Goal: Task Accomplishment & Management: Manage account settings

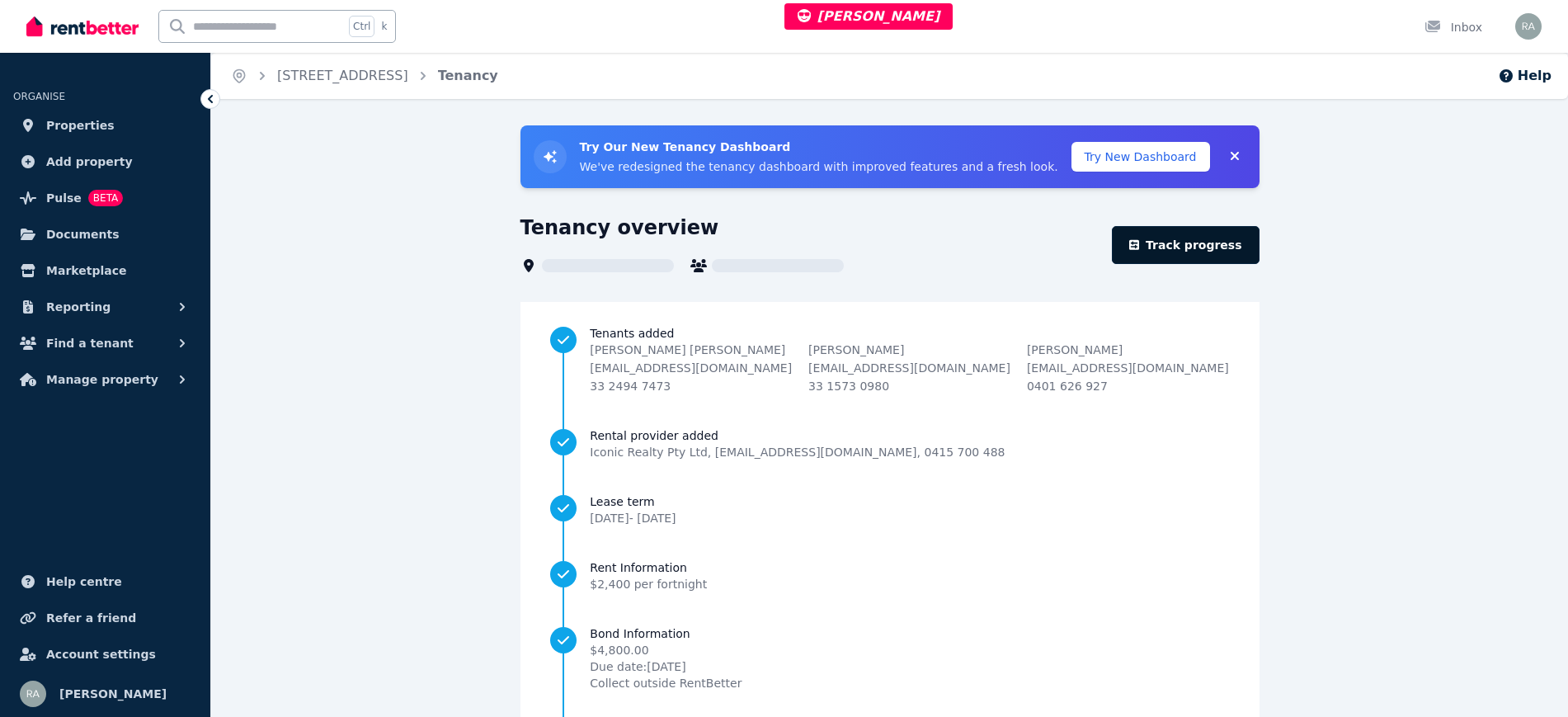
click at [1139, 244] on icon at bounding box center [1134, 245] width 10 height 10
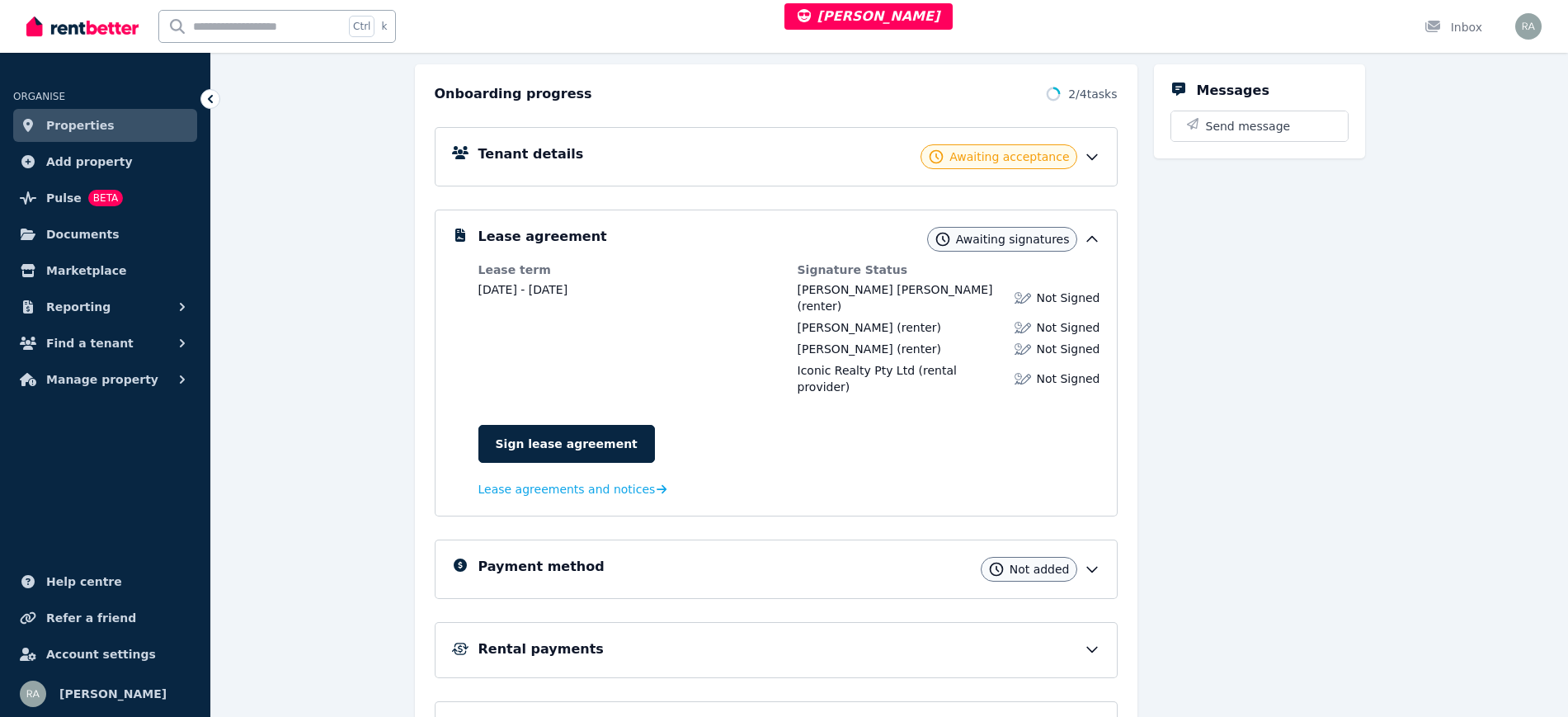
scroll to position [315, 0]
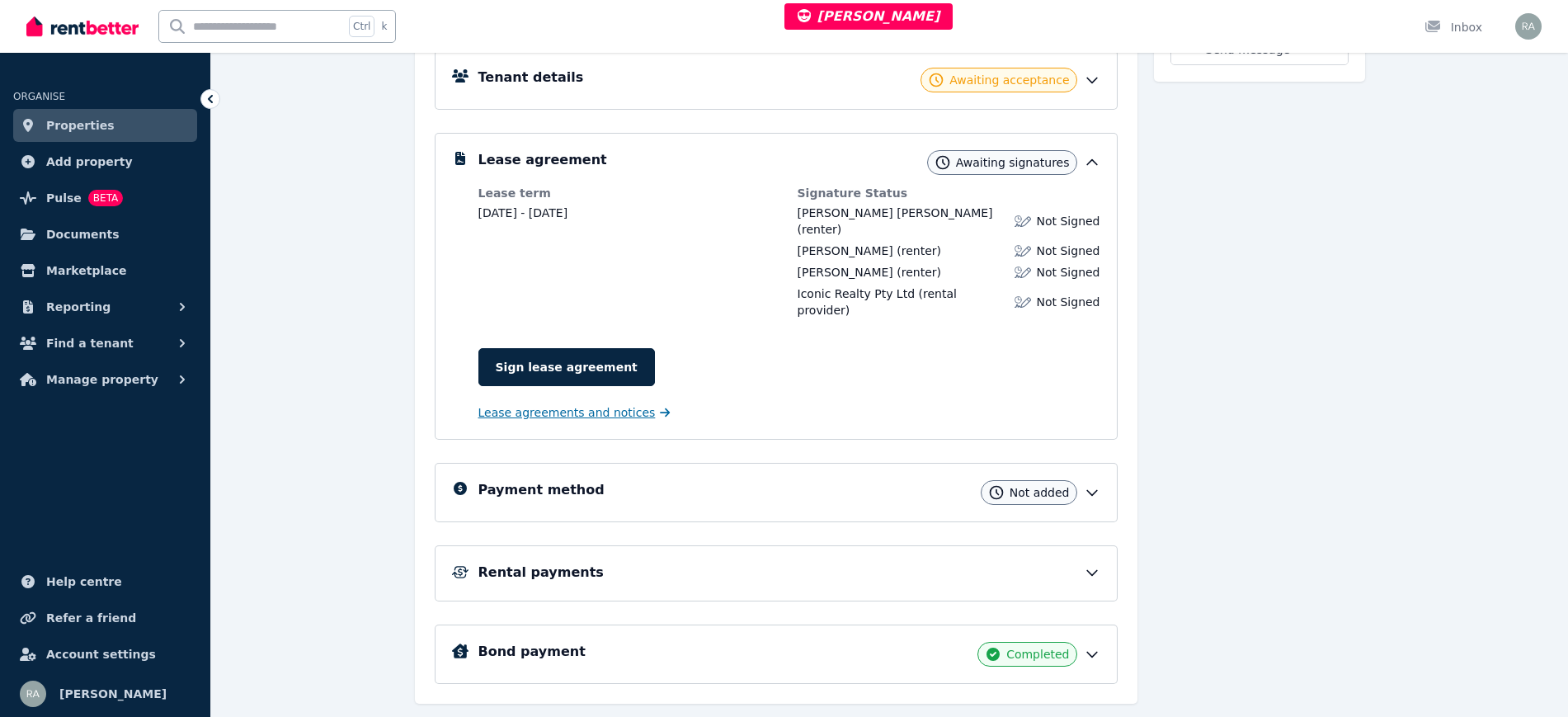
click at [581, 405] on span "Lease agreements and notices" at bounding box center [567, 413] width 177 height 17
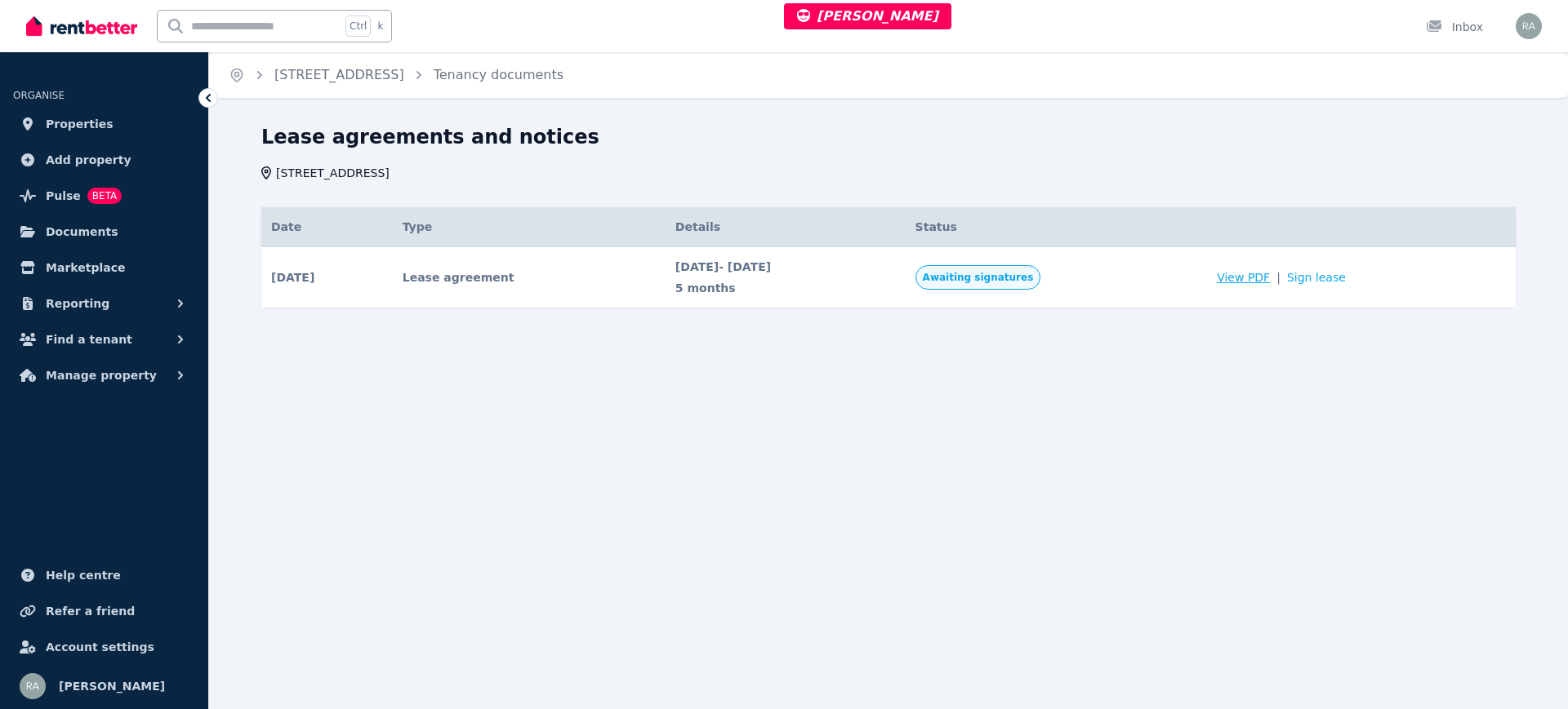
click at [1249, 280] on span "View PDF" at bounding box center [1243, 278] width 53 height 17
click at [1270, 277] on span "View PDF" at bounding box center [1243, 278] width 53 height 17
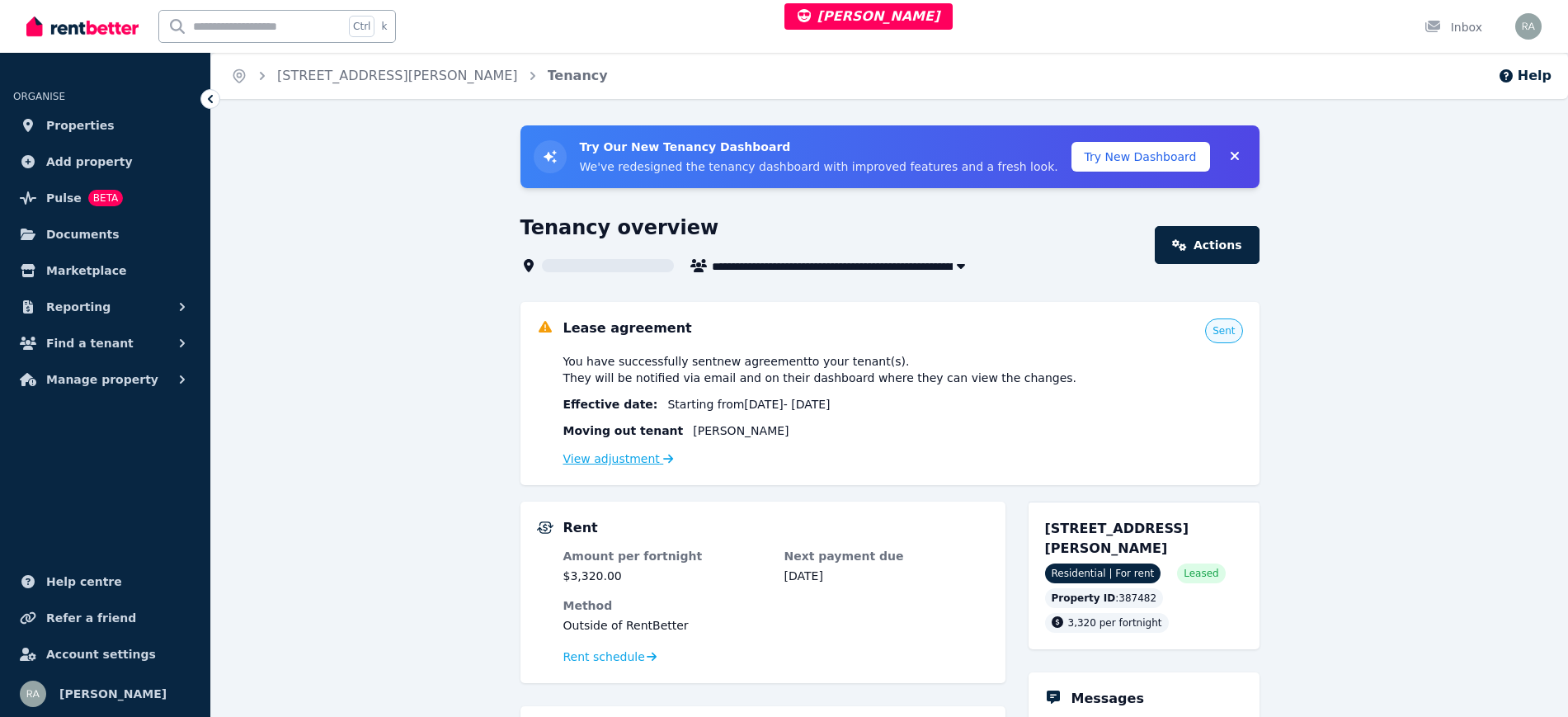
click at [569, 463] on link "View adjustment" at bounding box center [618, 459] width 110 height 13
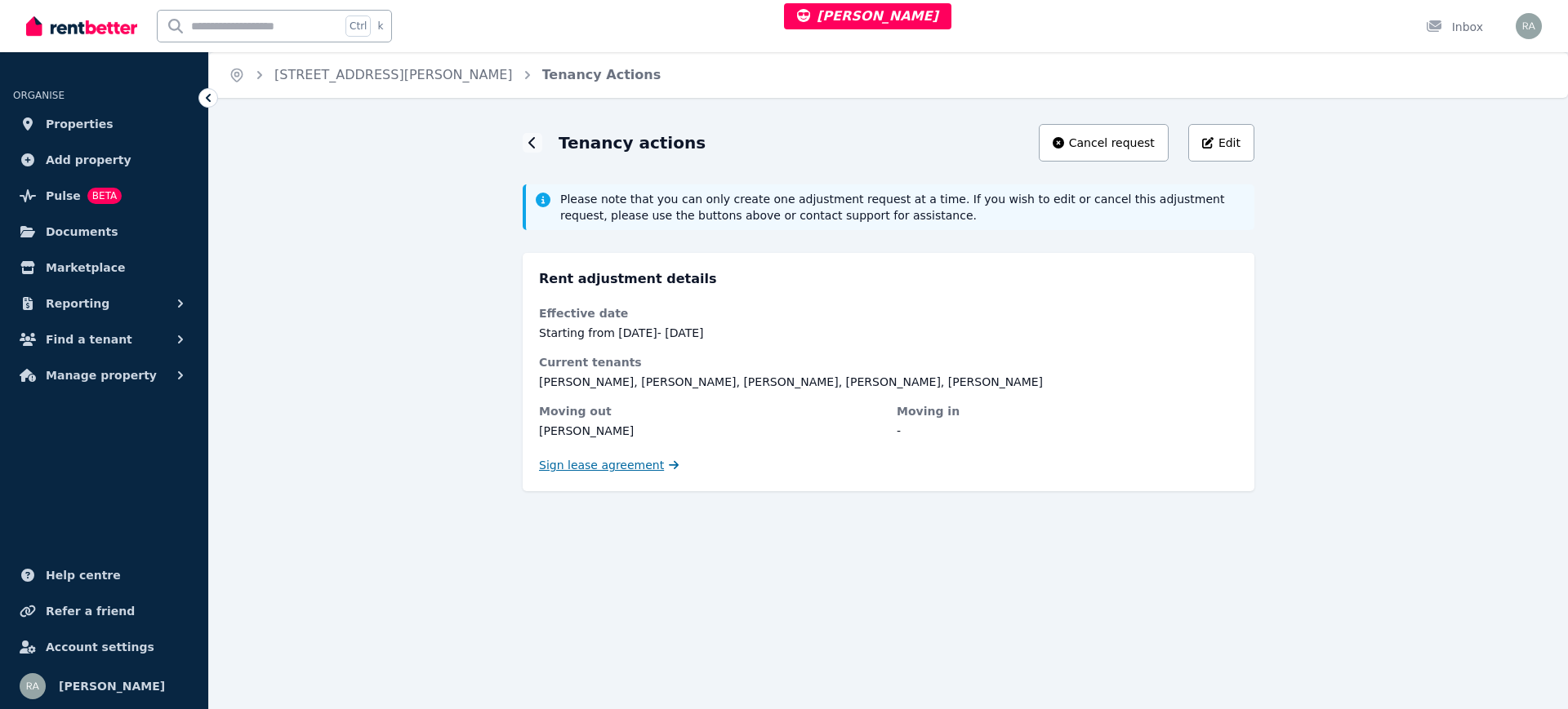
click at [607, 460] on span "Sign lease agreement" at bounding box center [601, 465] width 125 height 17
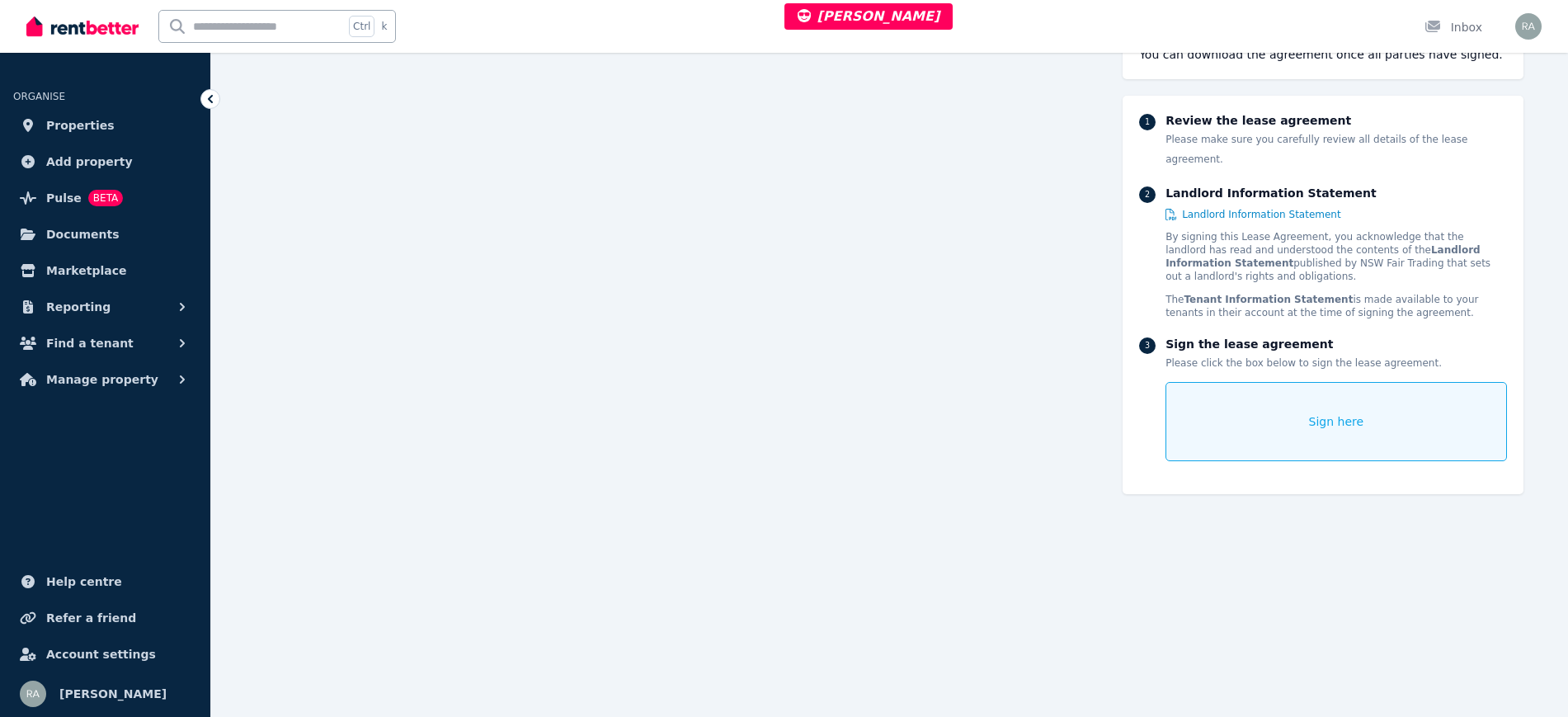
scroll to position [2847, 0]
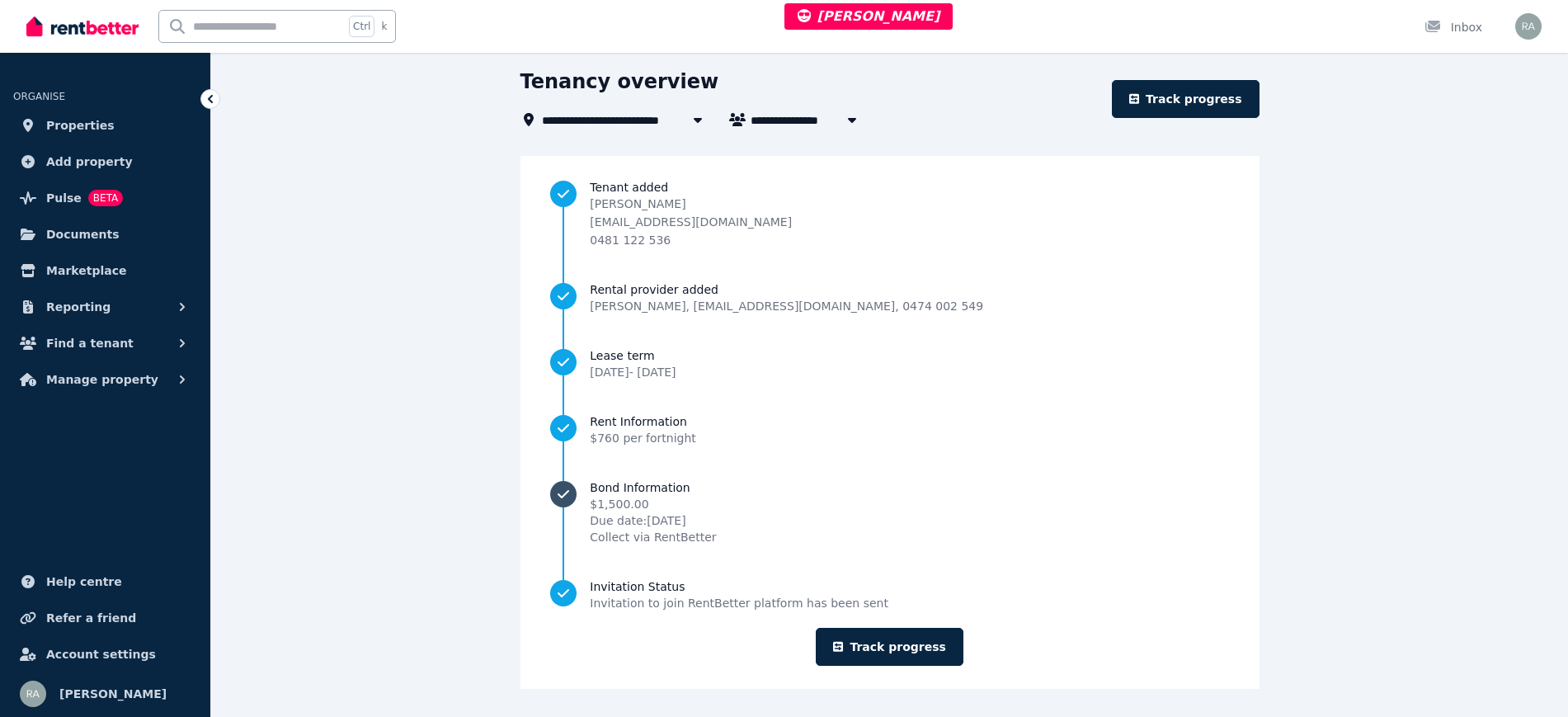
scroll to position [148, 0]
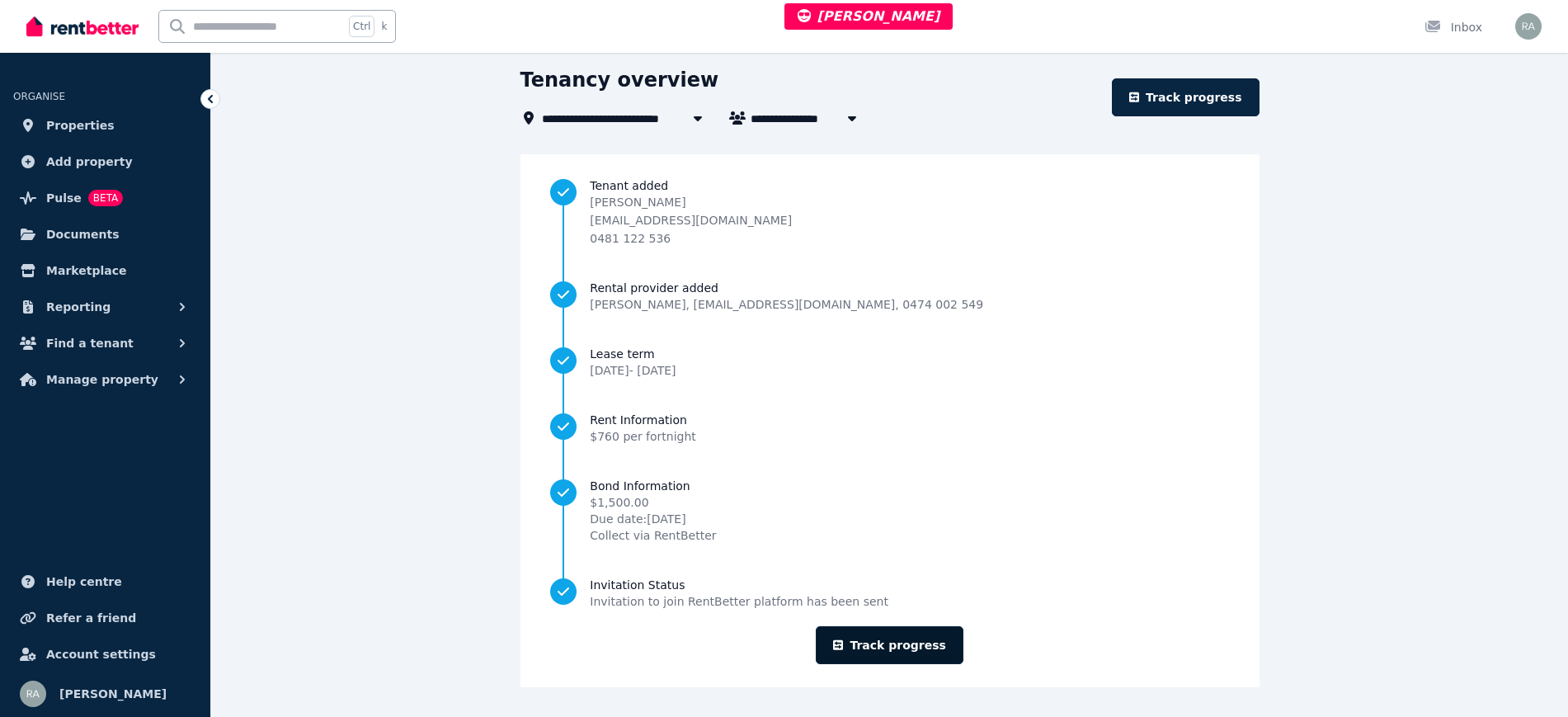
click at [902, 651] on link "Track progress" at bounding box center [890, 645] width 148 height 38
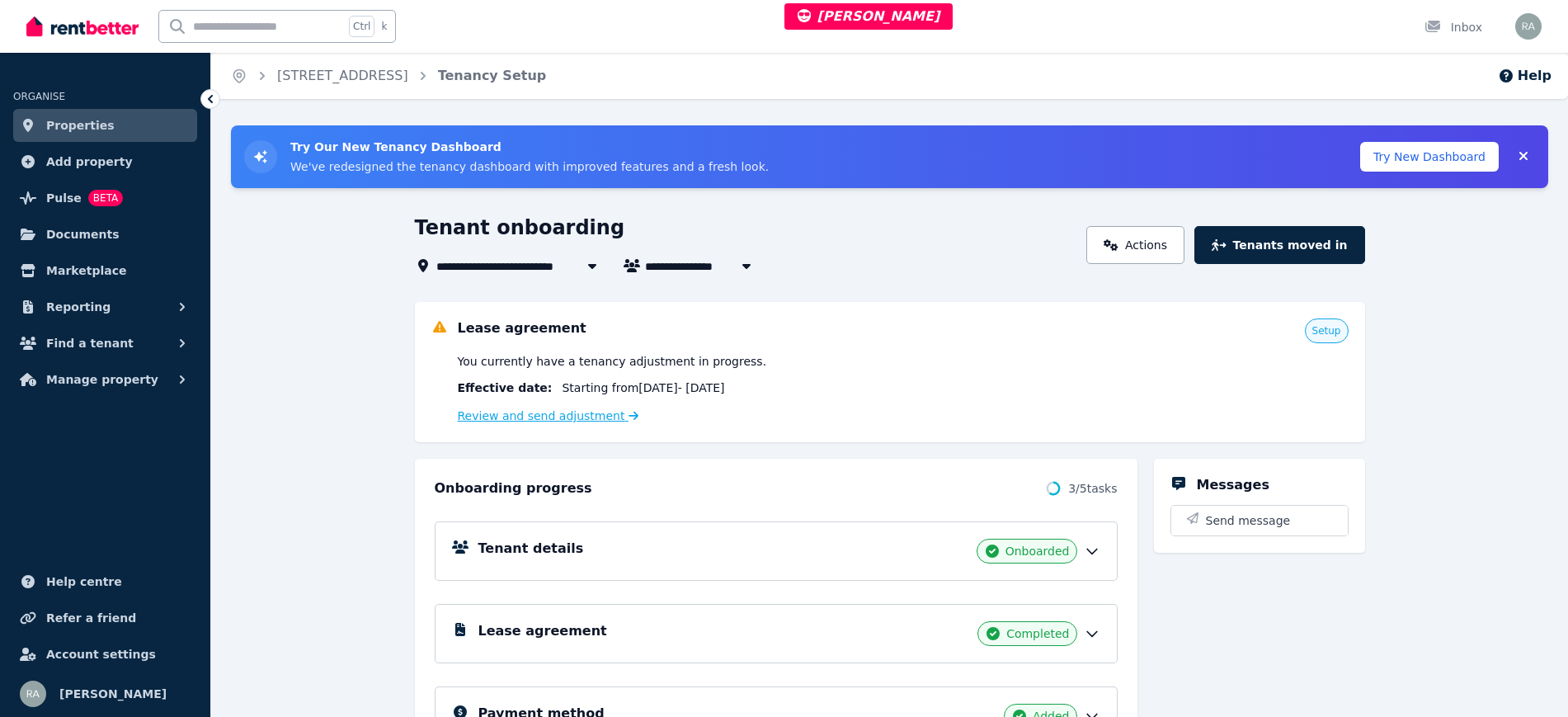
click at [512, 417] on link "Review and send adjustment" at bounding box center [548, 416] width 182 height 13
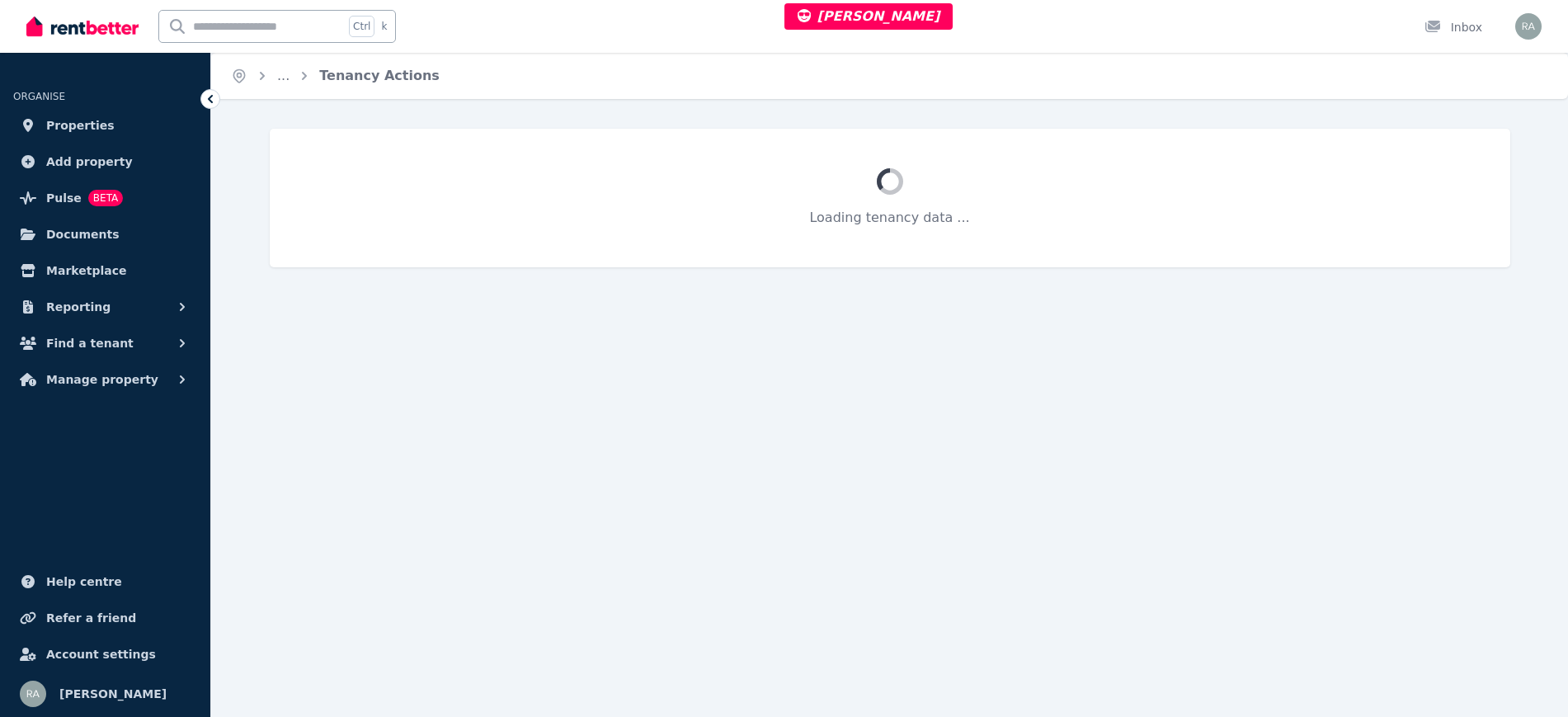
select select "**********"
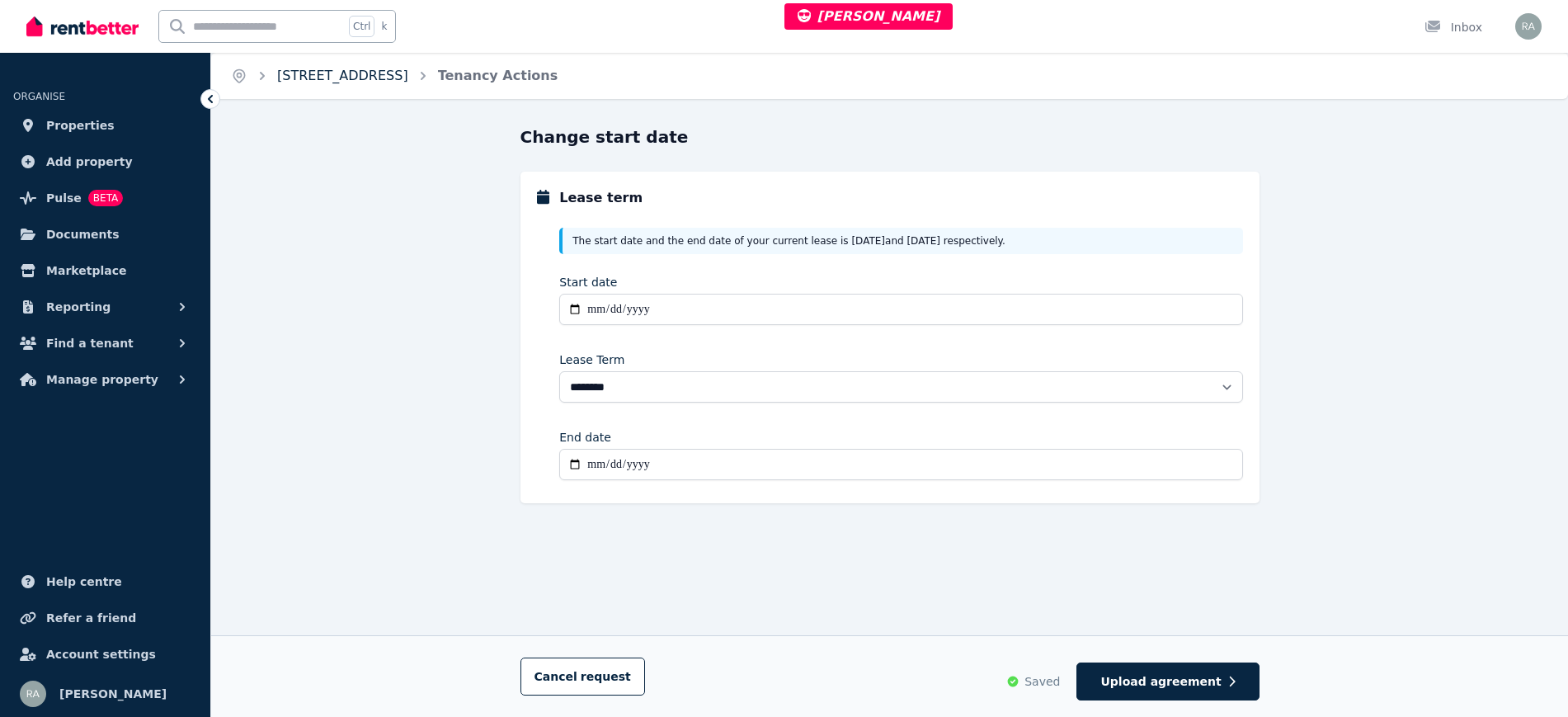
click at [391, 77] on link "3/17 Brown Street, Trafalgar" at bounding box center [342, 75] width 131 height 16
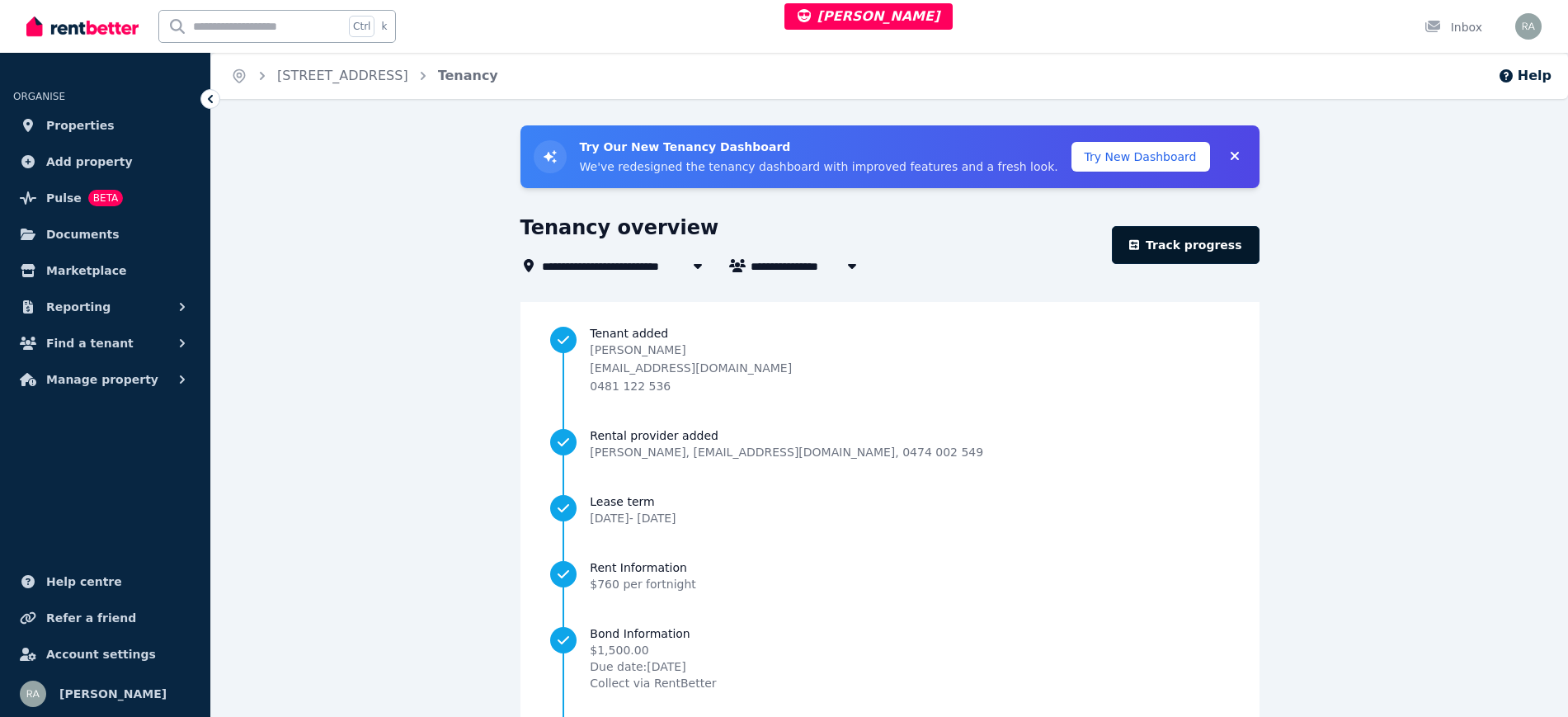
click at [1197, 245] on link "Track progress" at bounding box center [1186, 245] width 148 height 38
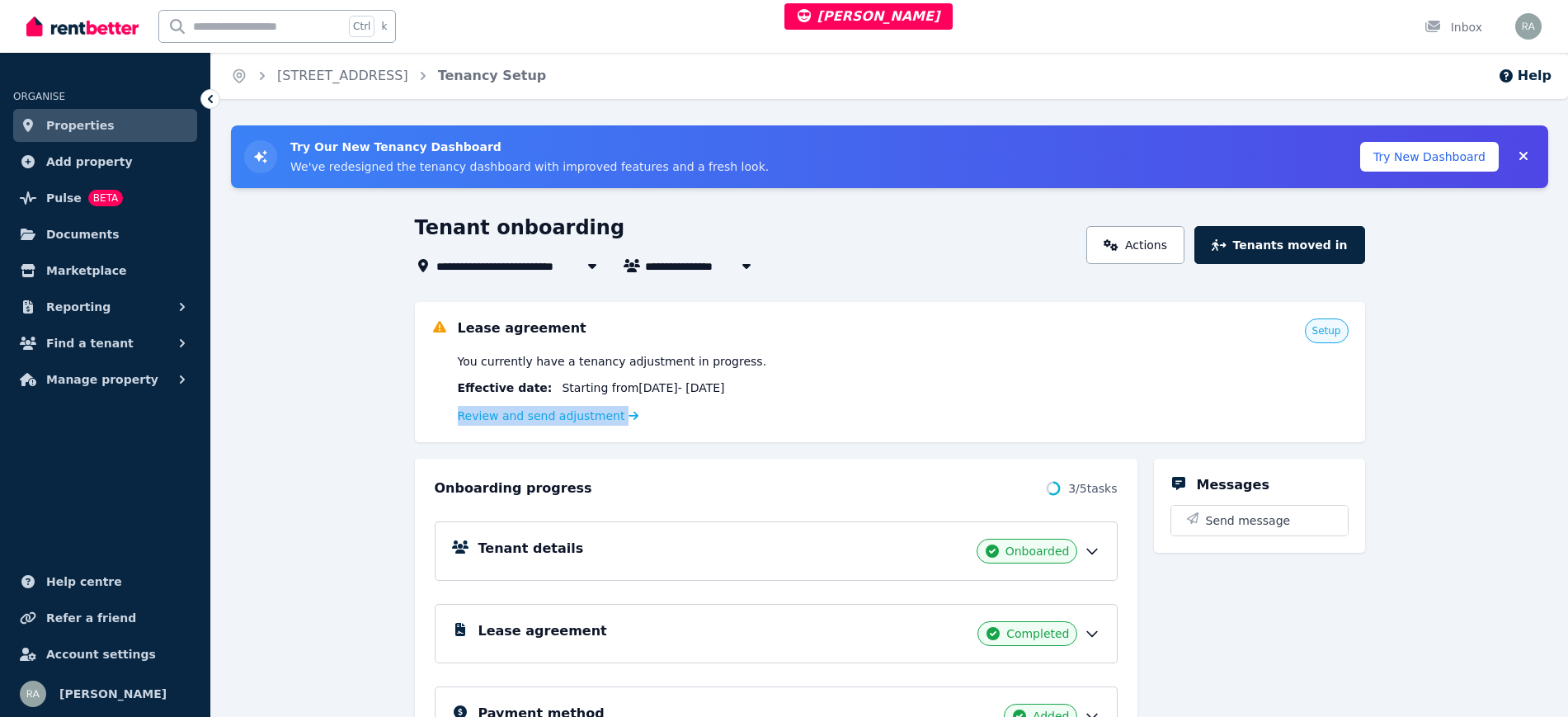
drag, startPoint x: 444, startPoint y: 417, endPoint x: 617, endPoint y: 415, distance: 173.0
click at [617, 415] on div "Lease agreement Setup You currently have a tenancy adjustment in progress. Effe…" at bounding box center [890, 372] width 917 height 107
copy link "Review and send adjustment"
click at [575, 412] on link "Review and send adjustment" at bounding box center [548, 416] width 182 height 13
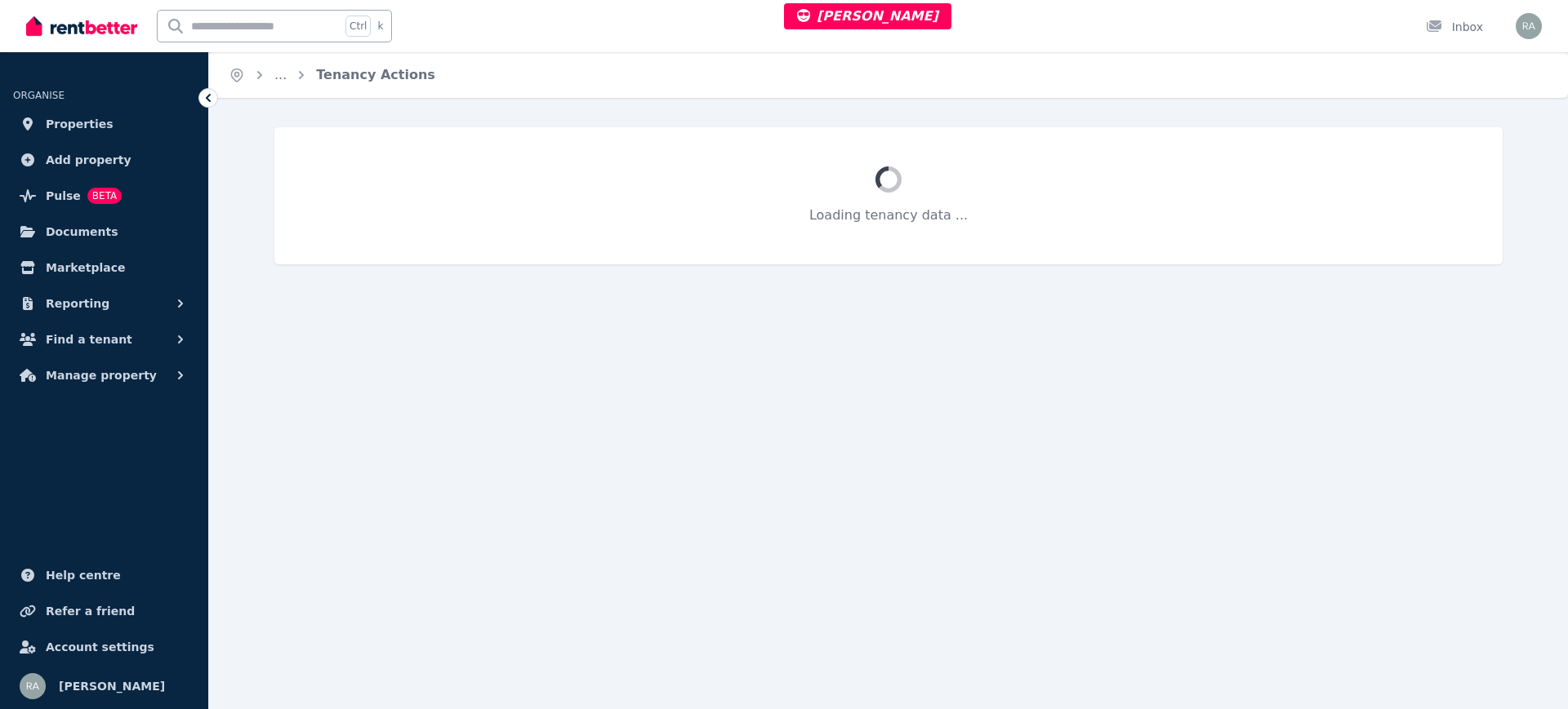
select select "**********"
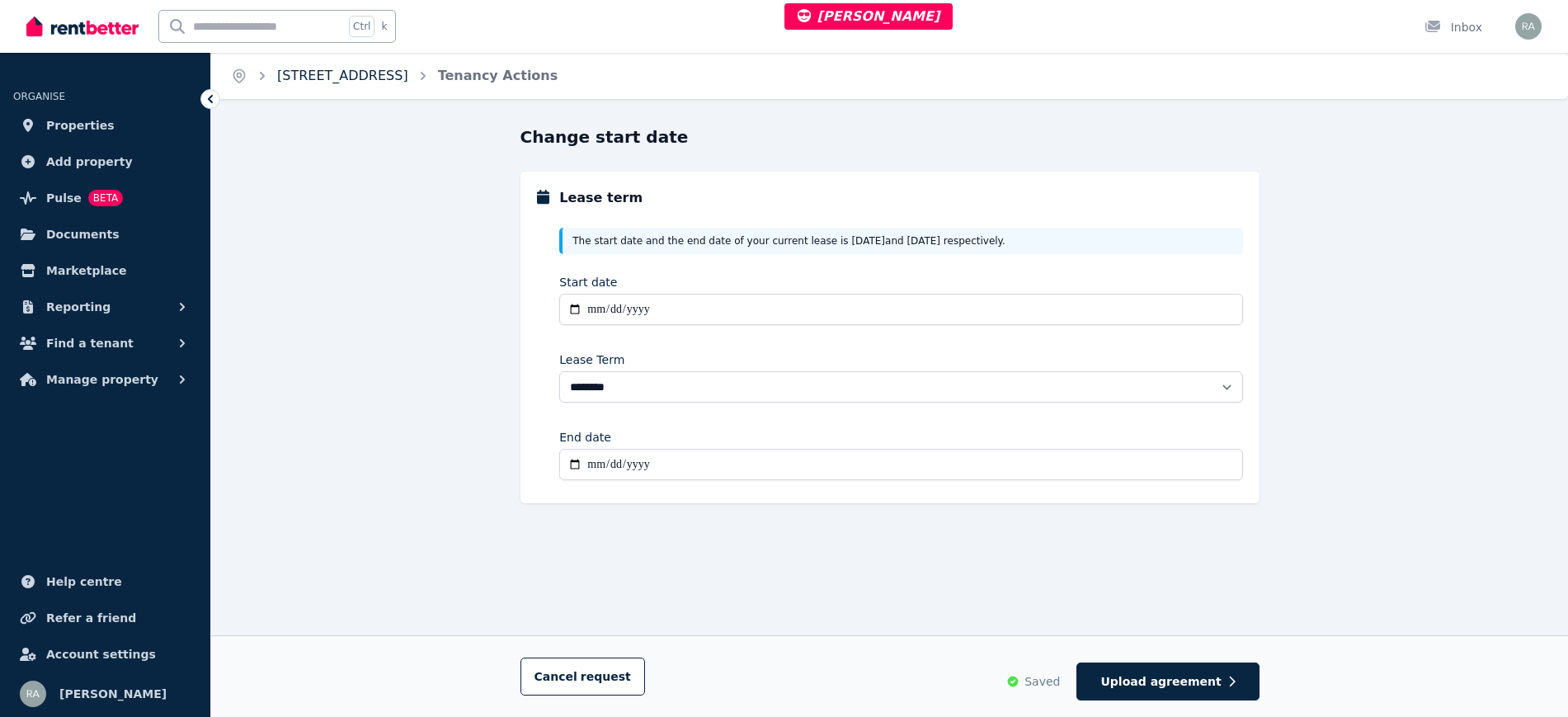
click at [366, 77] on link "[STREET_ADDRESS]" at bounding box center [342, 75] width 131 height 16
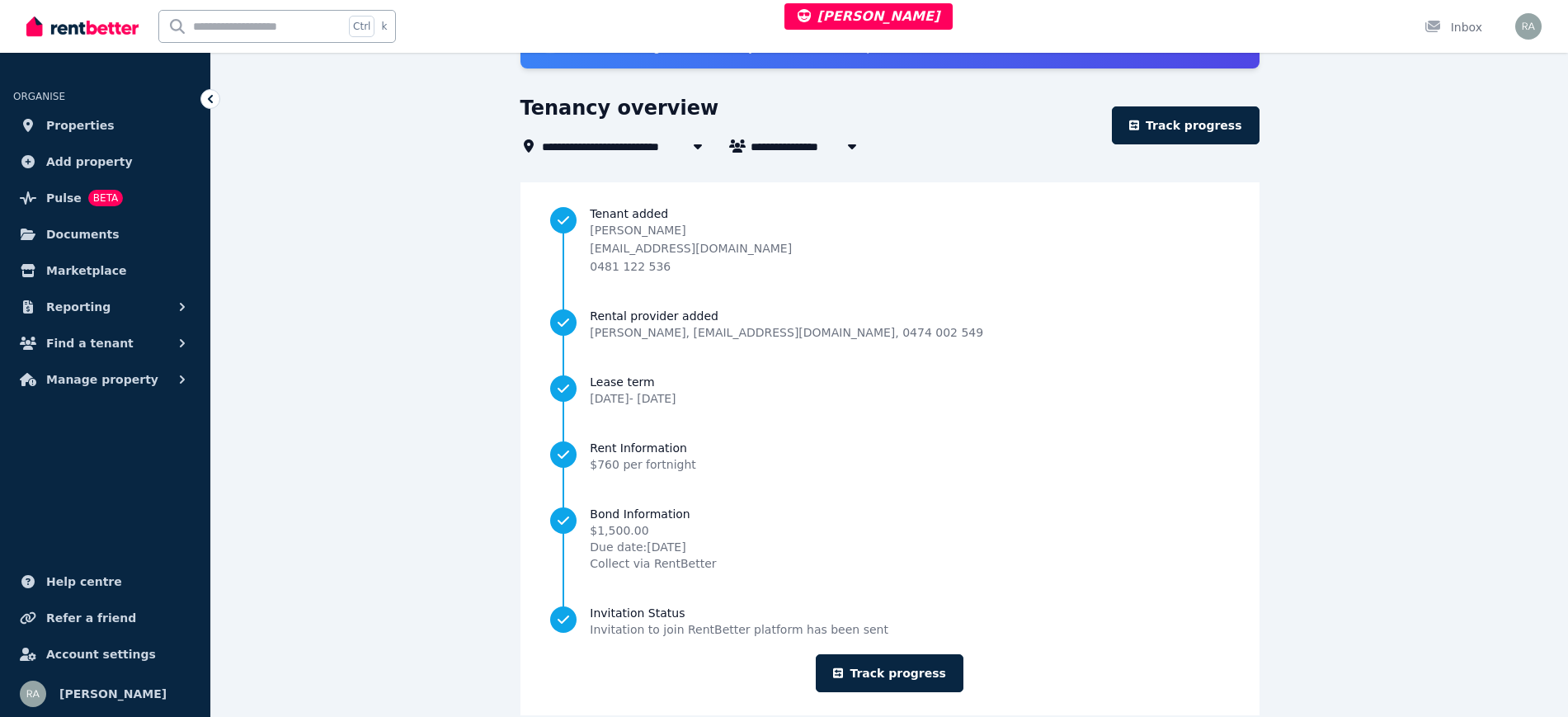
scroll to position [148, 0]
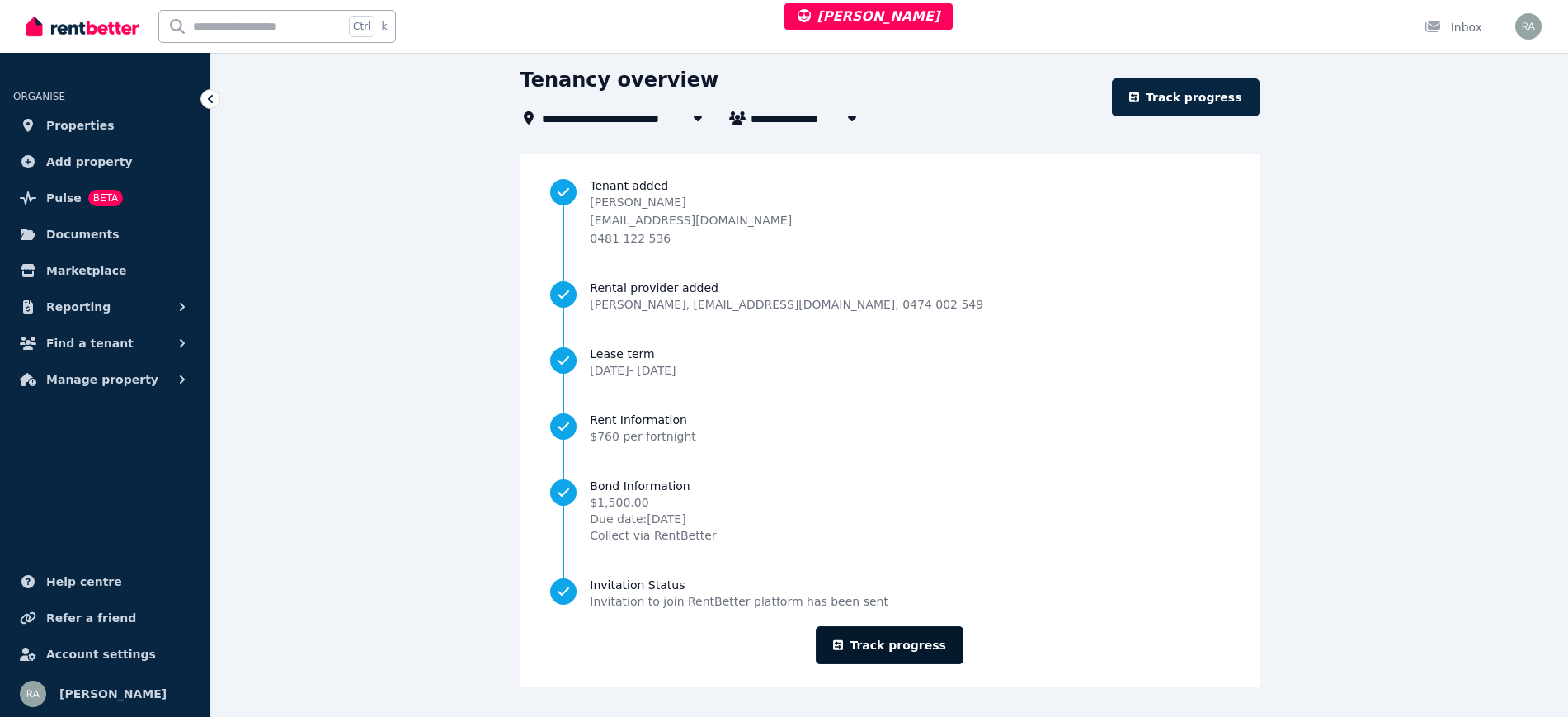
click at [888, 653] on link "Track progress" at bounding box center [890, 645] width 148 height 38
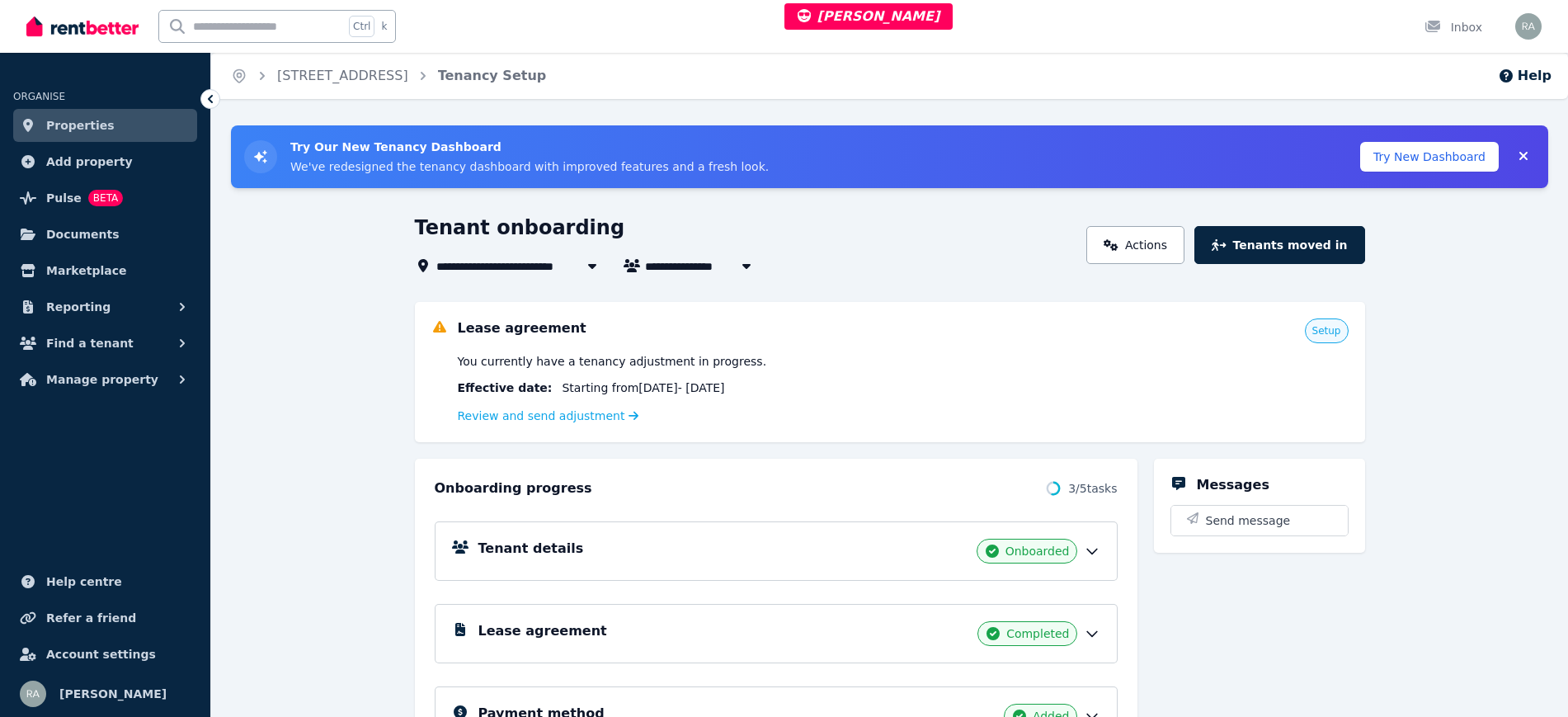
click at [551, 633] on h5 "Lease agreement" at bounding box center [543, 631] width 129 height 20
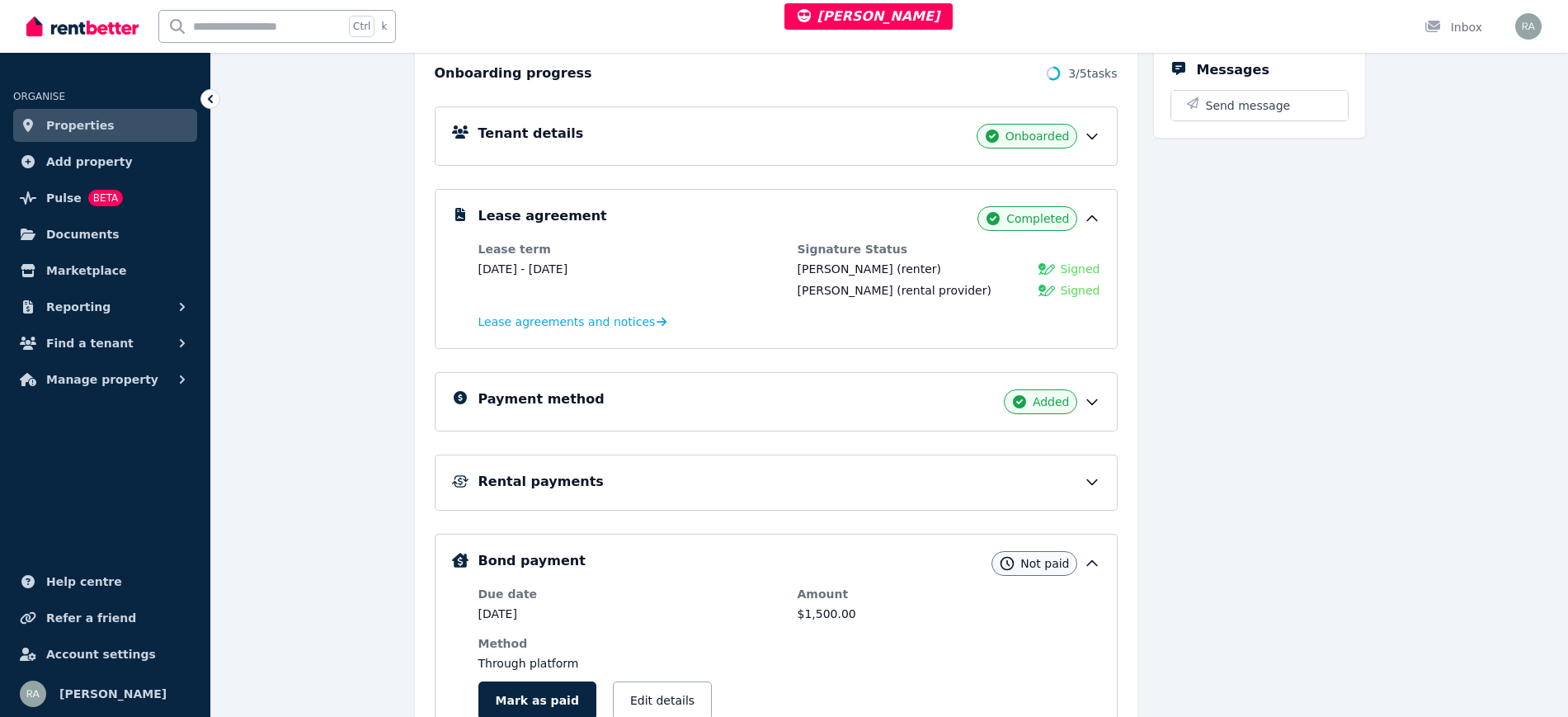
scroll to position [413, 0]
click at [599, 321] on span "Lease agreements and notices" at bounding box center [567, 324] width 177 height 17
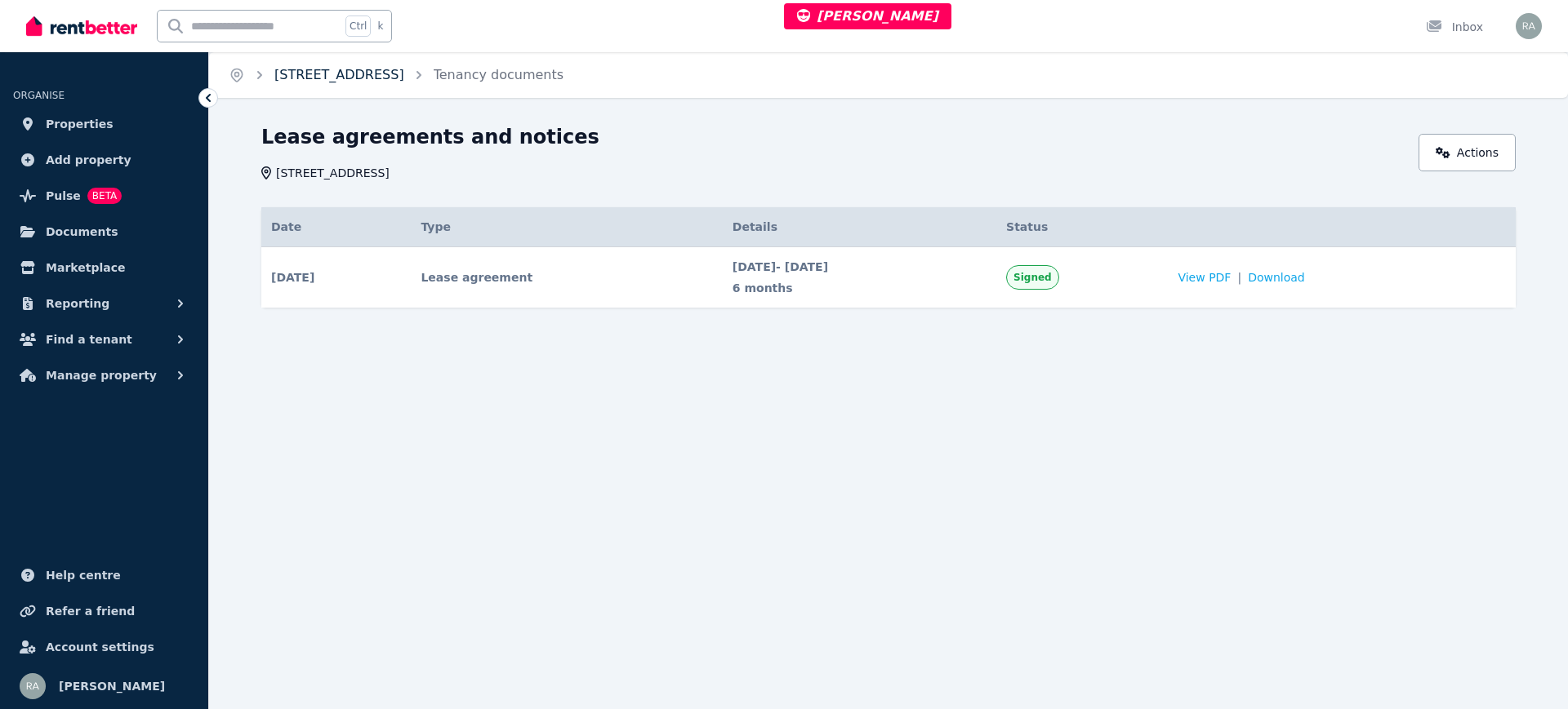
click at [389, 80] on link "[STREET_ADDRESS]" at bounding box center [339, 74] width 130 height 16
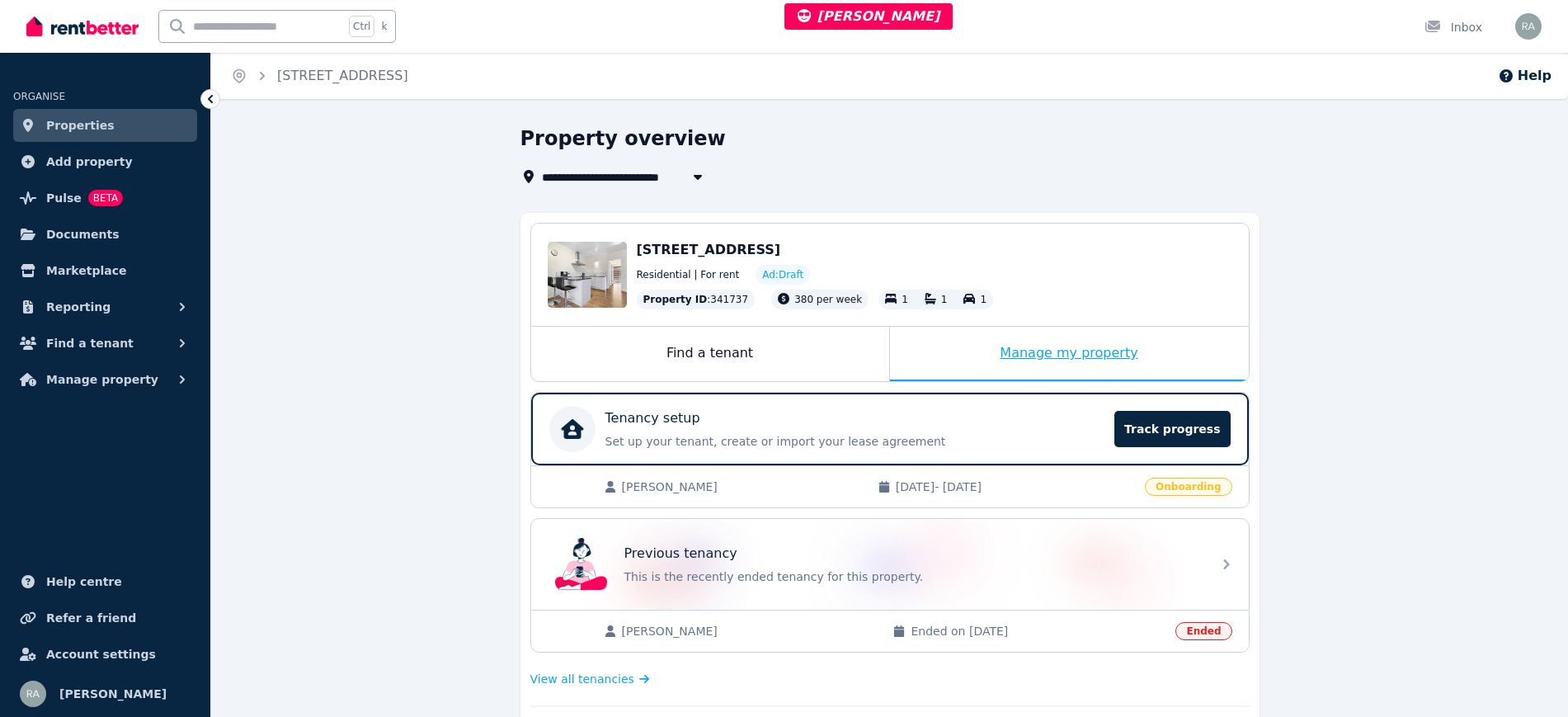
click at [937, 343] on div "Manage my property" at bounding box center [1069, 353] width 359 height 55
click at [939, 420] on div "Tenancy setup" at bounding box center [856, 418] width 500 height 20
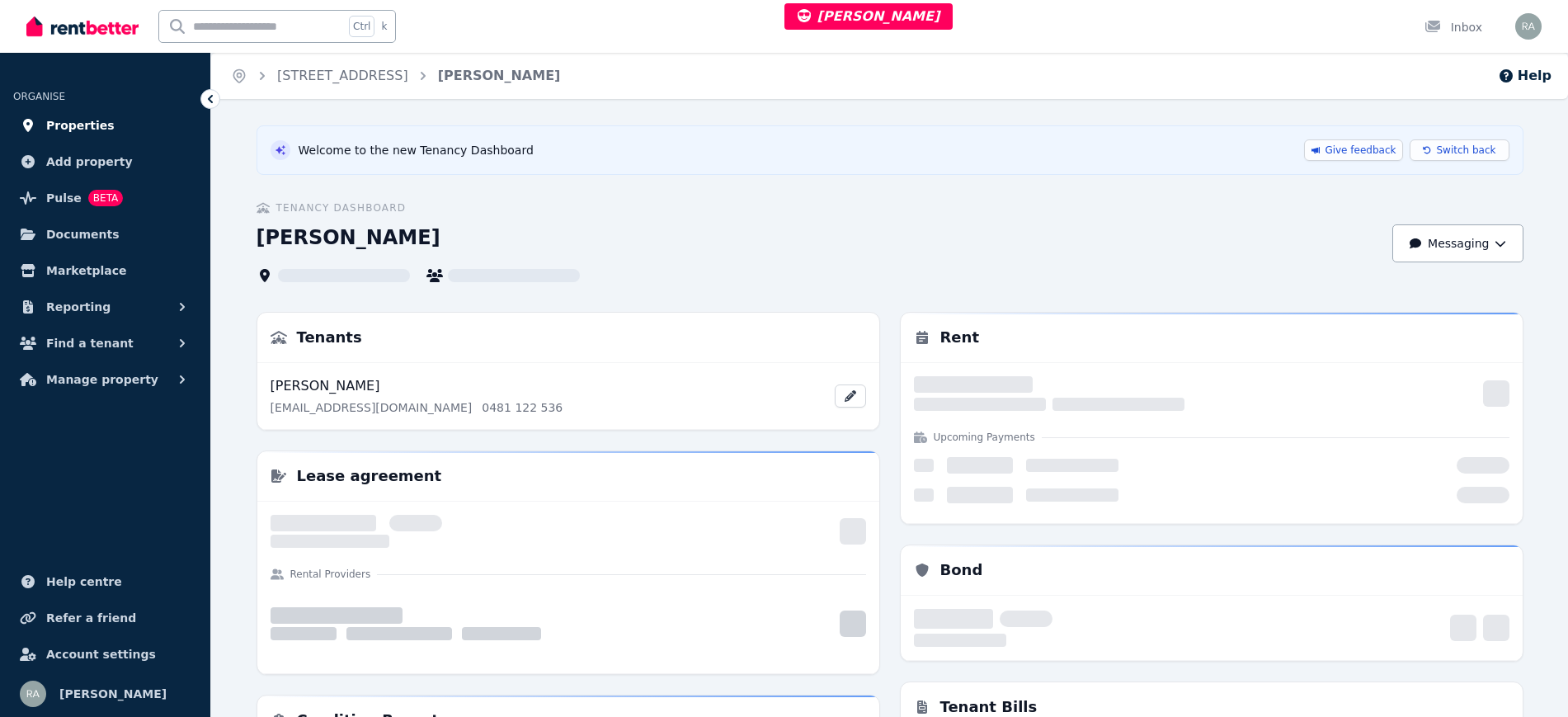
click at [126, 126] on link "Properties" at bounding box center [105, 125] width 184 height 33
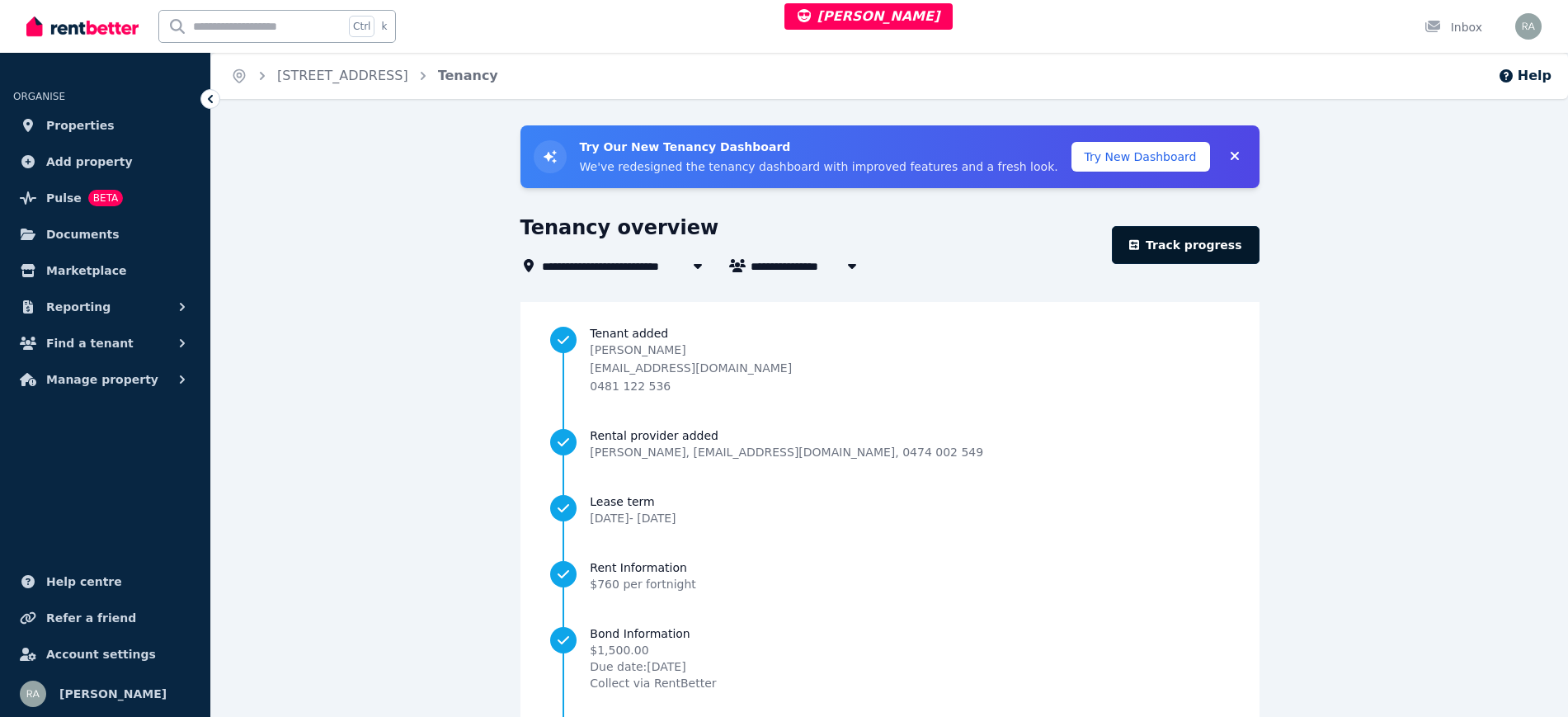
click at [1181, 243] on link "Track progress" at bounding box center [1186, 245] width 148 height 38
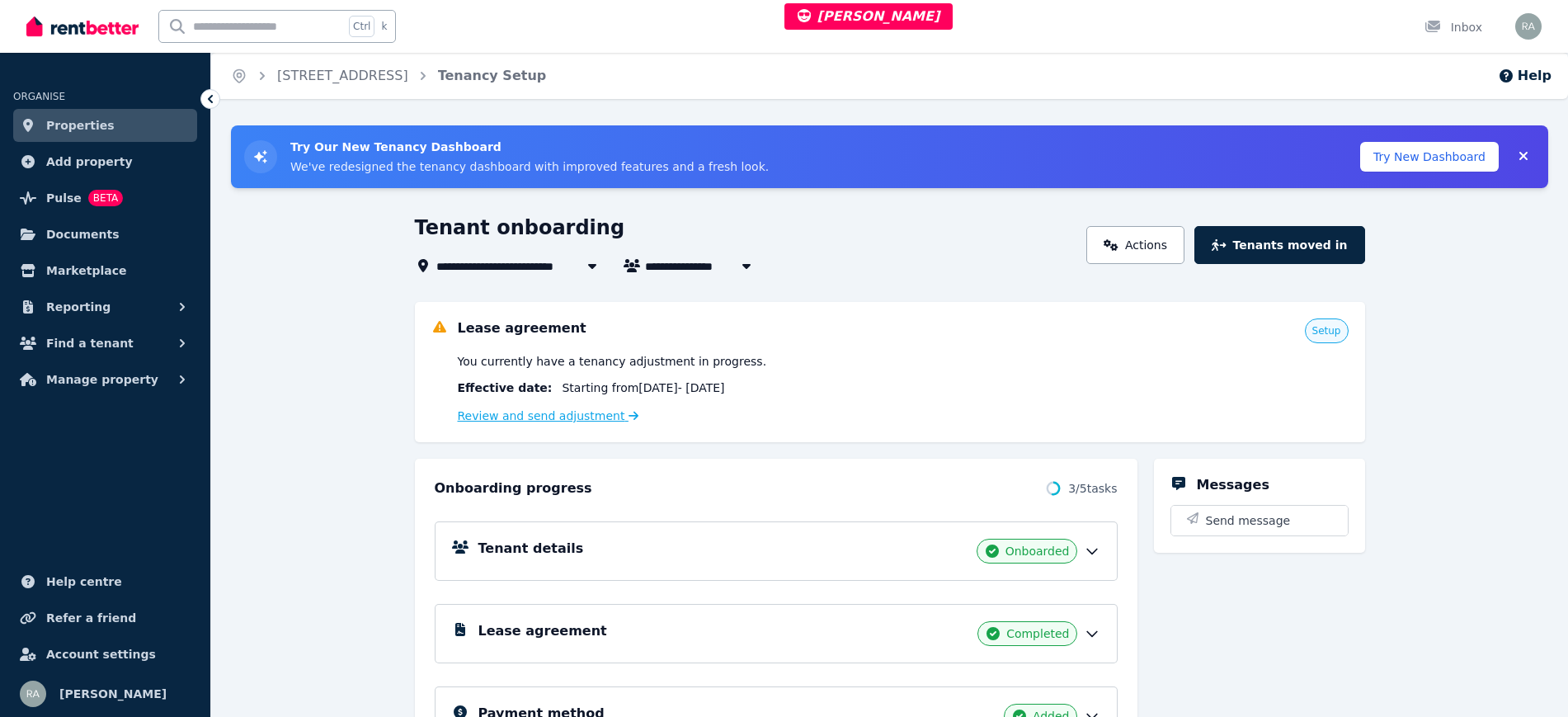
click at [516, 413] on link "Review and send adjustment" at bounding box center [548, 416] width 182 height 13
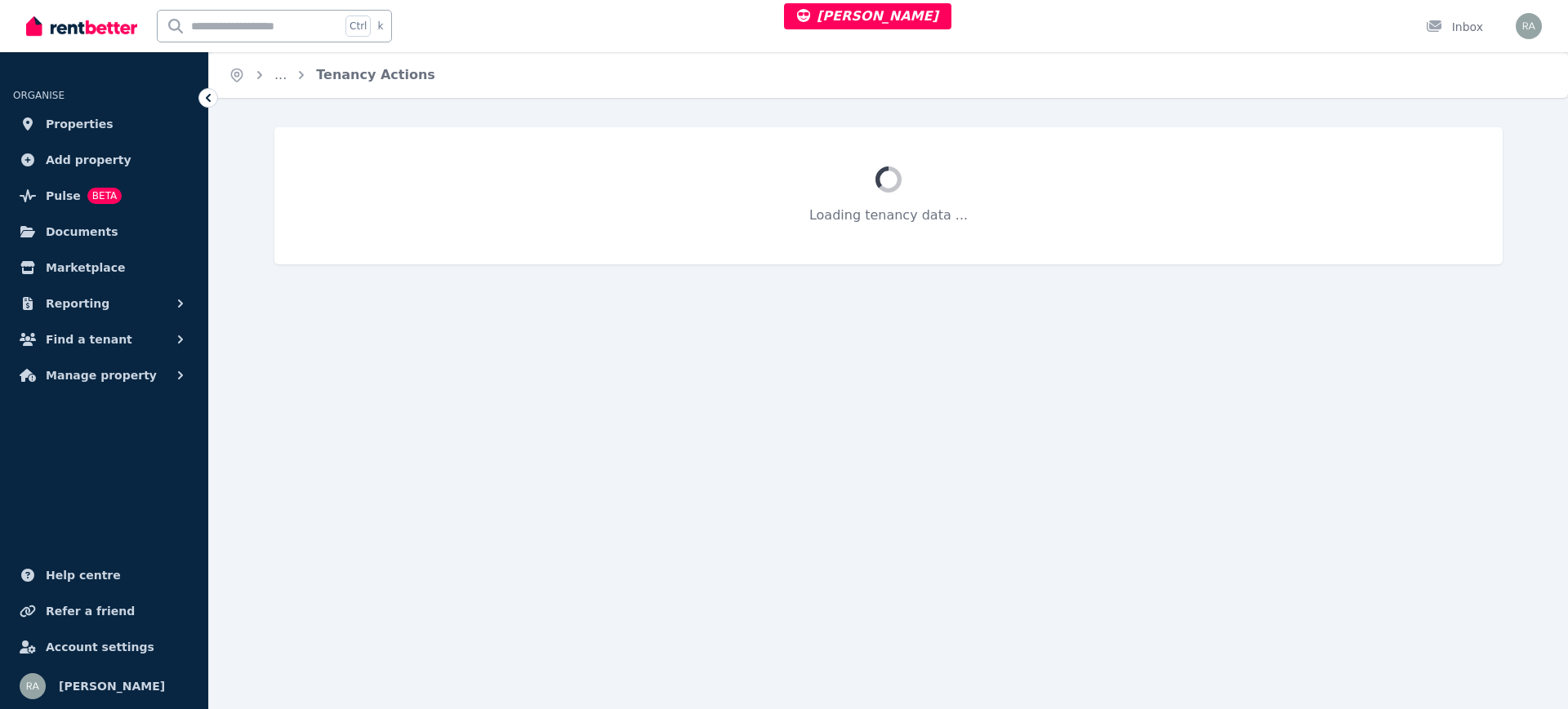
select select "**********"
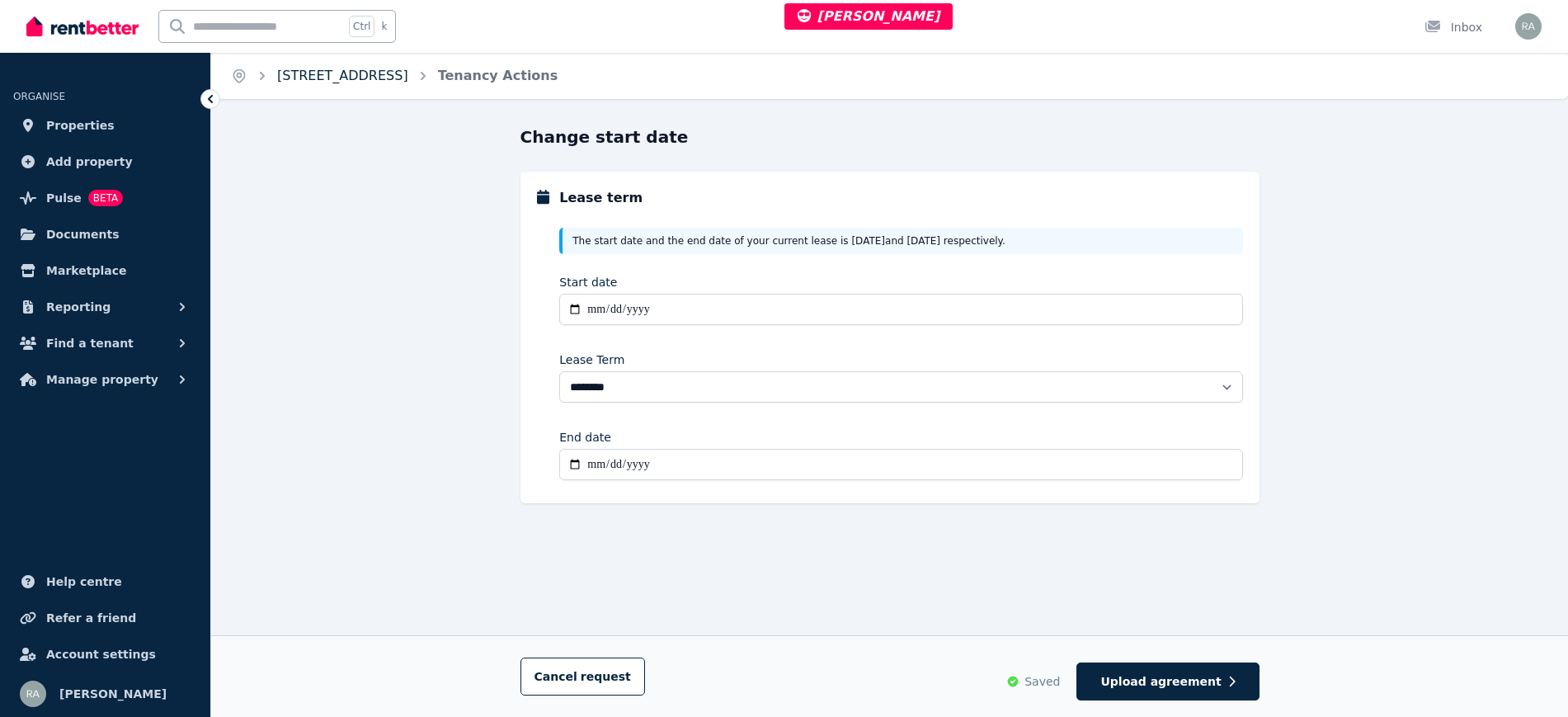
click at [388, 74] on link "[STREET_ADDRESS]" at bounding box center [342, 75] width 131 height 16
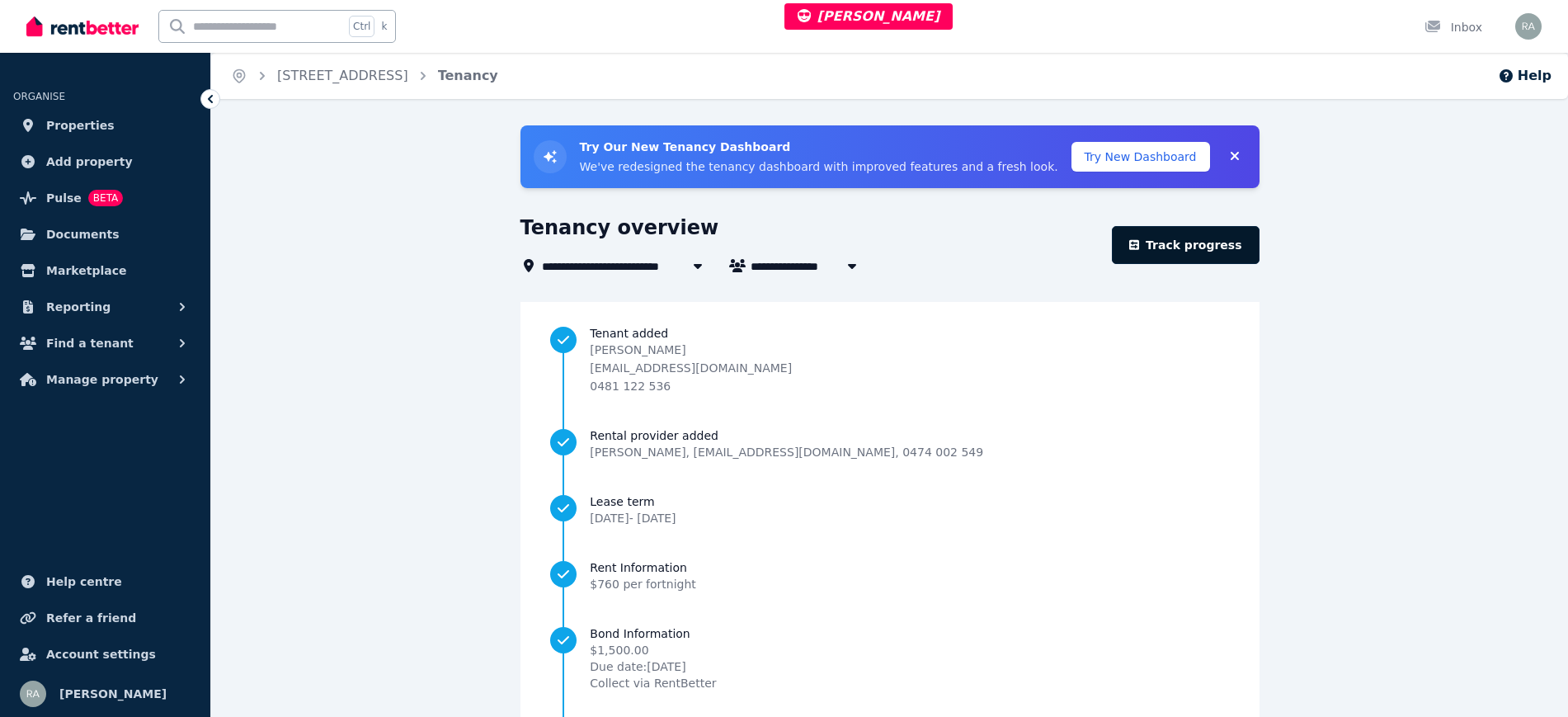
click at [1203, 235] on link "Track progress" at bounding box center [1186, 245] width 148 height 38
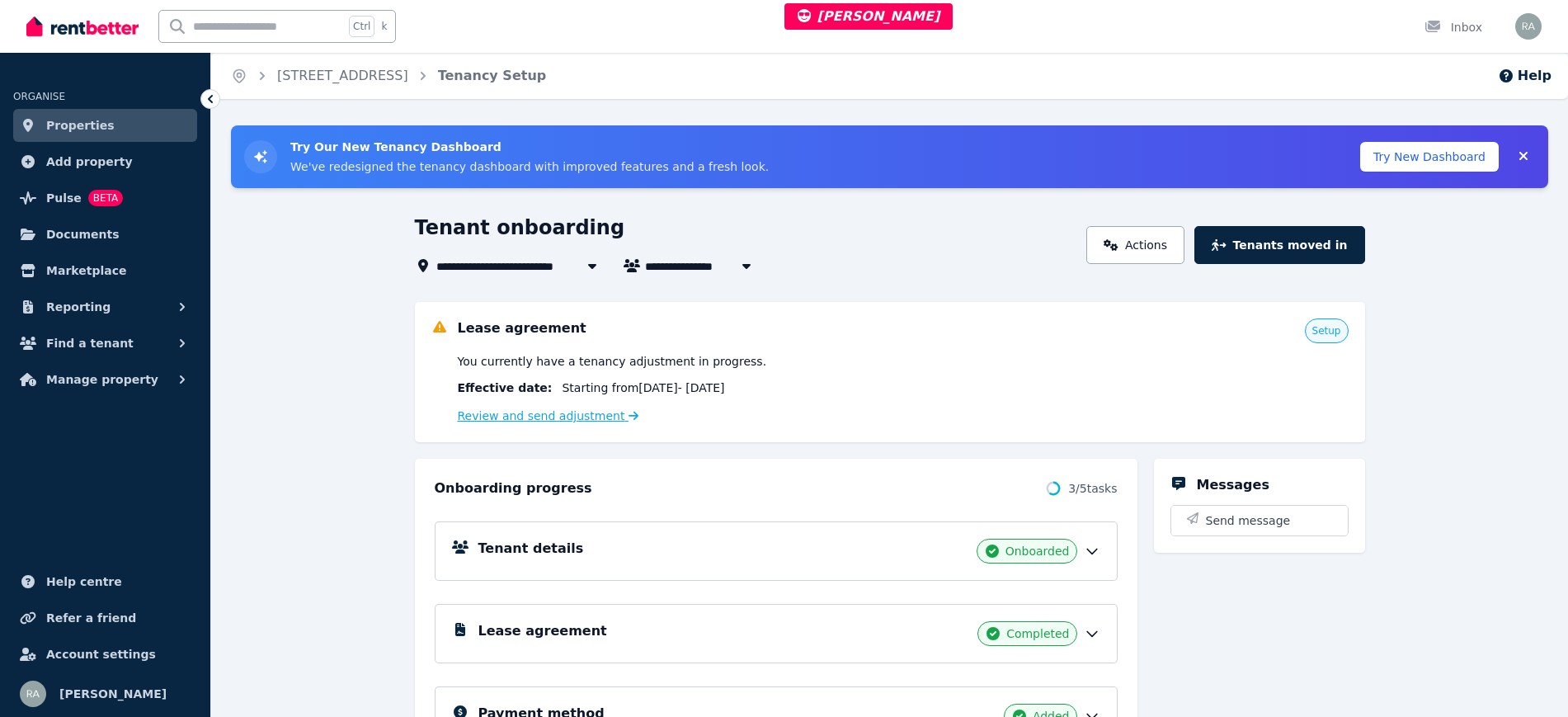
click at [532, 419] on link "Review and send adjustment" at bounding box center [548, 416] width 182 height 13
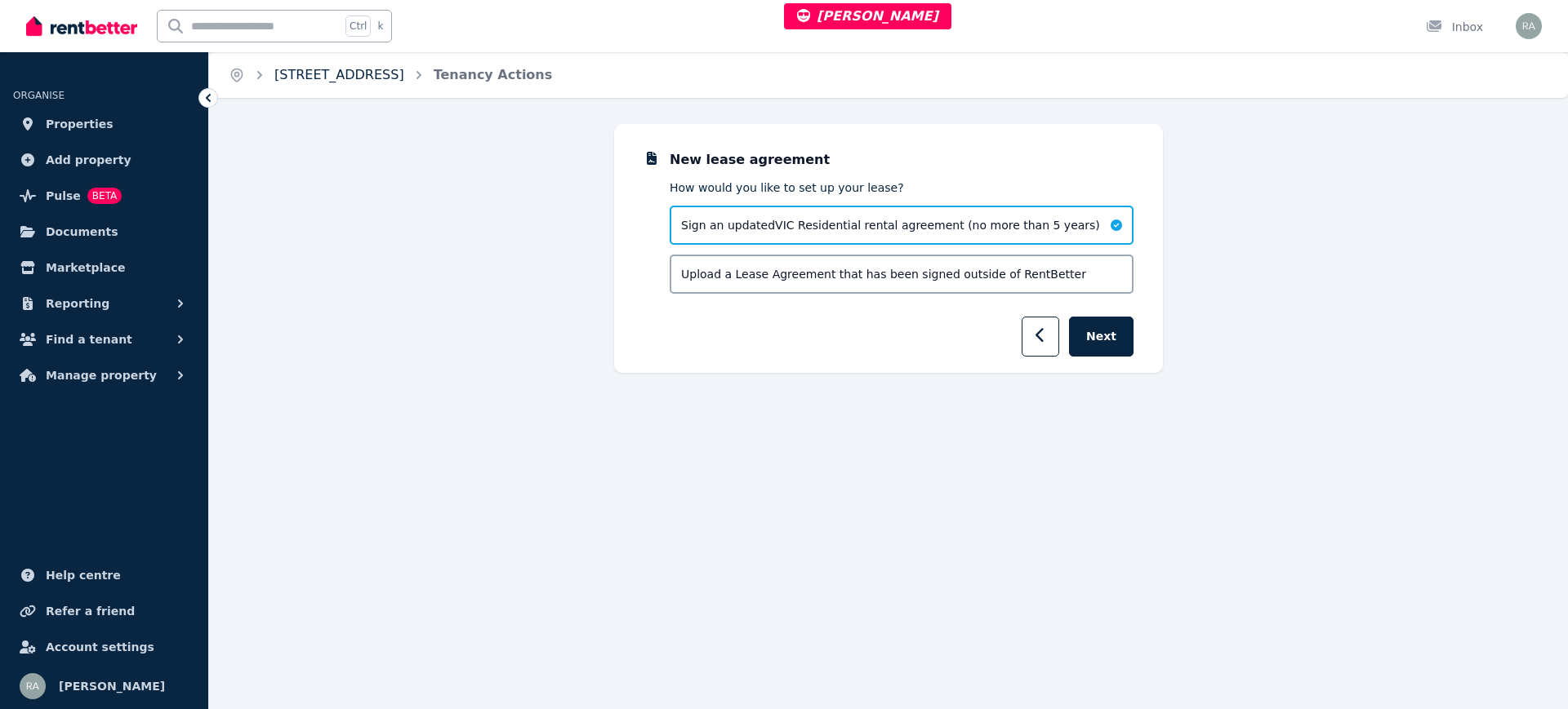
click at [356, 69] on link "3/17 Brown Street, Trafalgar" at bounding box center [339, 74] width 130 height 16
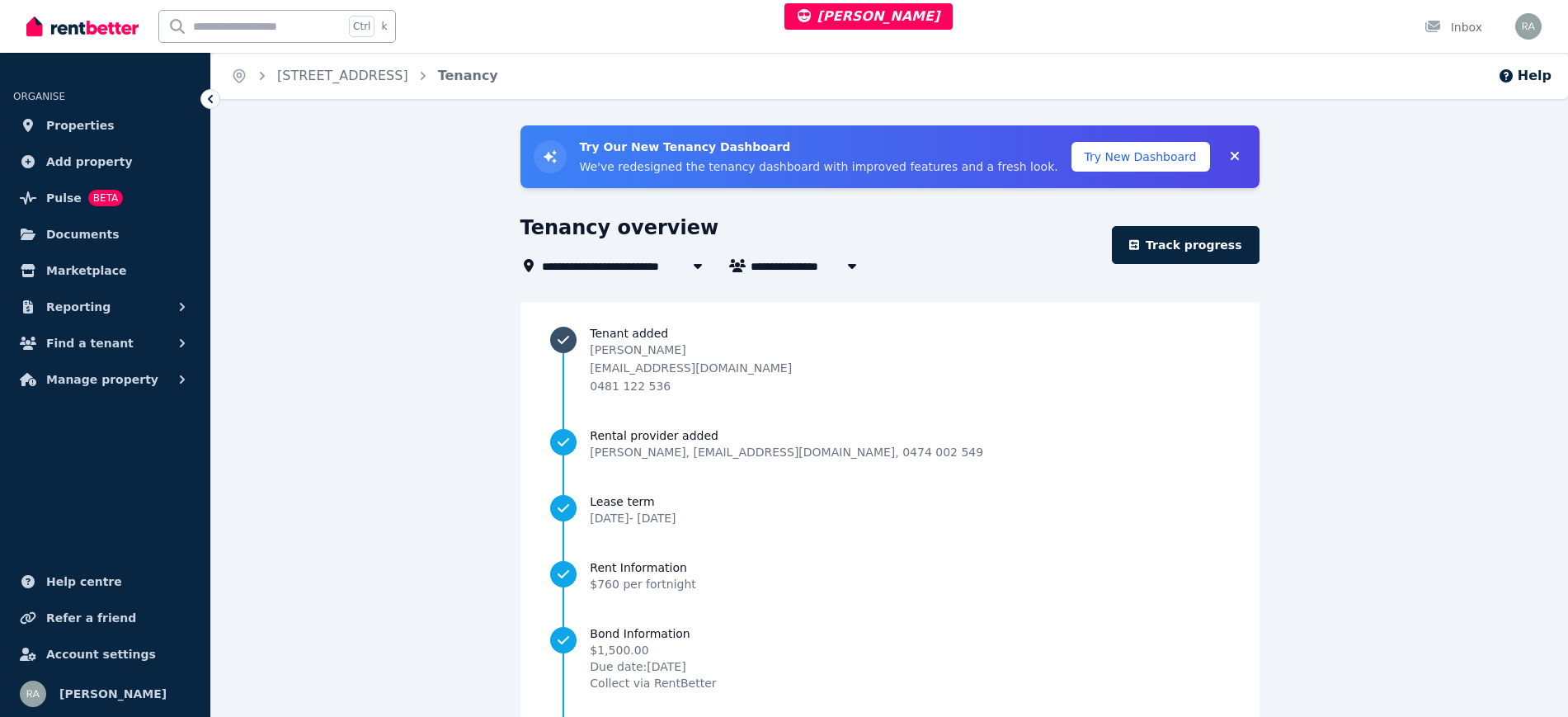
scroll to position [148, 0]
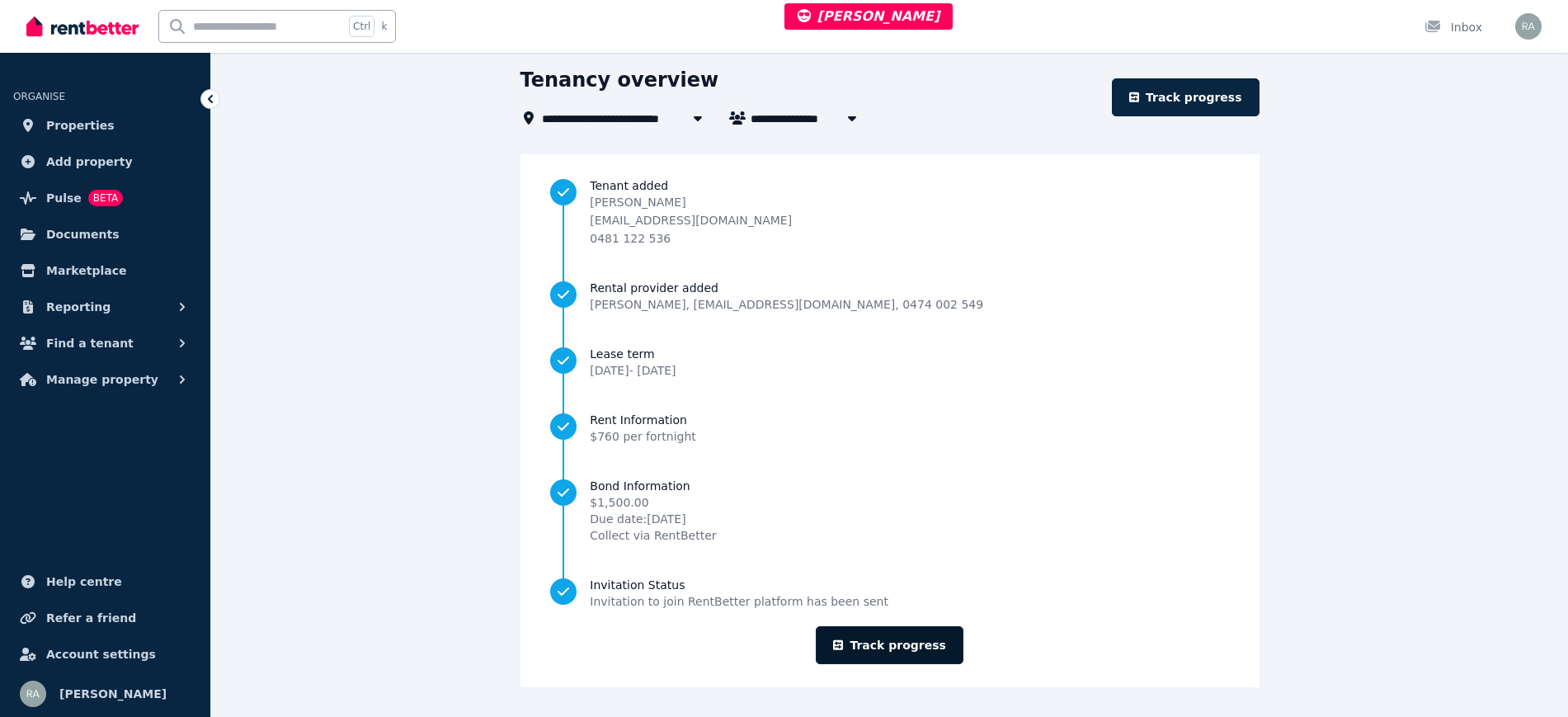
click at [912, 644] on link "Track progress" at bounding box center [890, 645] width 148 height 38
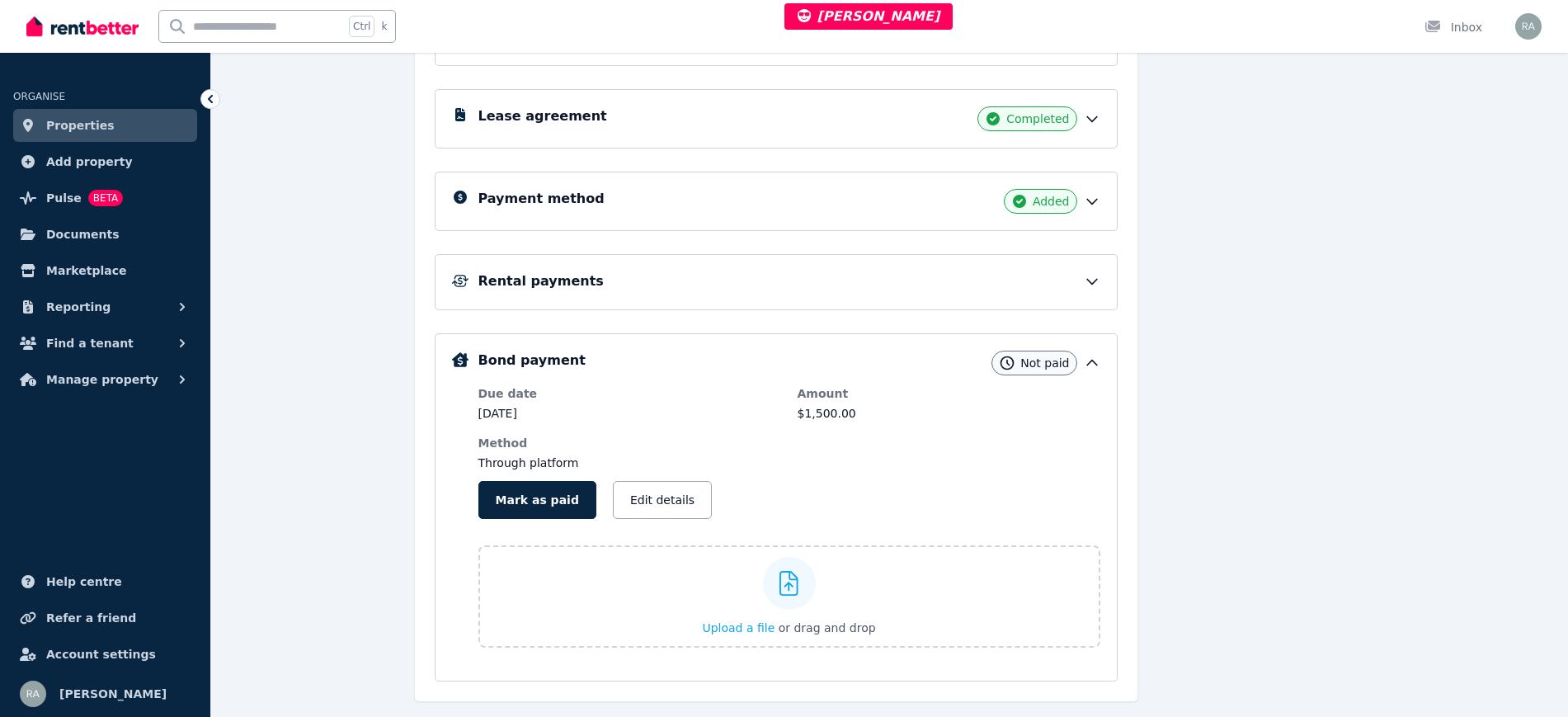
click at [561, 120] on h5 "Lease agreement" at bounding box center [543, 117] width 129 height 20
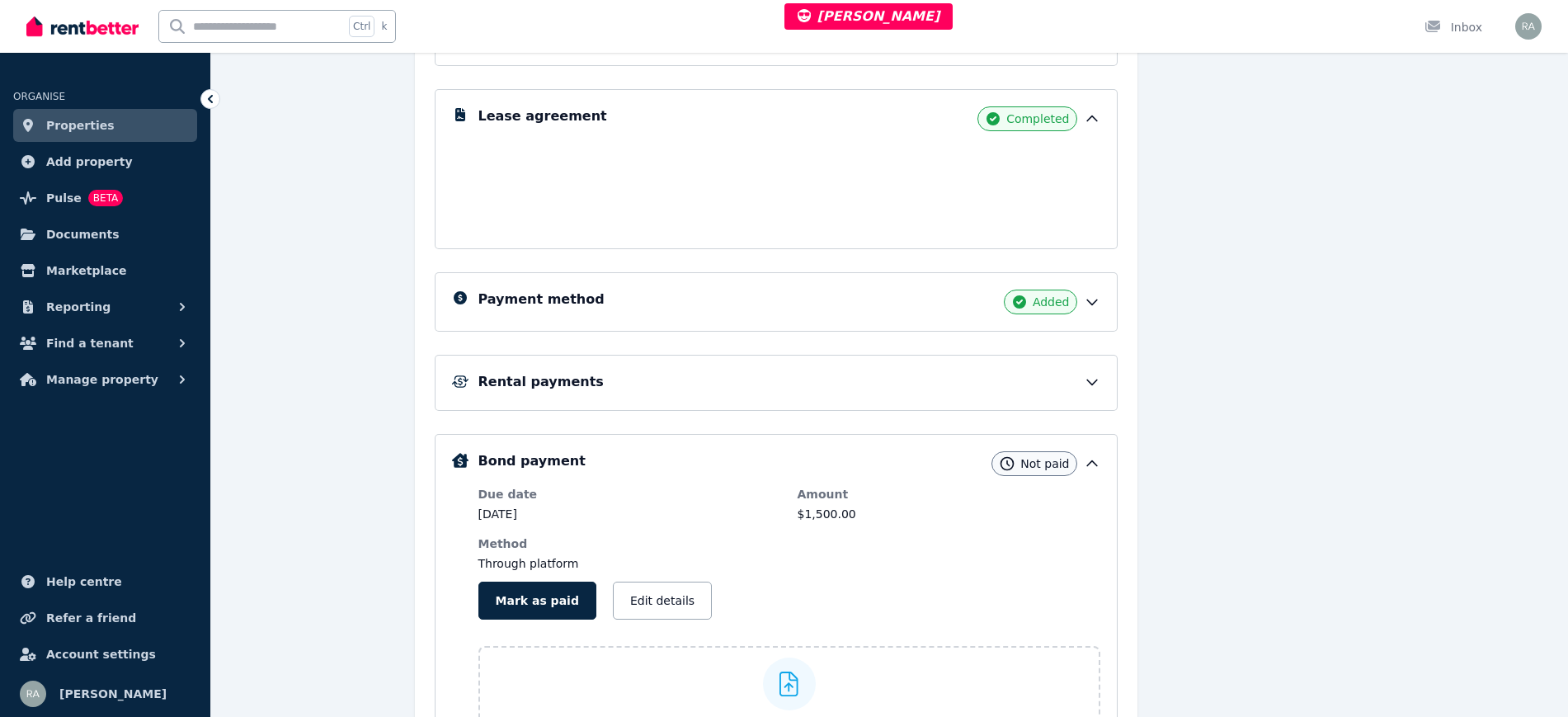
scroll to position [516, 0]
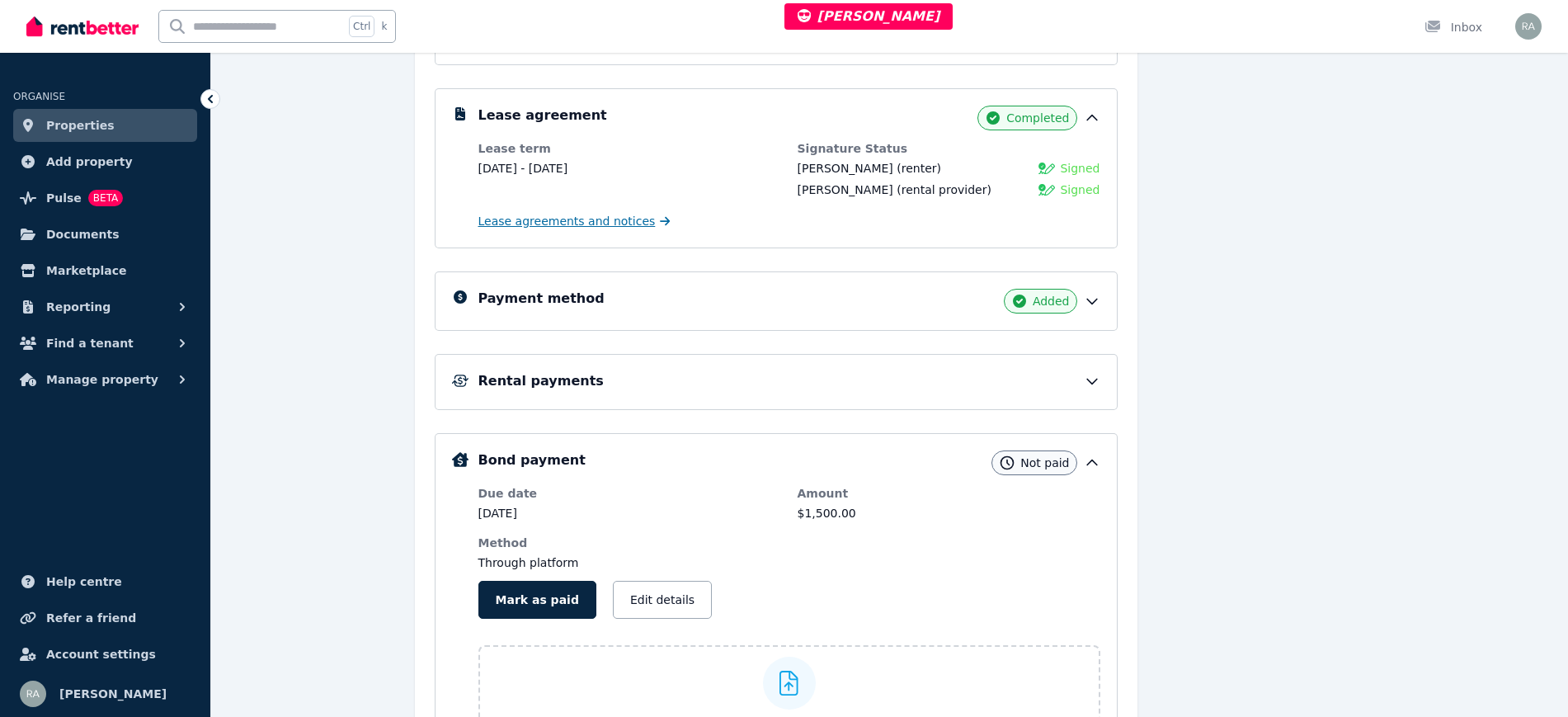
click at [556, 215] on span "Lease agreements and notices" at bounding box center [567, 221] width 177 height 17
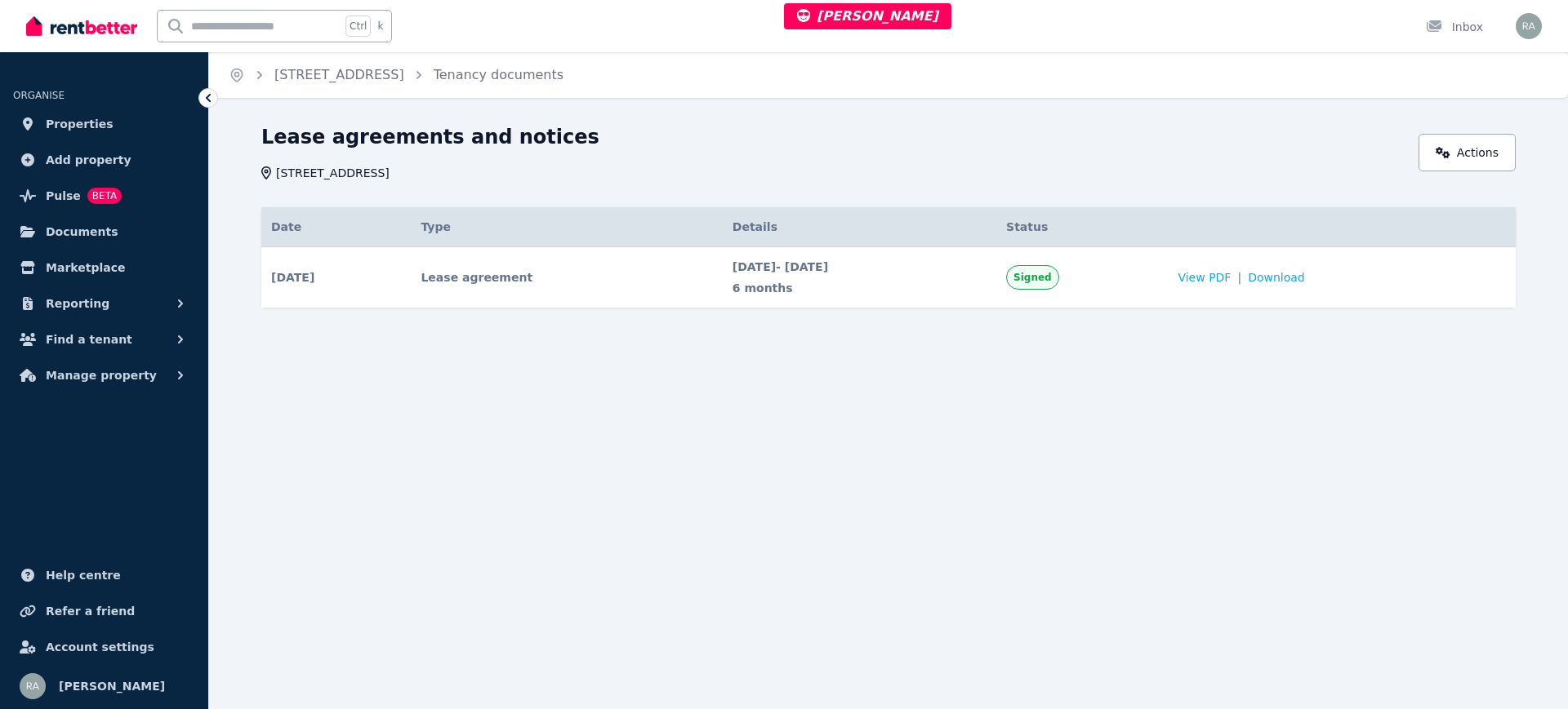
click at [1244, 265] on td "View PDF | Download" at bounding box center [1342, 278] width 348 height 62
click at [1231, 280] on span "View PDF" at bounding box center [1204, 278] width 53 height 17
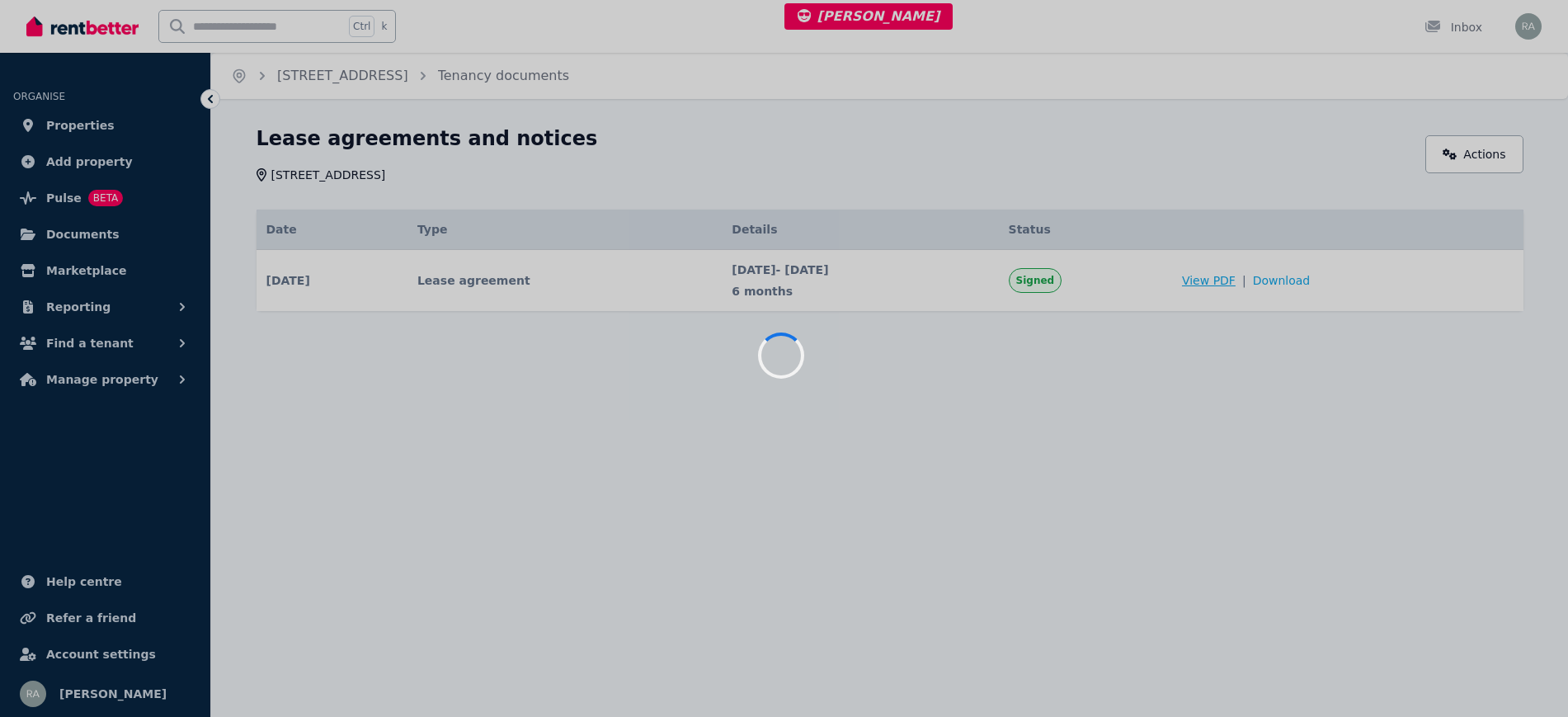
click at [1257, 278] on div at bounding box center [784, 358] width 1568 height 717
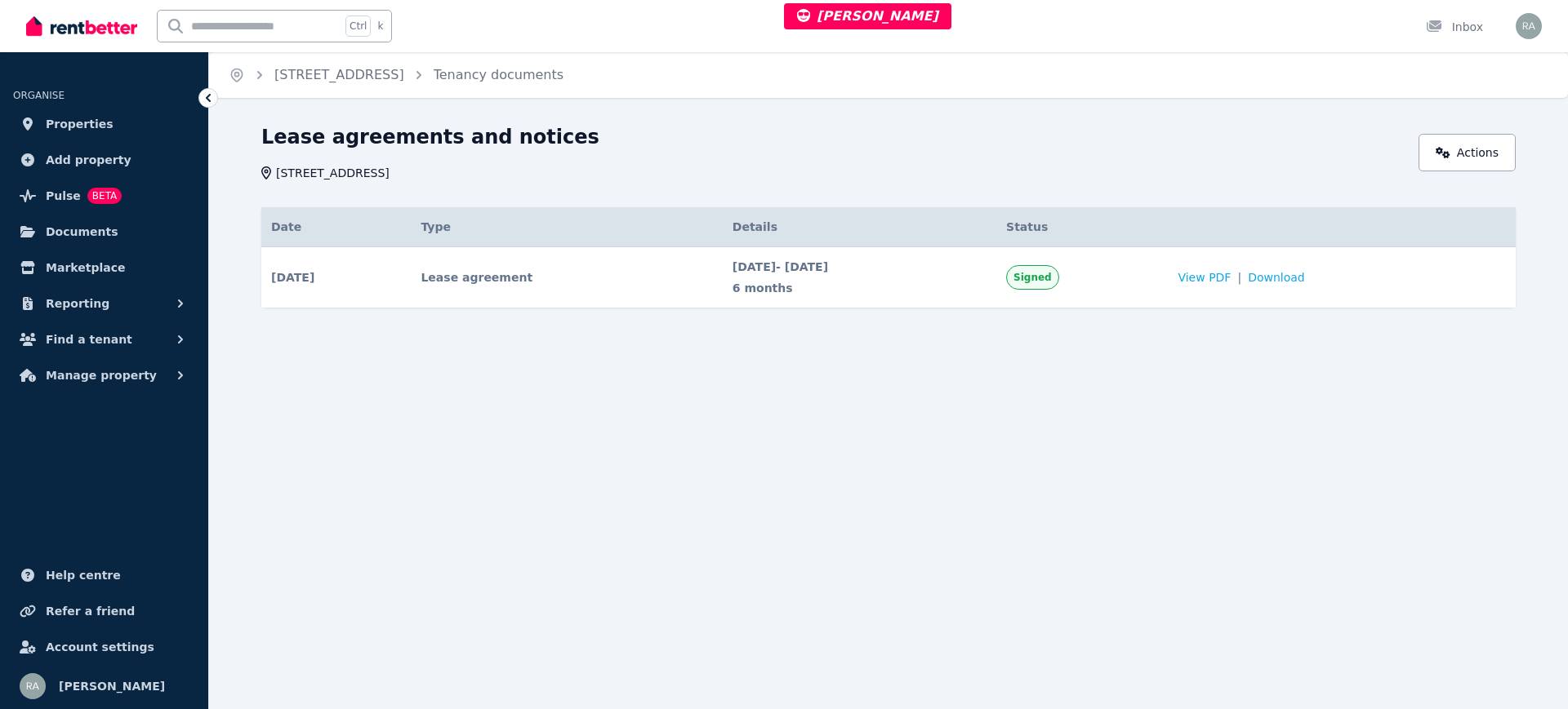
click at [956, 270] on span "12 Sept 2025 - 11 Mar 2026" at bounding box center [859, 267] width 254 height 17
click at [119, 122] on link "Properties" at bounding box center [104, 123] width 182 height 32
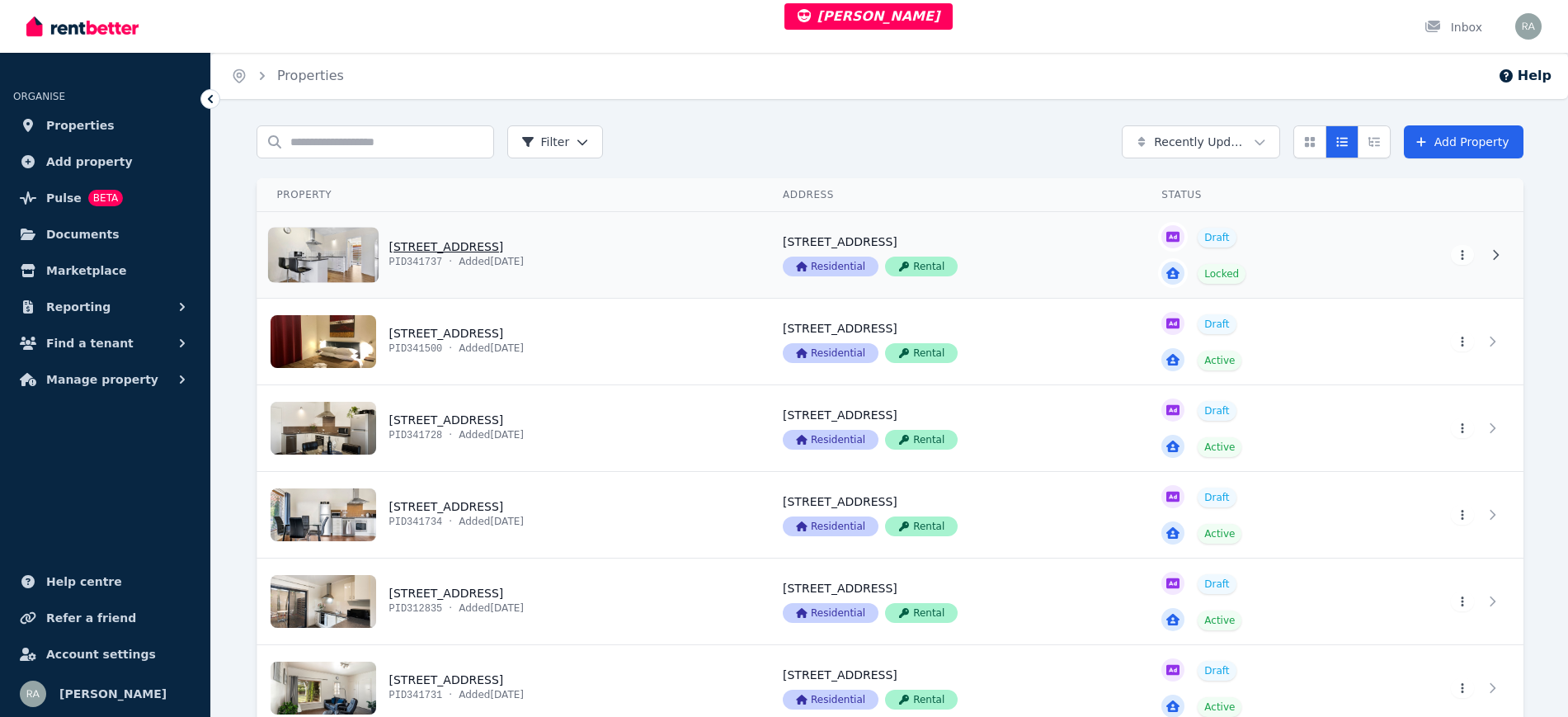
click at [618, 248] on link "View property details" at bounding box center [511, 255] width 506 height 86
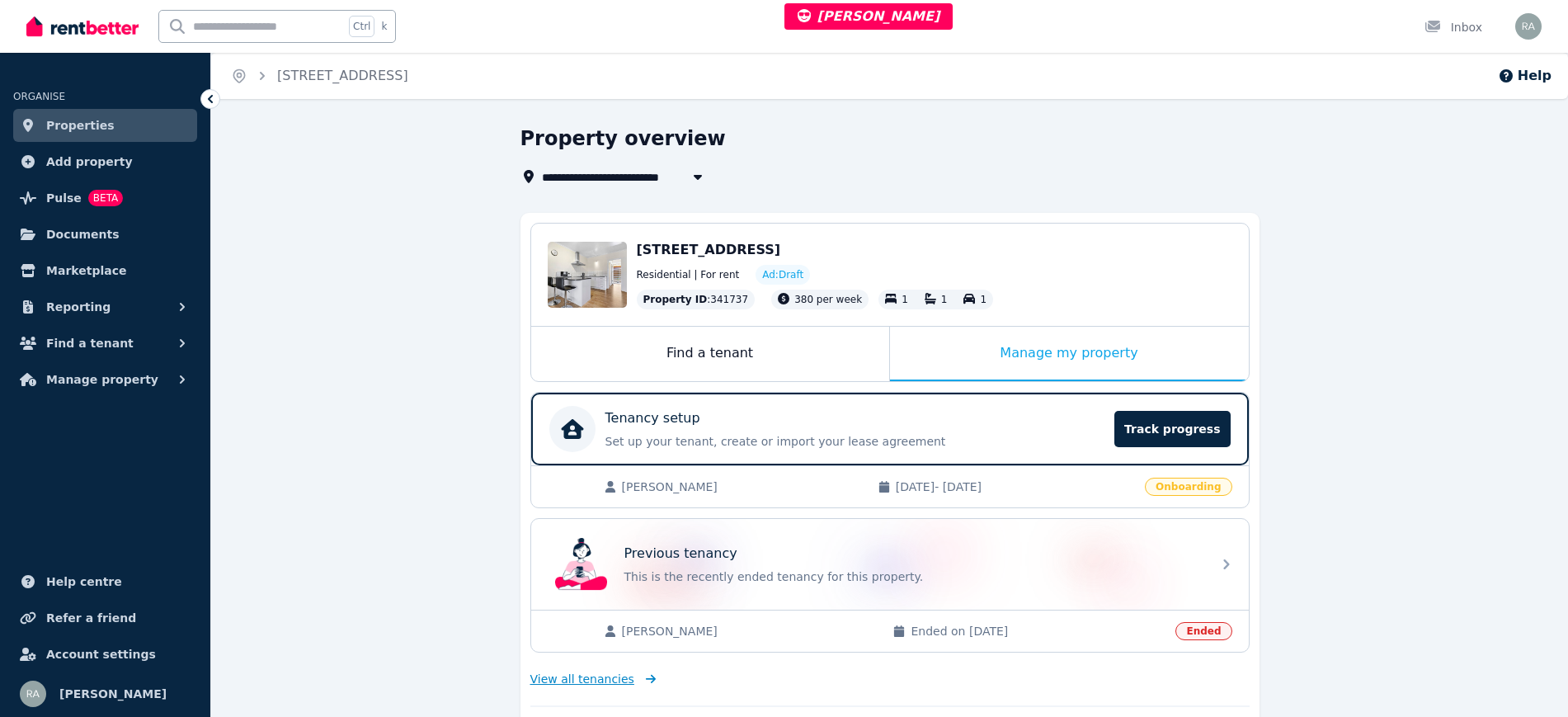
click at [581, 677] on span "View all tenancies" at bounding box center [583, 679] width 104 height 17
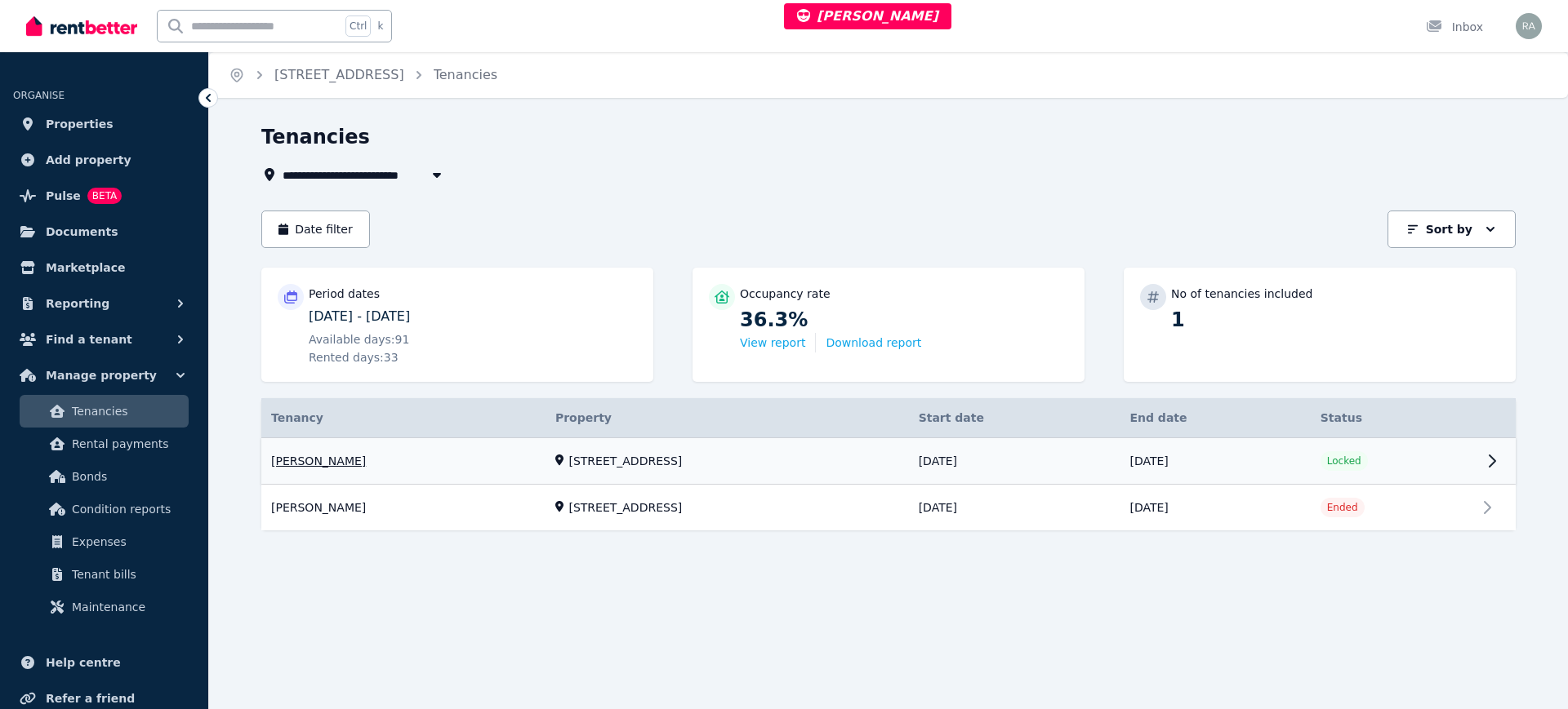
click at [750, 467] on link "View property details" at bounding box center [889, 462] width 1254 height 47
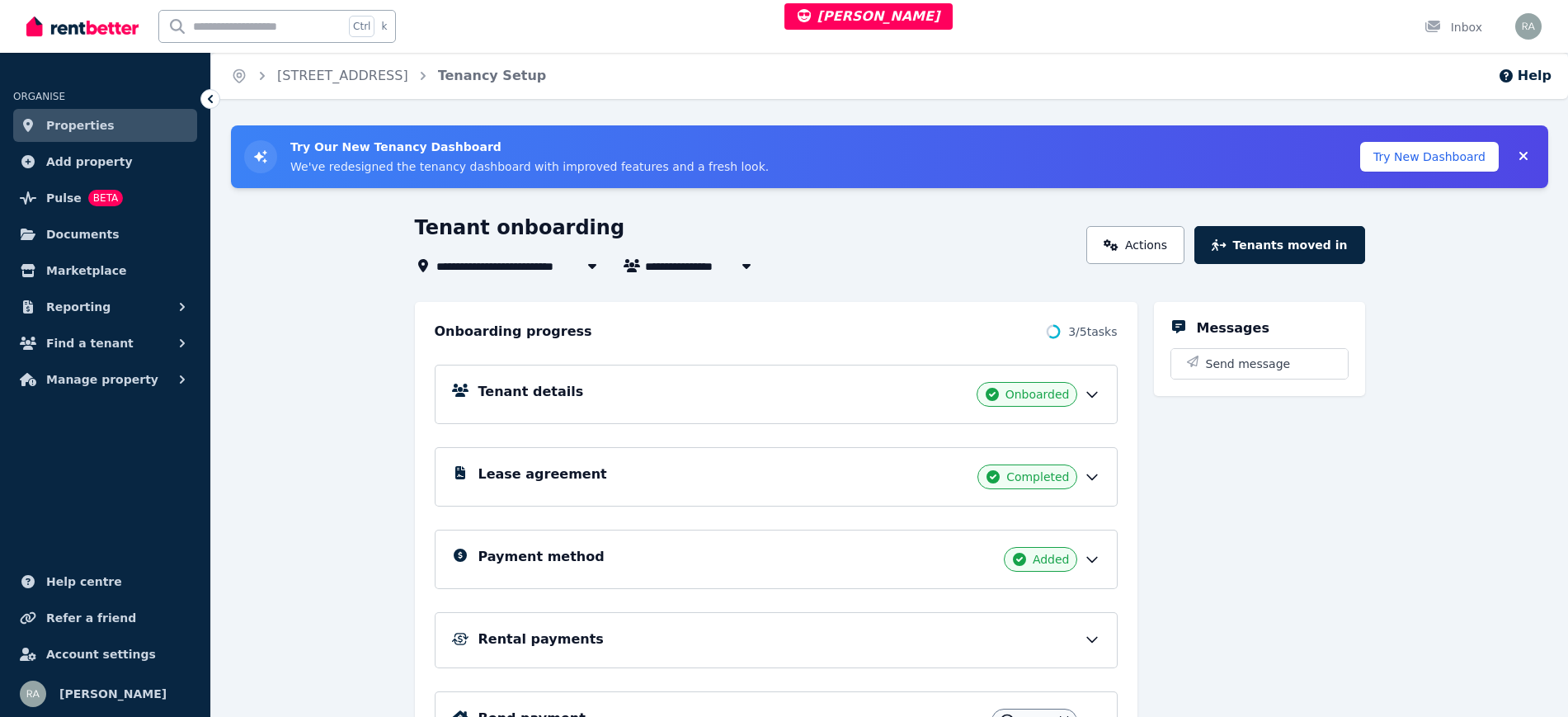
click at [974, 487] on div "Lease agreement Completed" at bounding box center [789, 476] width 622 height 24
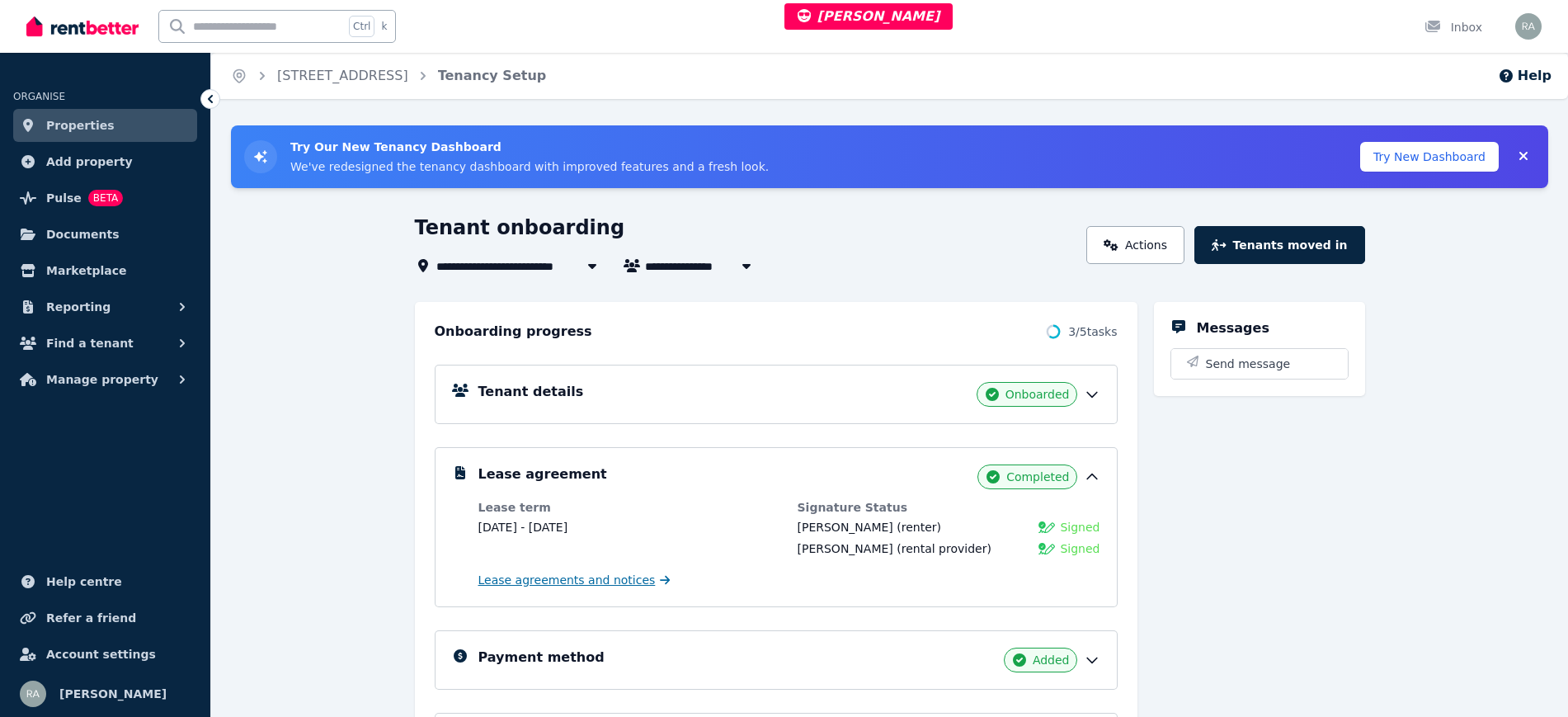
click at [604, 576] on span "Lease agreements and notices" at bounding box center [567, 581] width 177 height 17
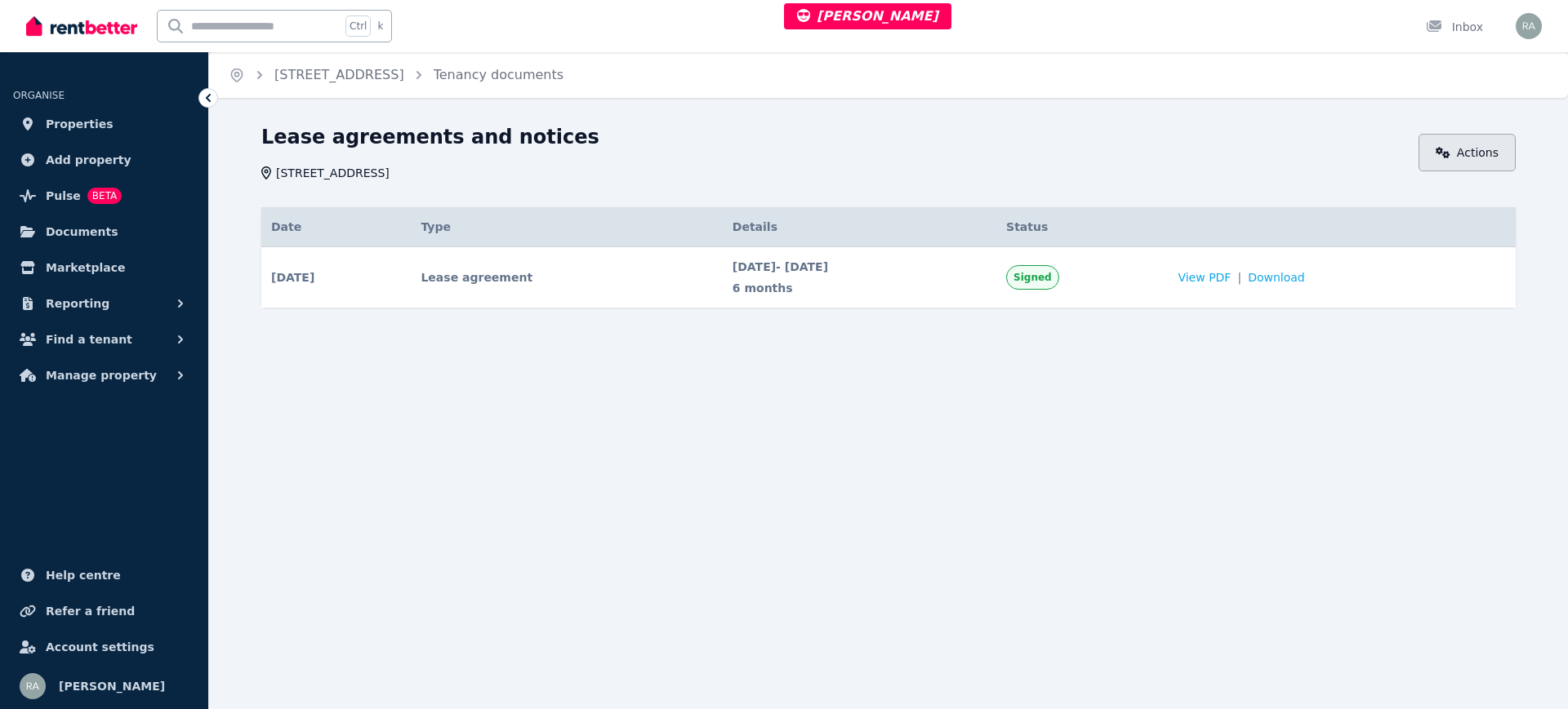
click at [1435, 152] on link "Actions" at bounding box center [1466, 152] width 97 height 37
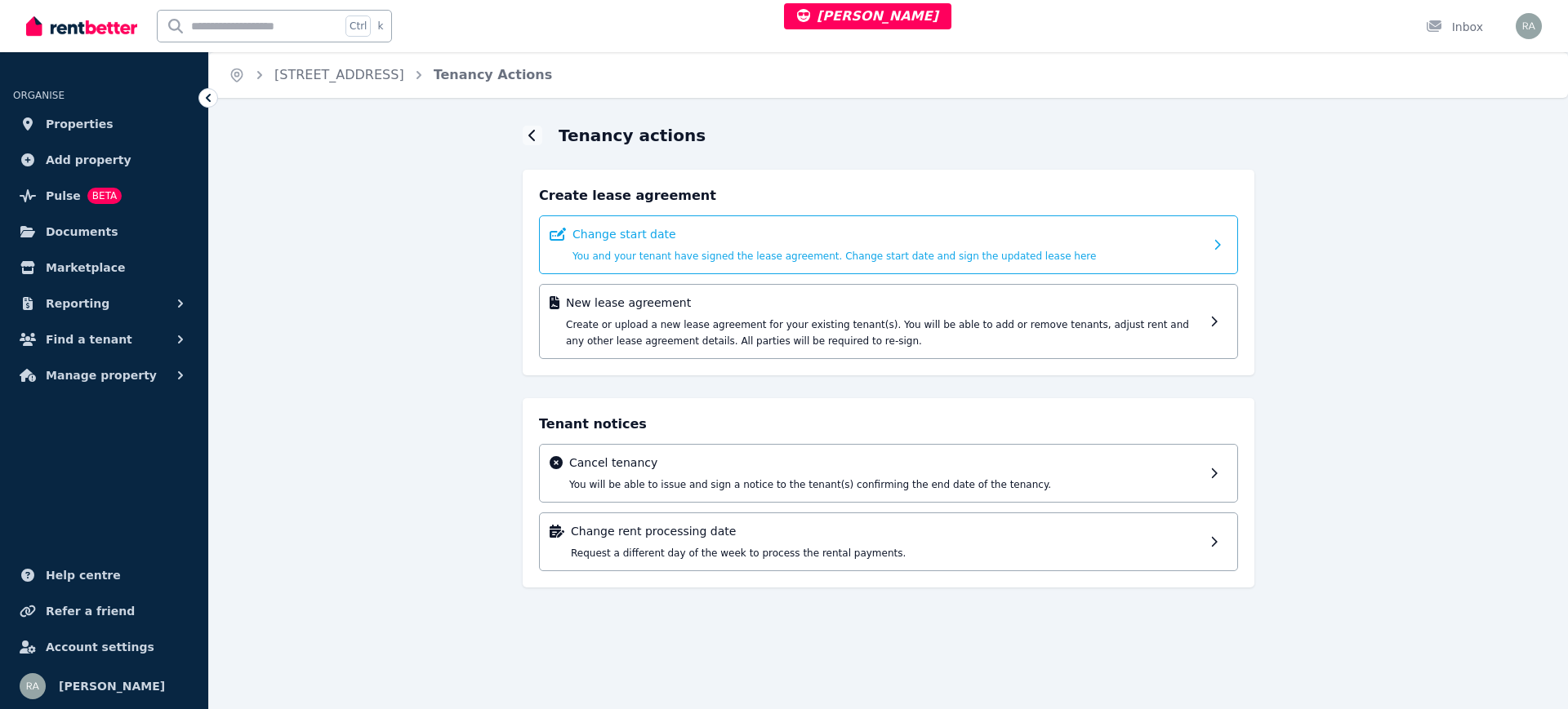
click at [707, 244] on div "Change start date You and your tenant have signed the lease agreement. Change s…" at bounding box center [888, 245] width 631 height 37
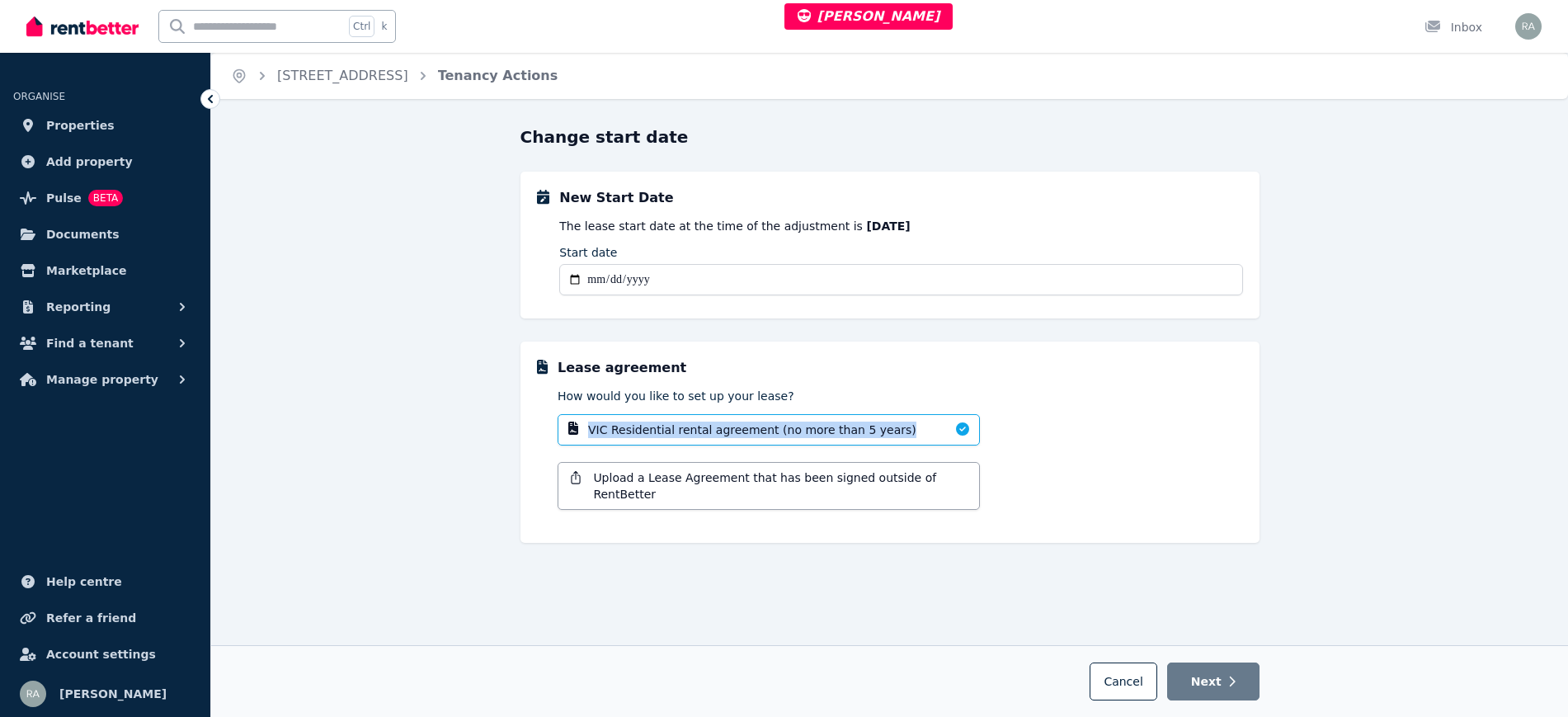
drag, startPoint x: 532, startPoint y: 422, endPoint x: 1005, endPoint y: 442, distance: 473.4
click at [1007, 440] on div "Lease agreement How would you like to set up your lease? VIC Residential rental…" at bounding box center [890, 442] width 739 height 201
copy span "VIC Residential rental agreement (no more than 5 years)"
drag, startPoint x: 557, startPoint y: 364, endPoint x: 675, endPoint y: 362, distance: 118.0
click at [675, 362] on div "Lease agreement How would you like to set up your lease? VIC Residential rental…" at bounding box center [889, 443] width 706 height 168
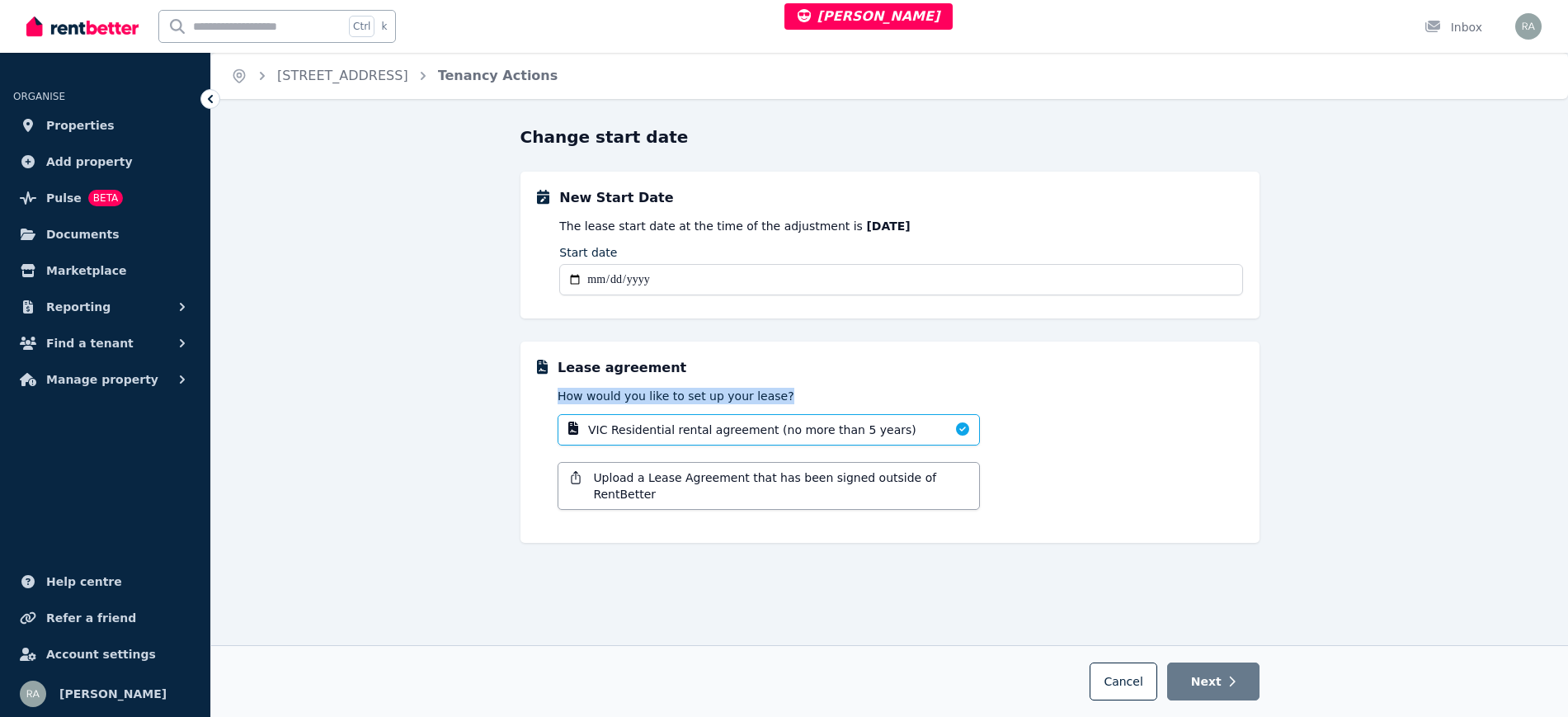
drag, startPoint x: 557, startPoint y: 396, endPoint x: 780, endPoint y: 390, distance: 223.1
click at [780, 391] on div "Lease agreement How would you like to set up your lease? VIC Residential rental…" at bounding box center [889, 443] width 706 height 168
copy p "How would you like to set up your lease?"
click at [488, 257] on div "Change start date New Start Date The lease start date at the time of the adjust…" at bounding box center [889, 421] width 1357 height 592
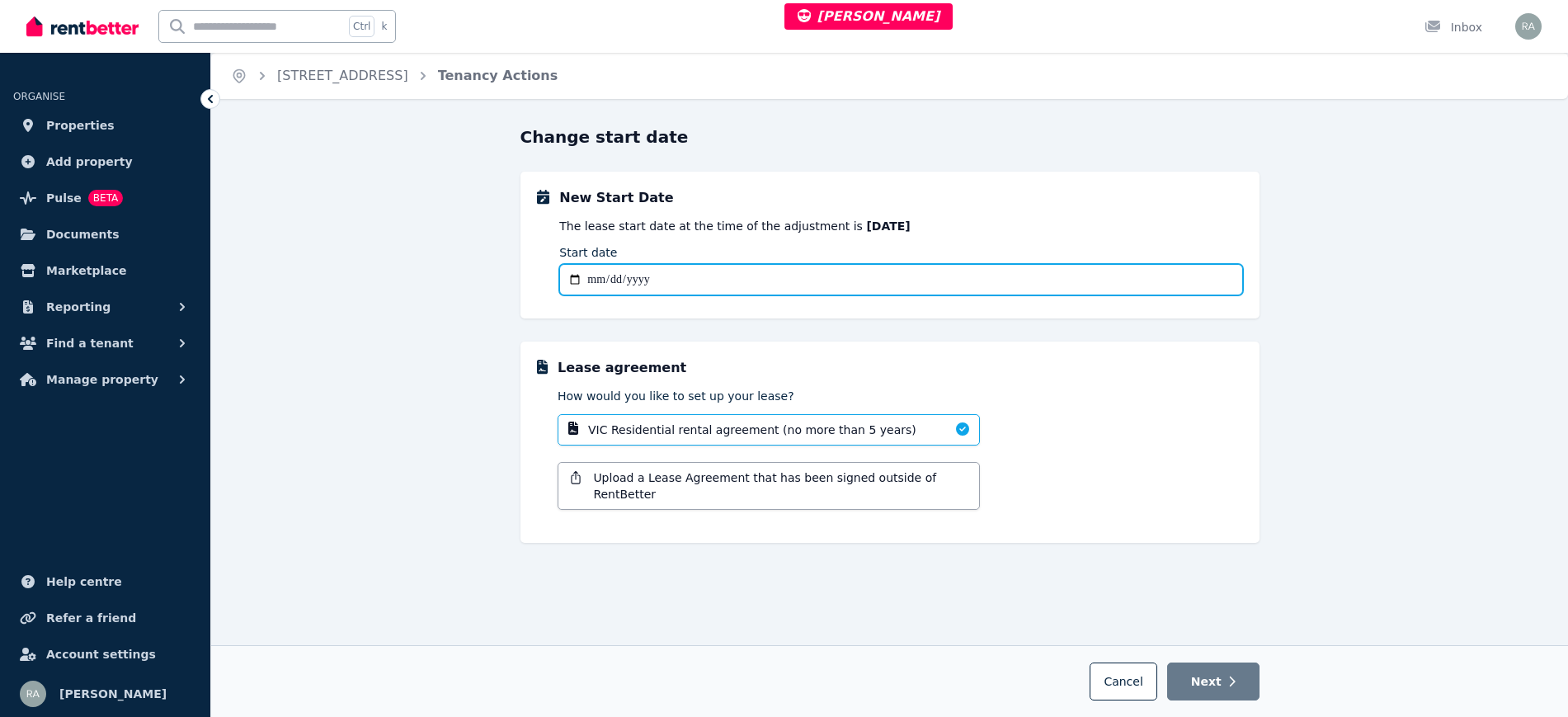
click at [571, 278] on input "Start date" at bounding box center [901, 279] width 683 height 31
type input "**********"
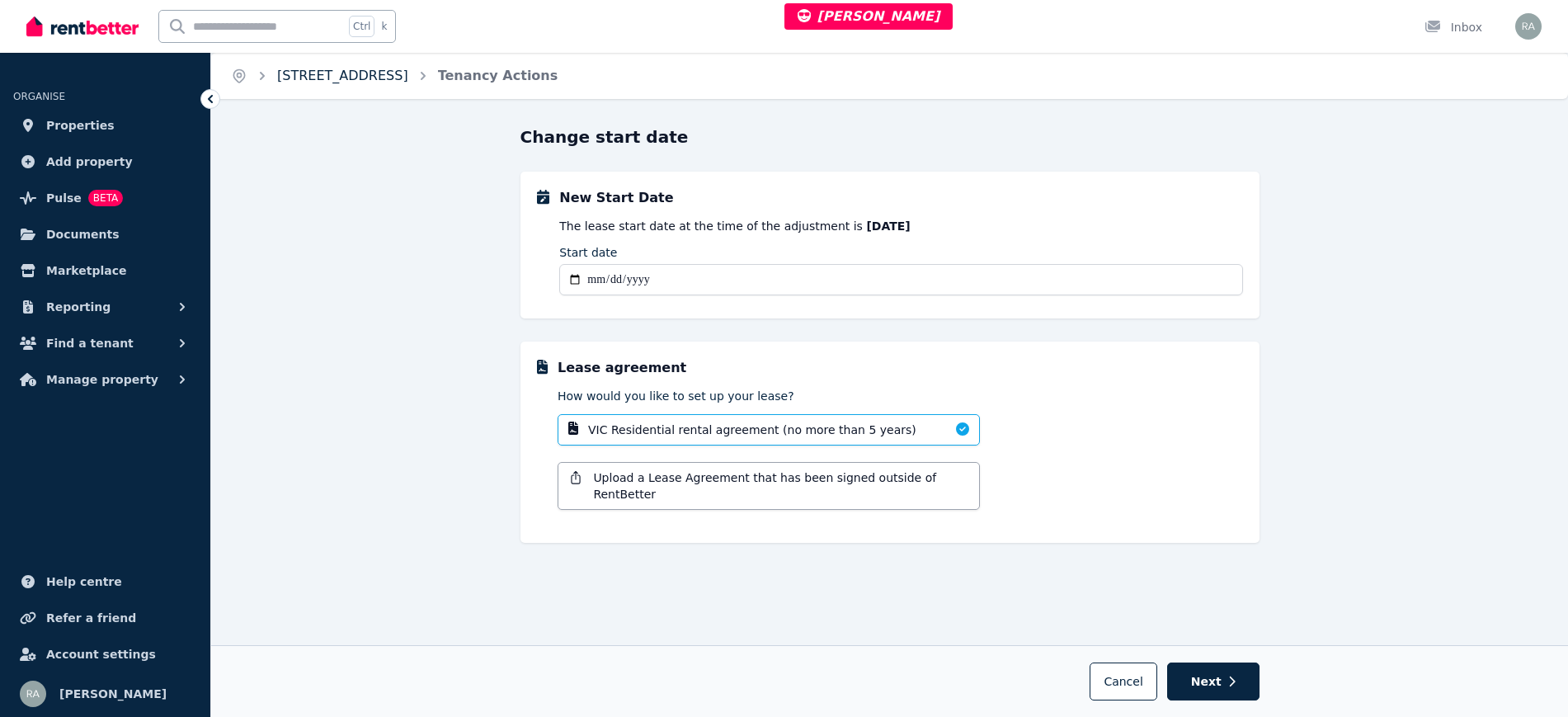
click at [383, 77] on link "3/17 Brown Street, Trafalgar" at bounding box center [342, 75] width 131 height 16
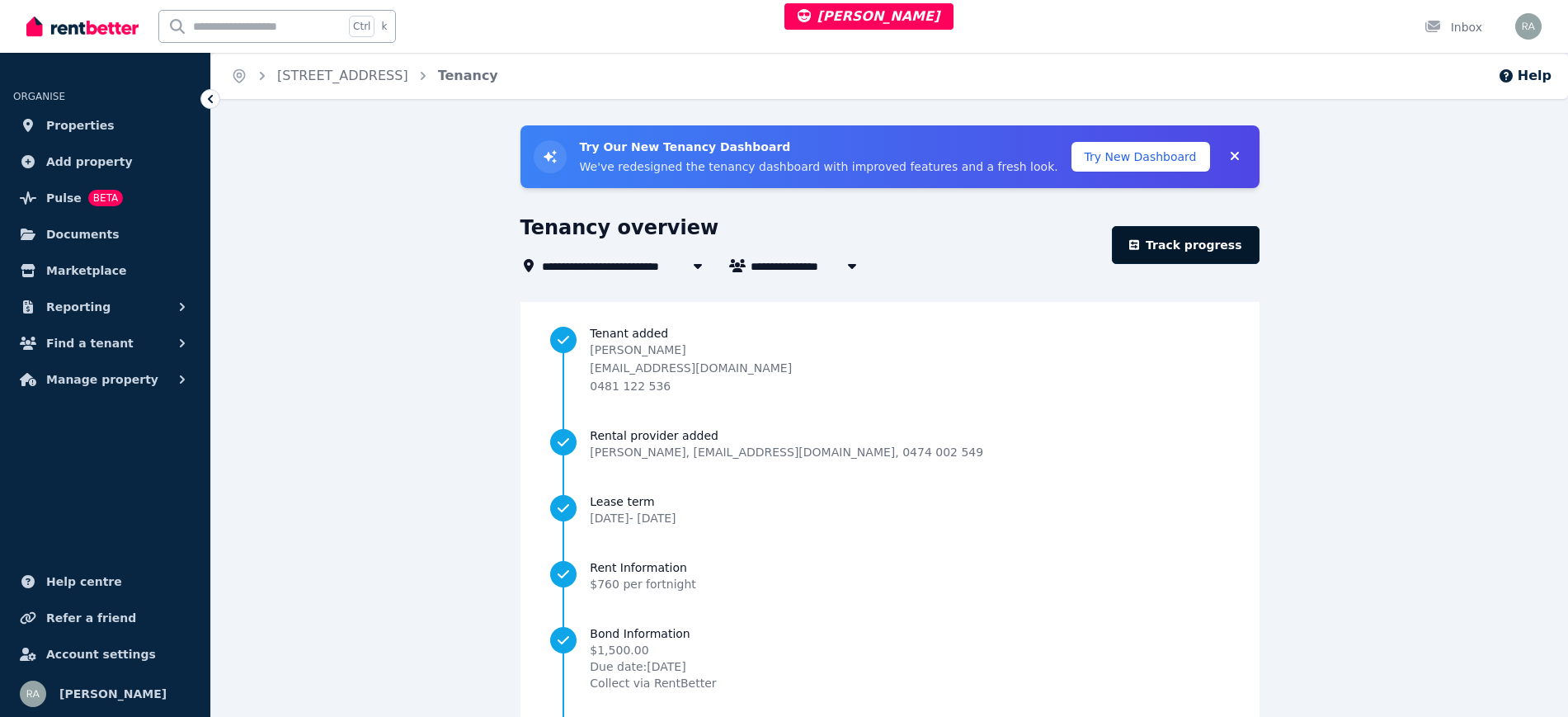
click at [1221, 239] on link "Track progress" at bounding box center [1186, 245] width 148 height 38
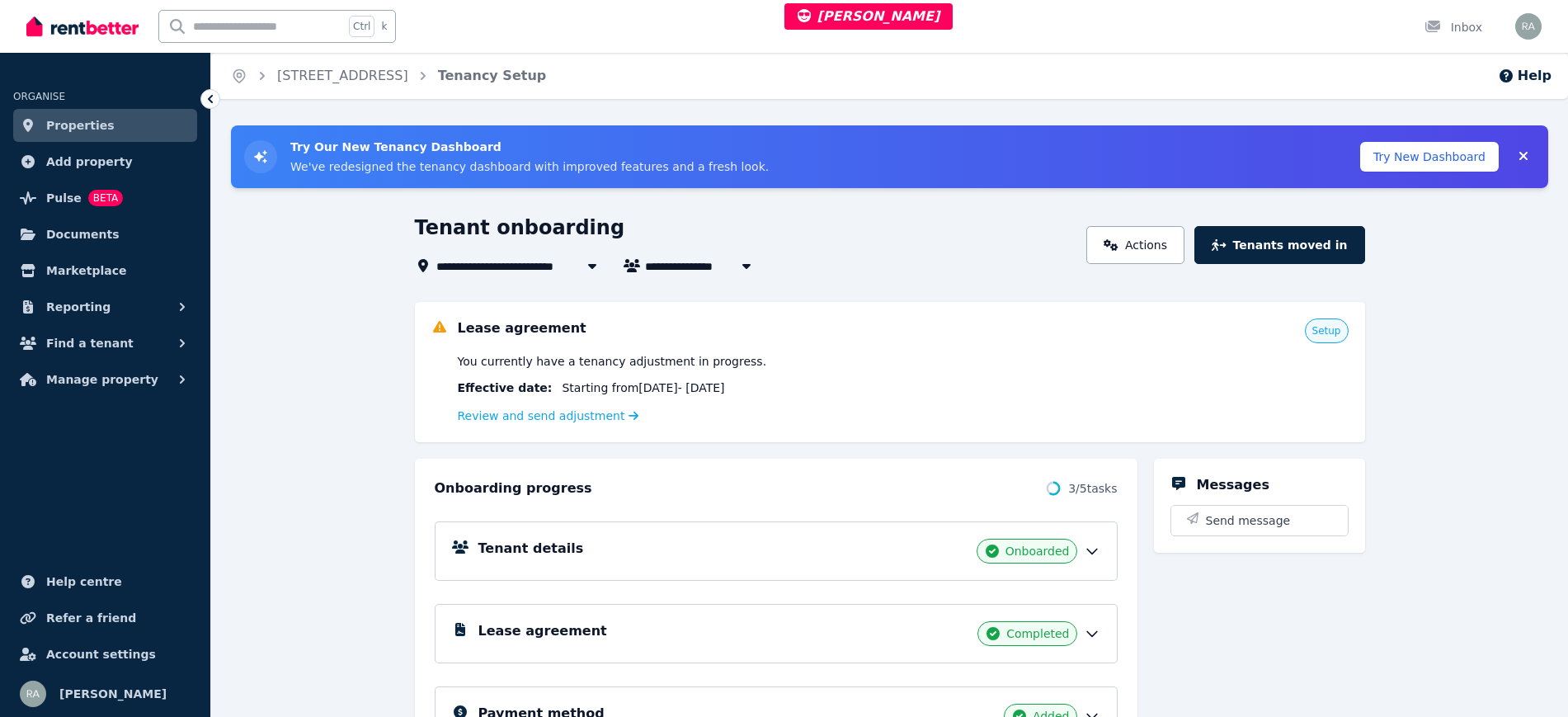
click at [546, 425] on div "Review and send adjustment" at bounding box center [903, 416] width 891 height 20
click at [546, 419] on link "Review and send adjustment" at bounding box center [548, 416] width 182 height 13
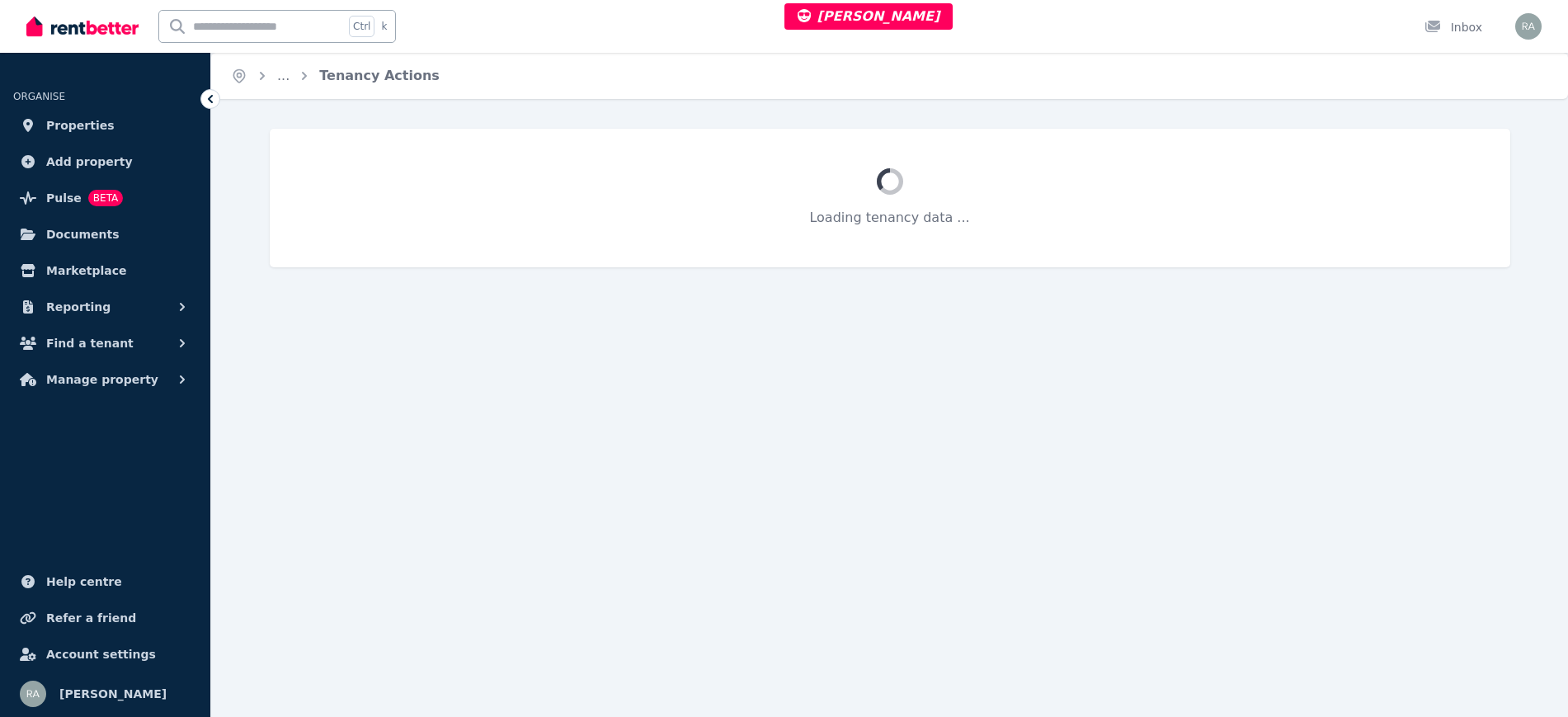
select select "**********"
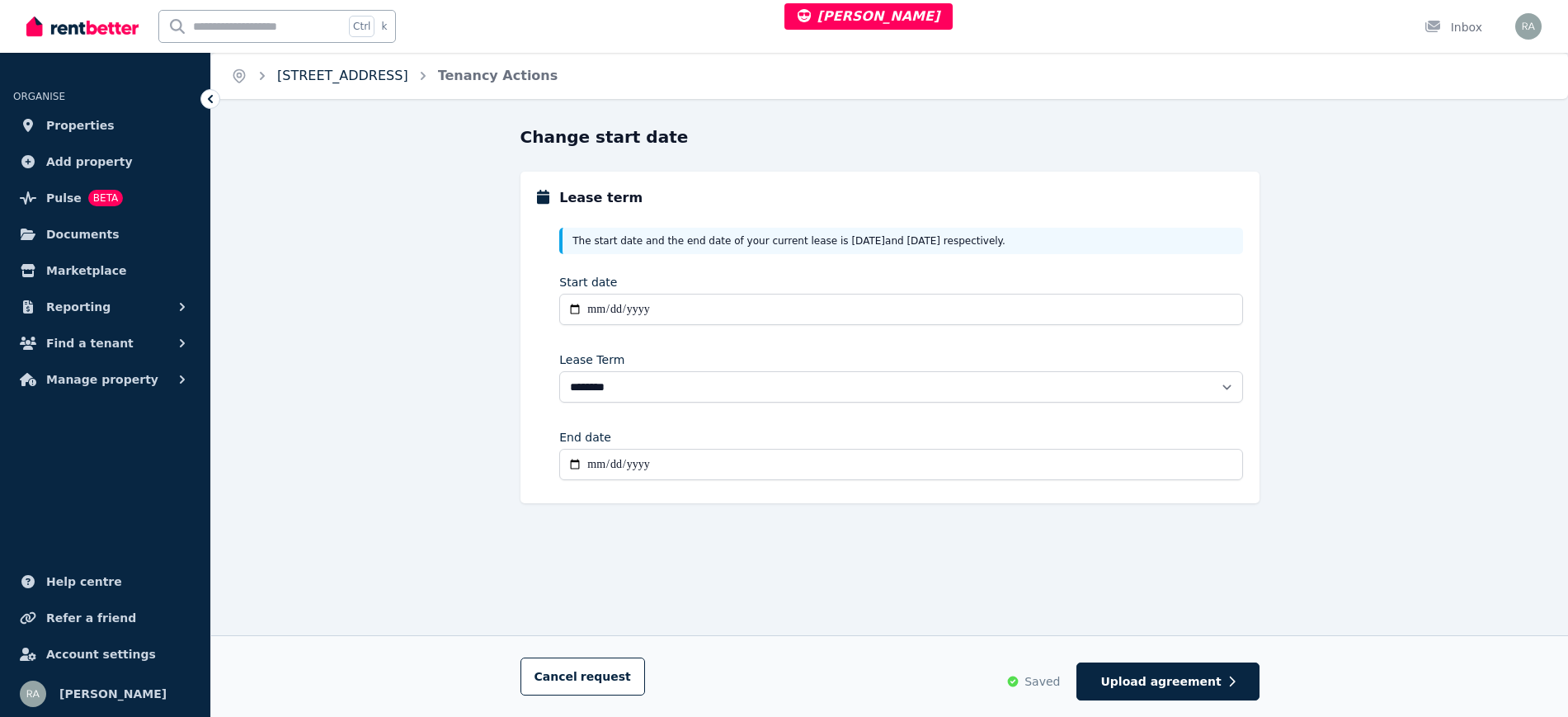
click at [408, 74] on link "3/17 Brown Street, Trafalgar" at bounding box center [342, 75] width 131 height 16
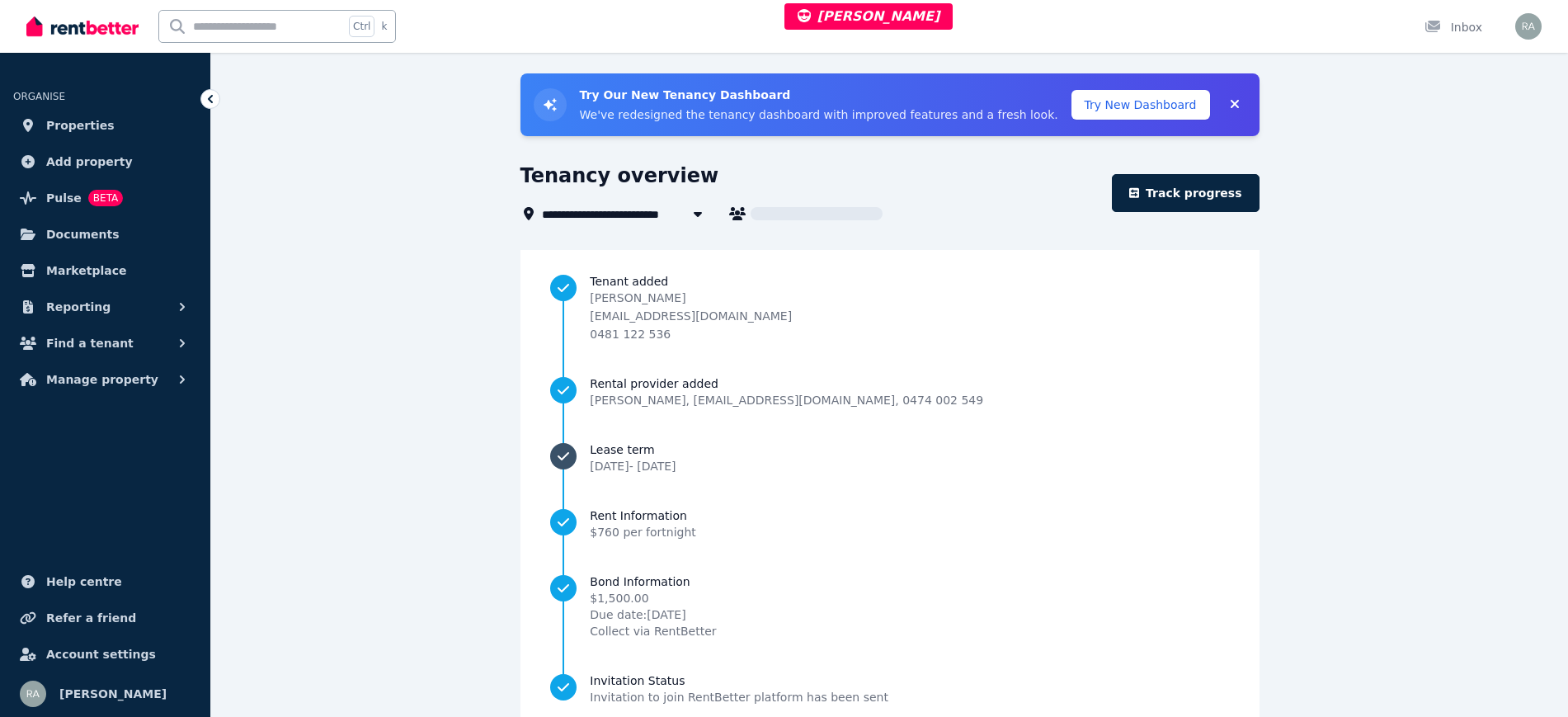
scroll to position [148, 0]
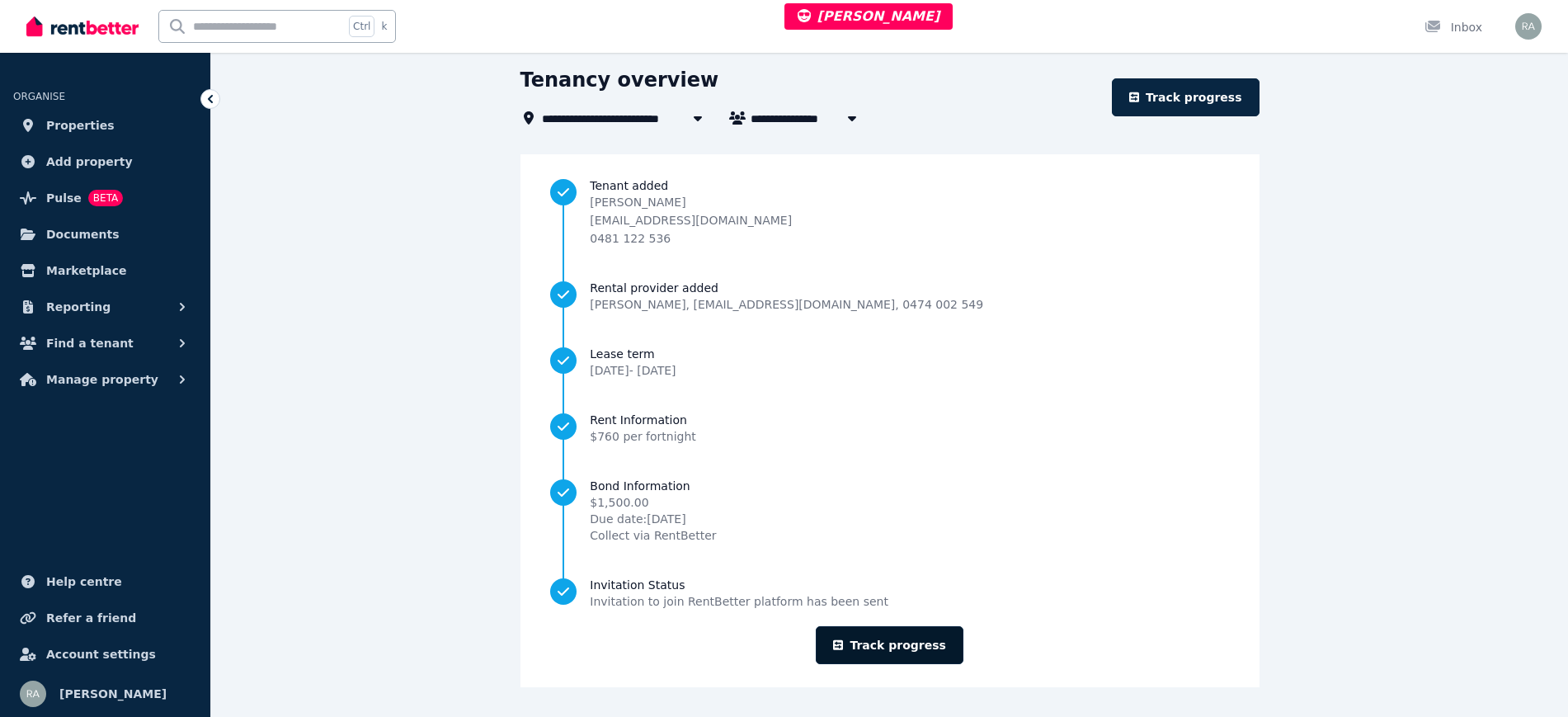
click at [842, 640] on link "Track progress" at bounding box center [890, 645] width 148 height 38
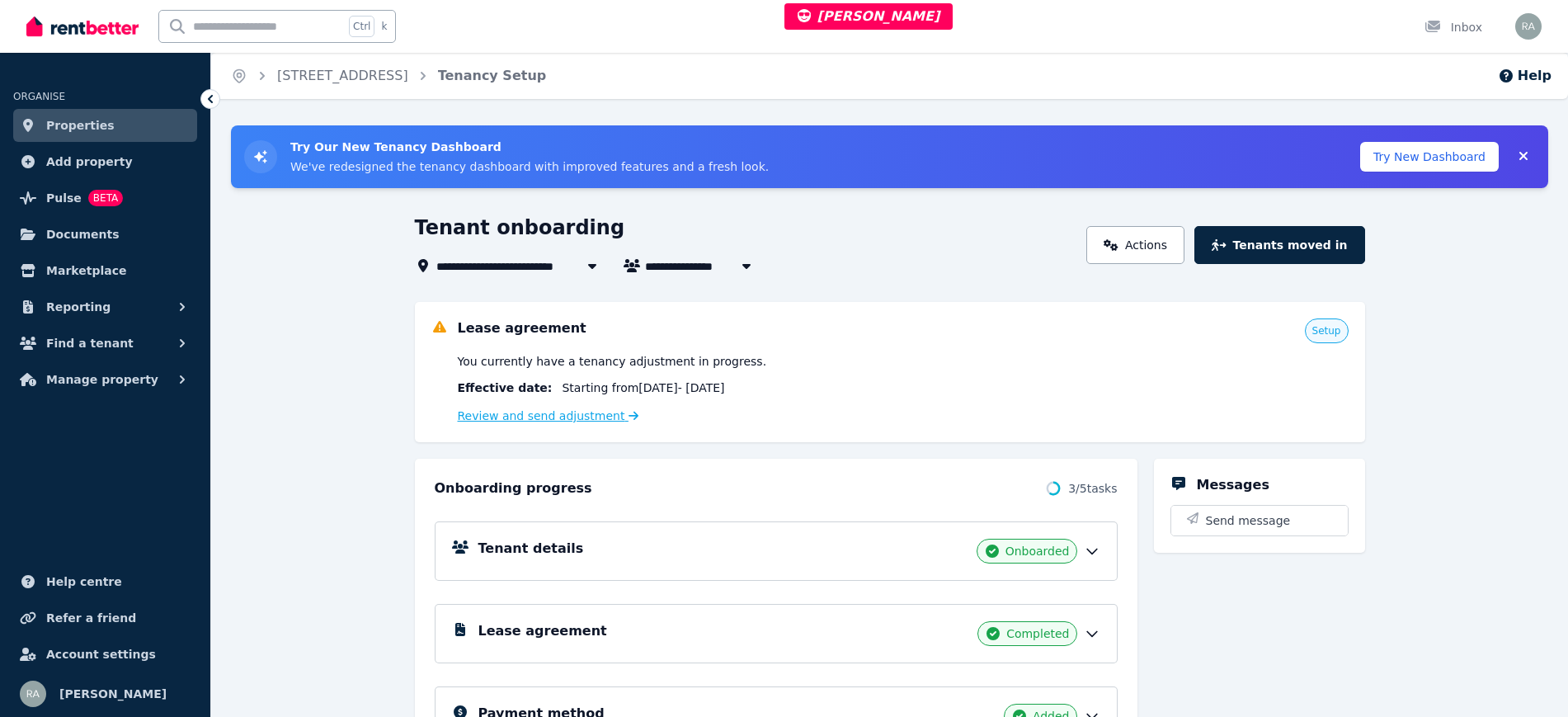
click at [526, 410] on link "Review and send adjustment" at bounding box center [548, 416] width 182 height 13
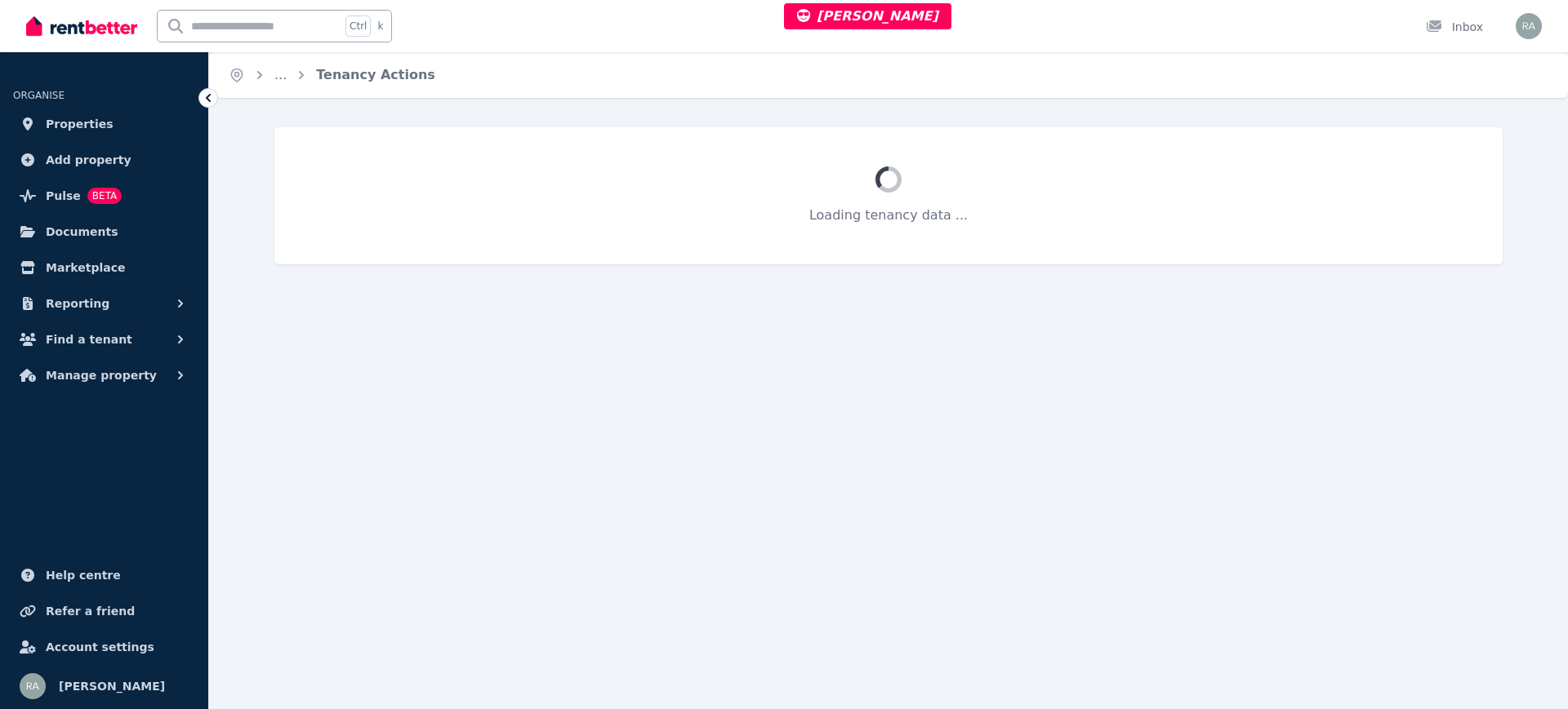
select select "**********"
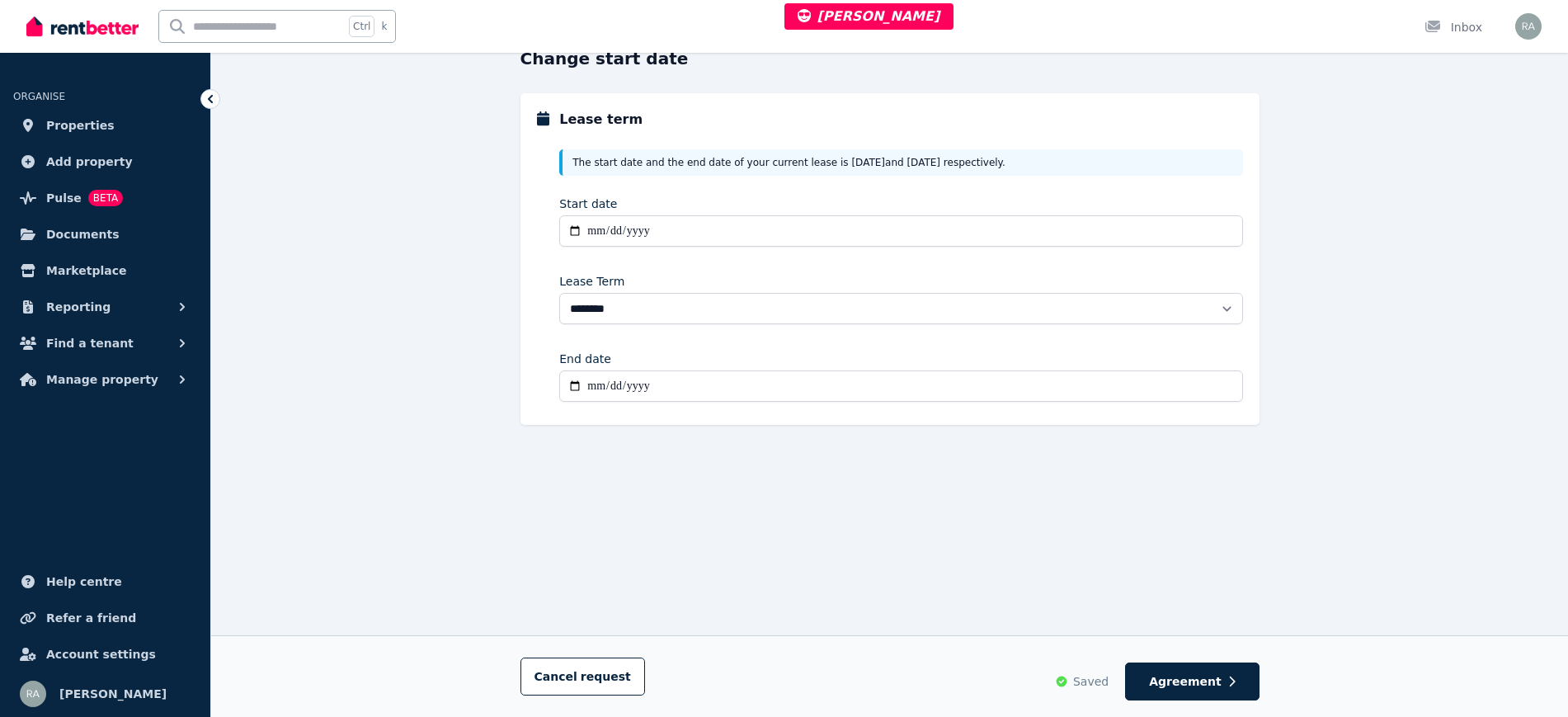
scroll to position [82, 0]
click at [1168, 682] on span "Agreement" at bounding box center [1185, 682] width 72 height 17
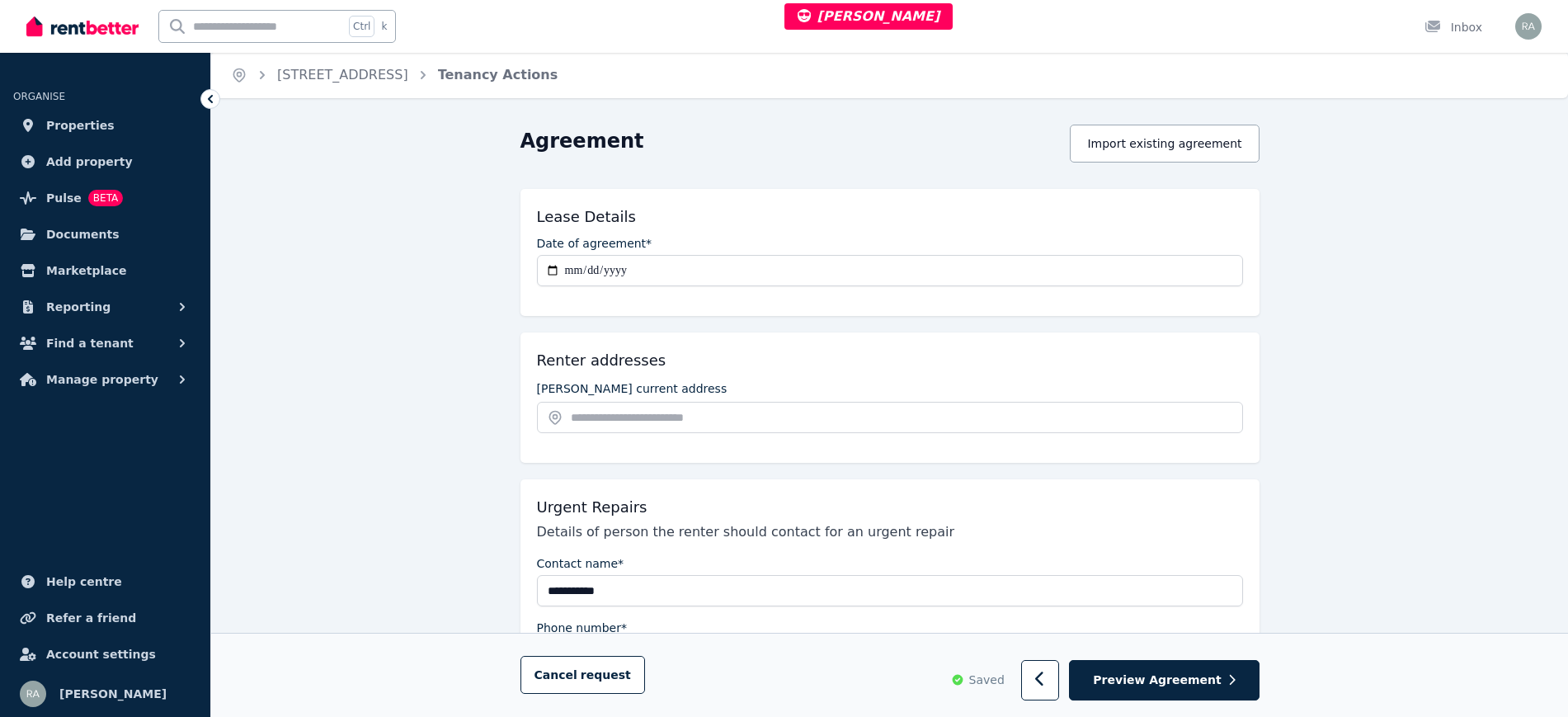
scroll to position [0, 0]
click at [1046, 672] on icon "button" at bounding box center [1041, 680] width 11 height 17
select select "**********"
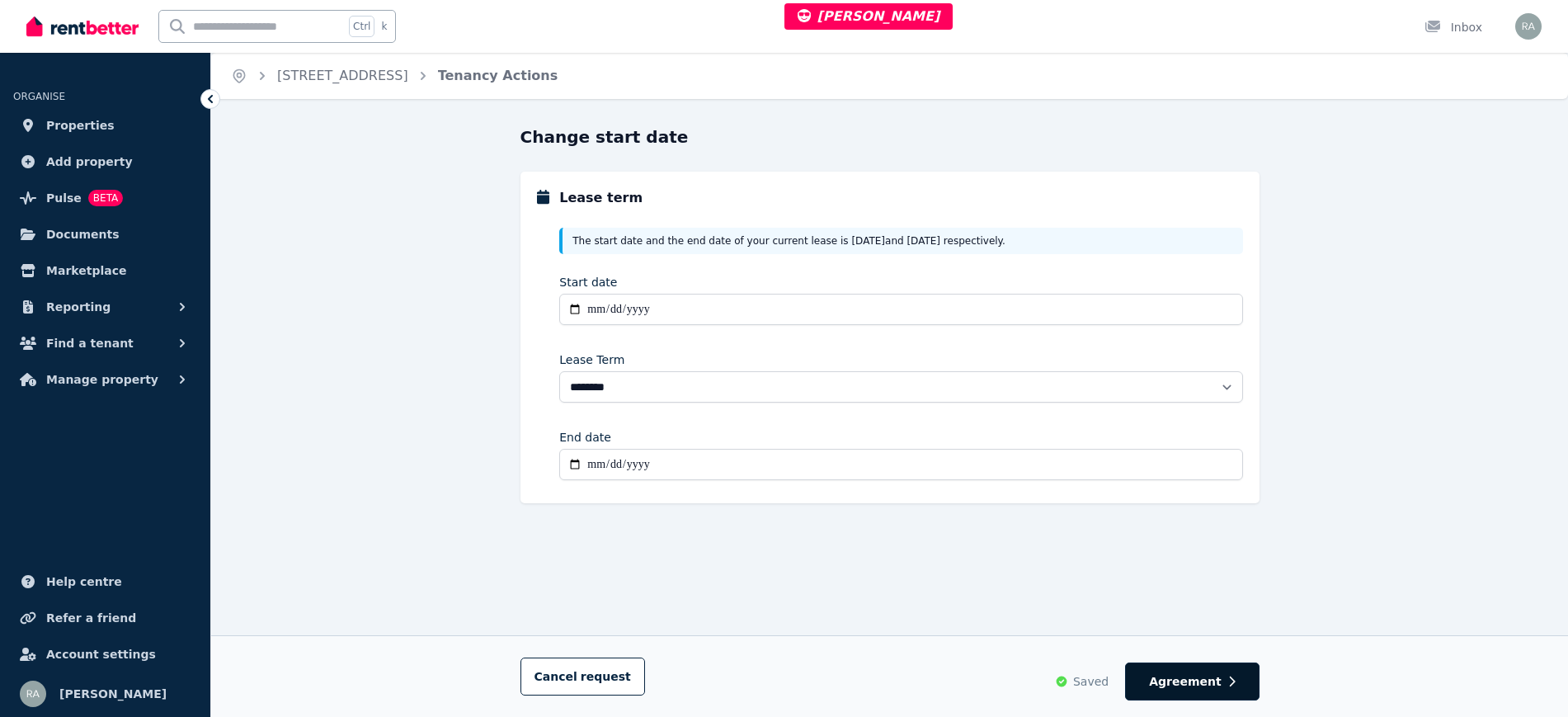
click at [1189, 667] on button "Agreement" at bounding box center [1192, 681] width 134 height 38
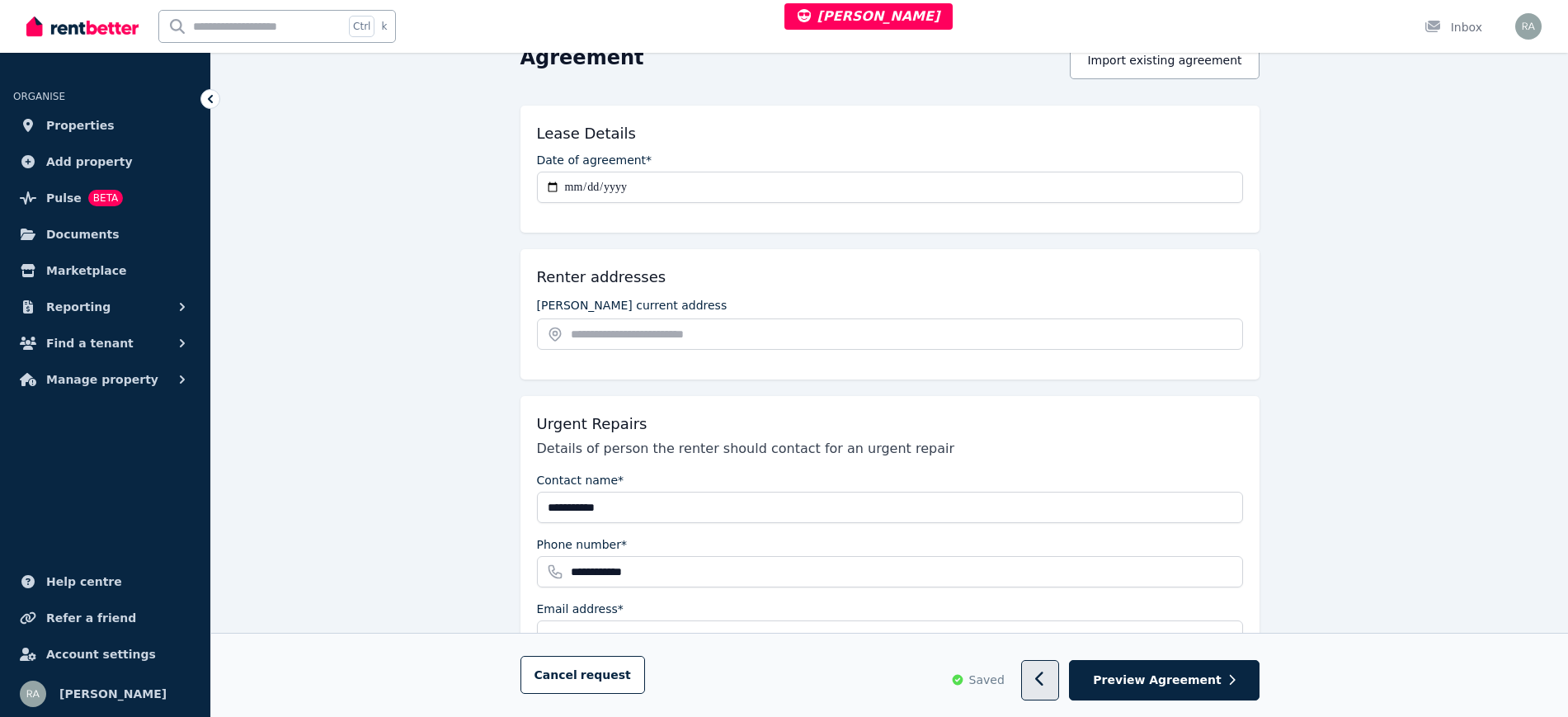
click at [1060, 688] on button "button" at bounding box center [1041, 681] width 39 height 40
select select "**********"
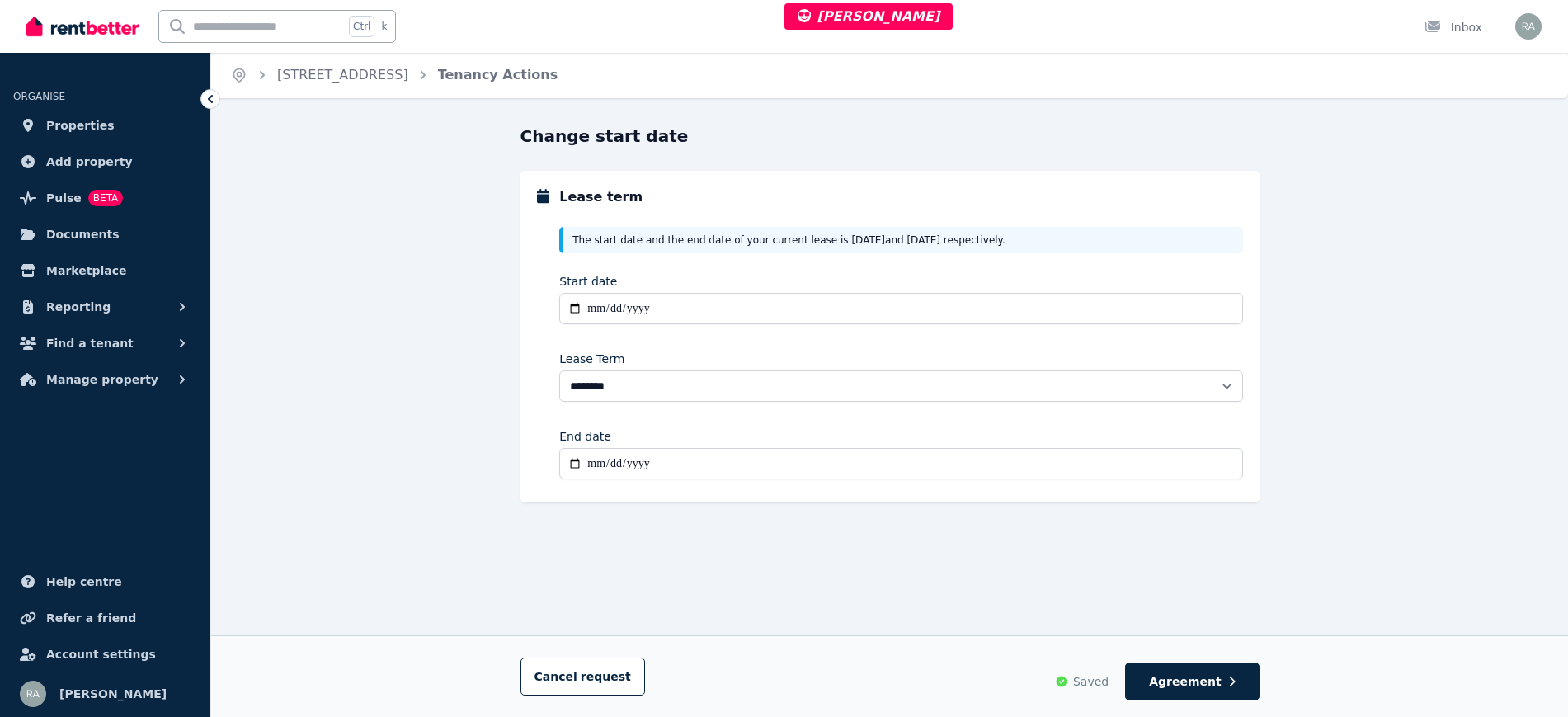
scroll to position [2, 0]
click at [1221, 682] on button "Agreement" at bounding box center [1192, 681] width 134 height 38
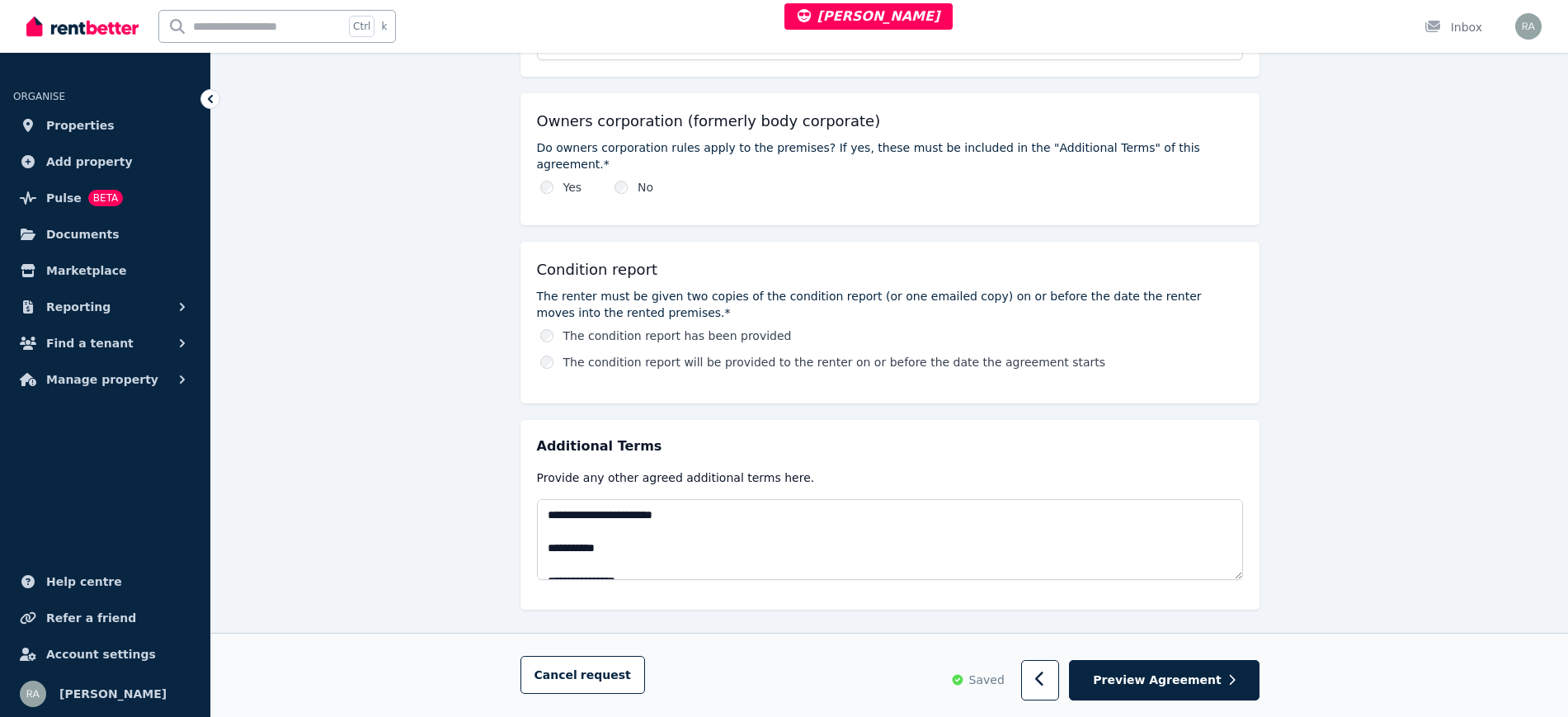
scroll to position [682, 0]
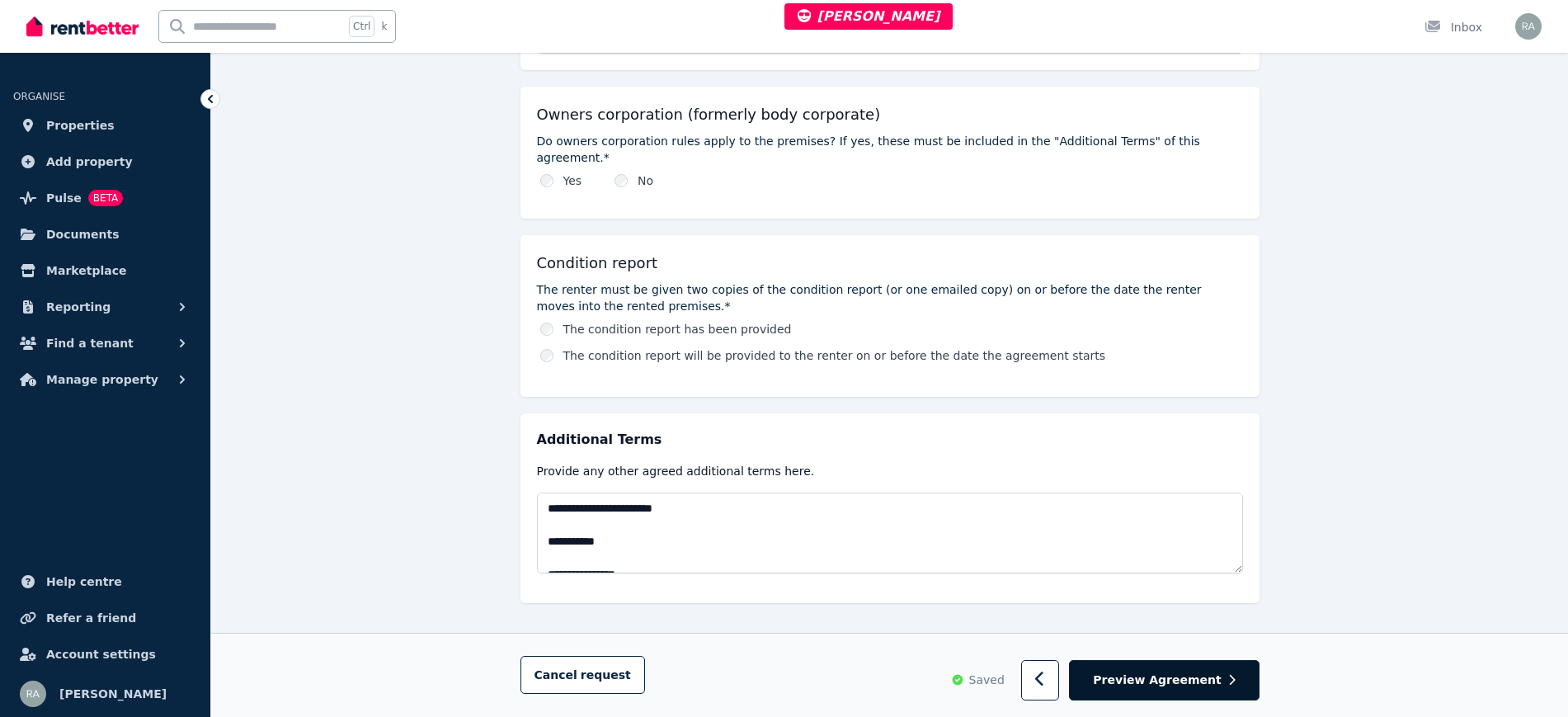
click at [1188, 680] on span "Preview Agreement" at bounding box center [1157, 681] width 128 height 17
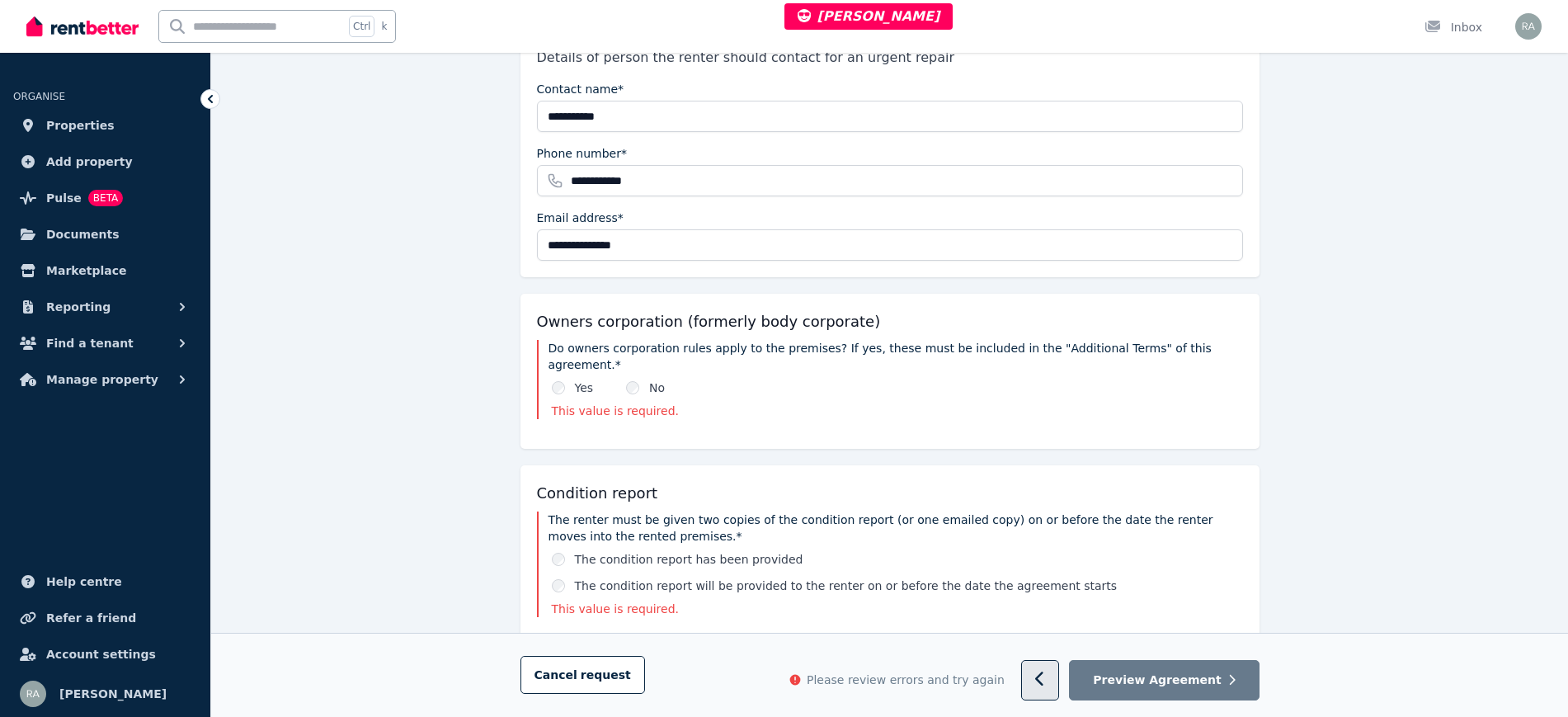
scroll to position [0, 0]
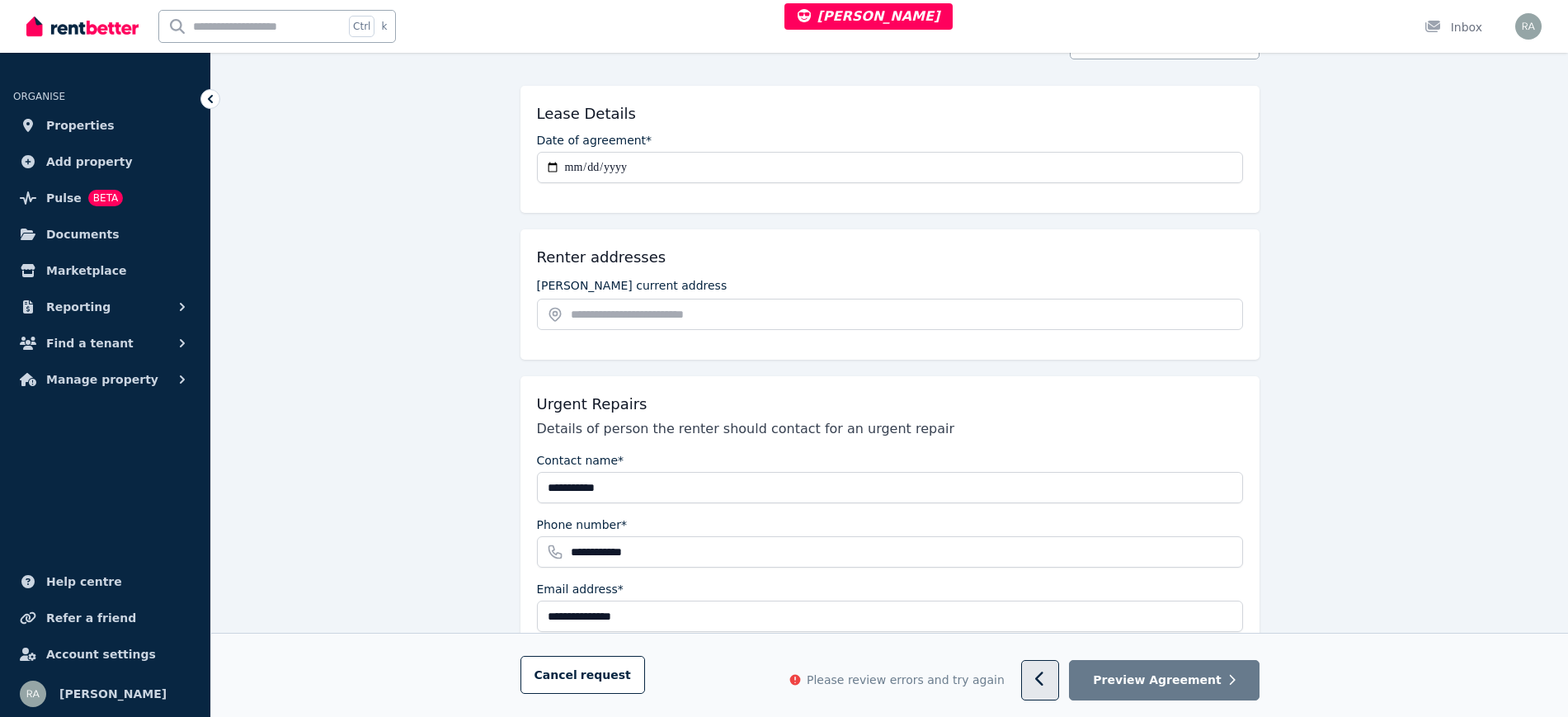
click at [1059, 677] on button "button" at bounding box center [1041, 681] width 39 height 40
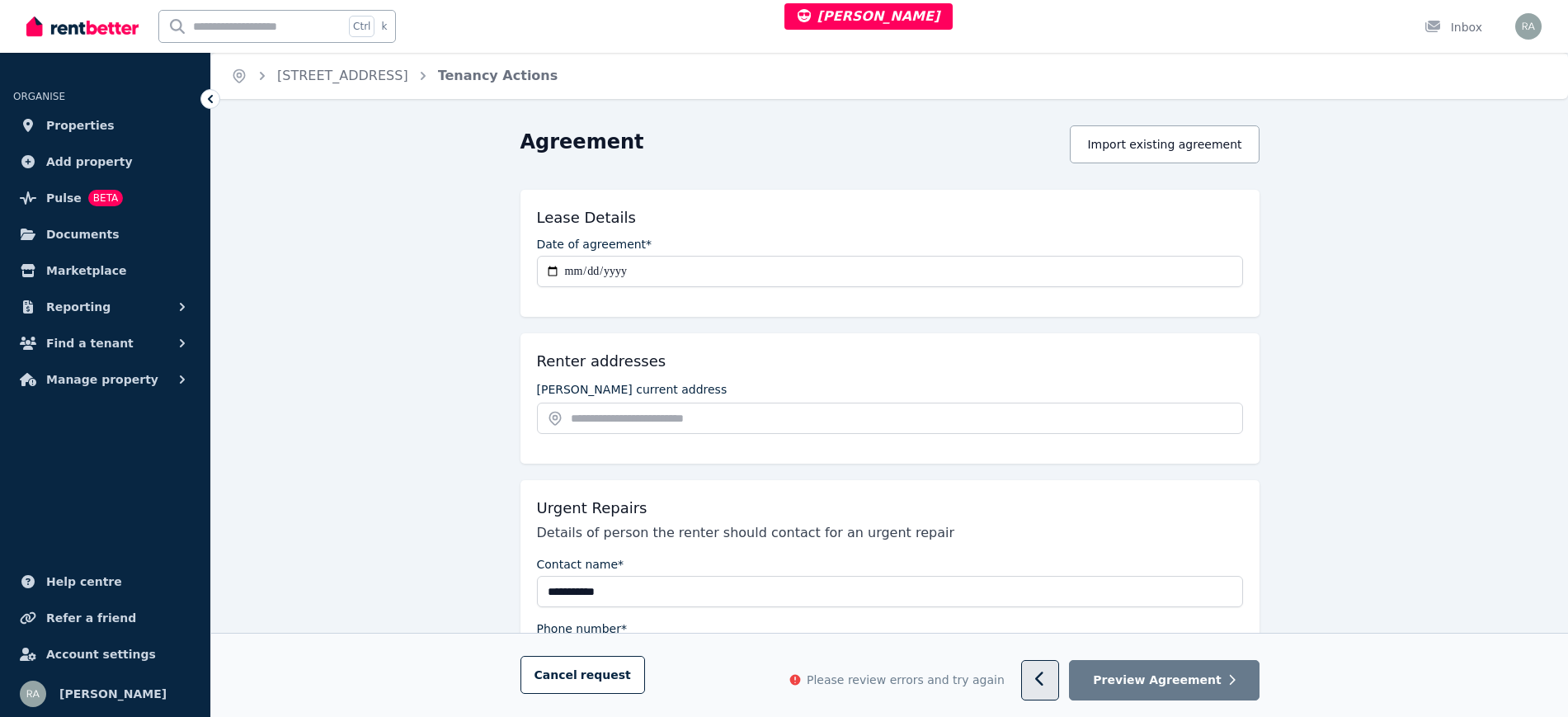
select select "**********"
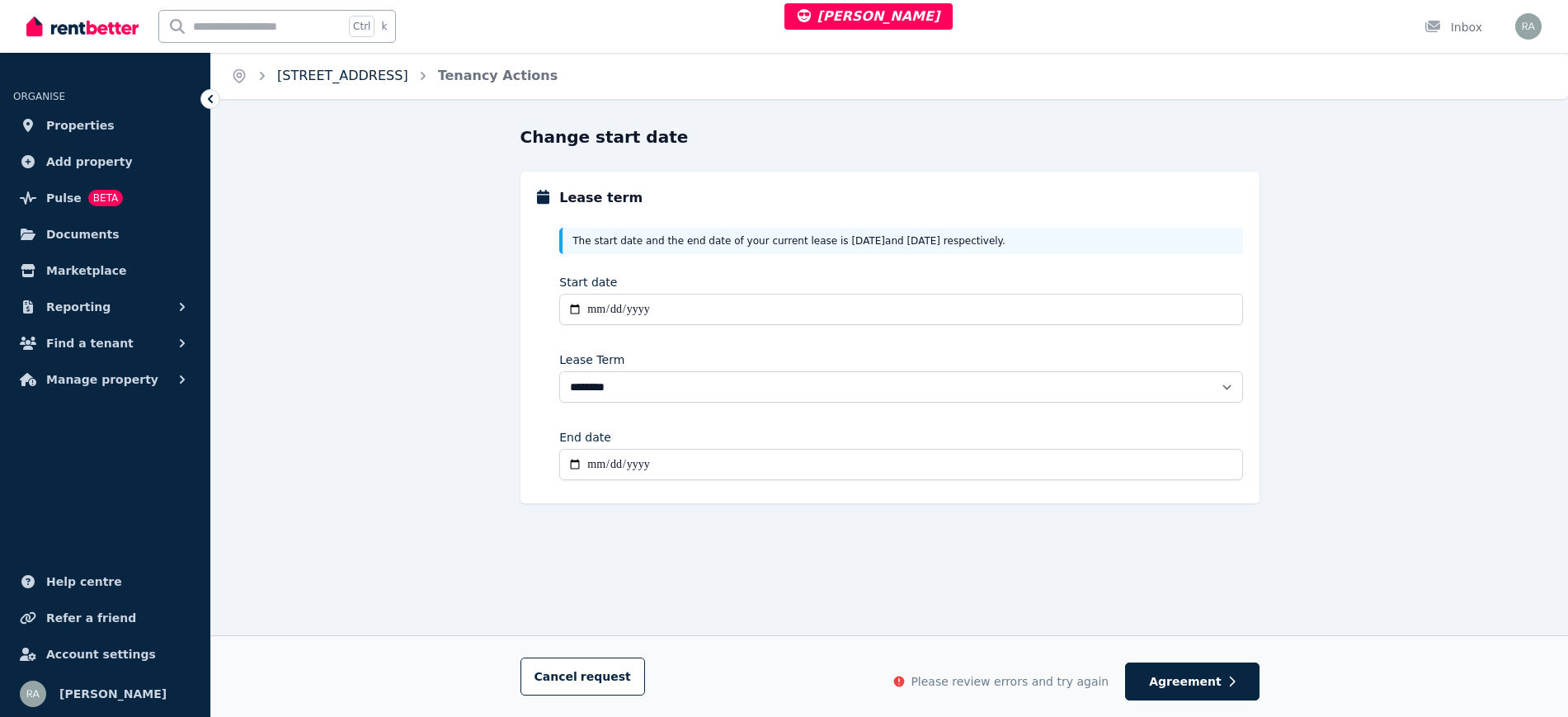
click at [403, 71] on link "3/17 Brown Street, Trafalgar" at bounding box center [342, 75] width 131 height 16
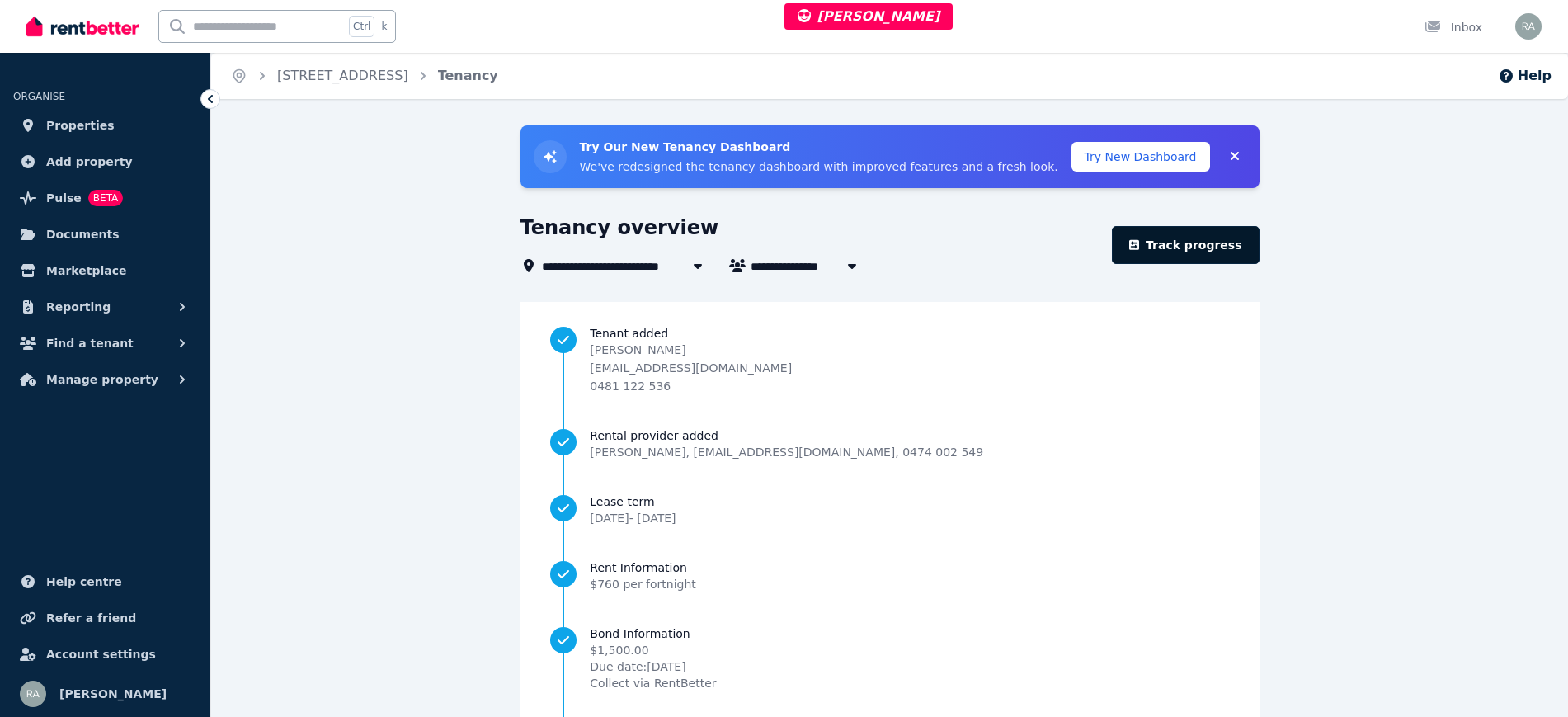
click at [1178, 251] on link "Track progress" at bounding box center [1186, 245] width 148 height 38
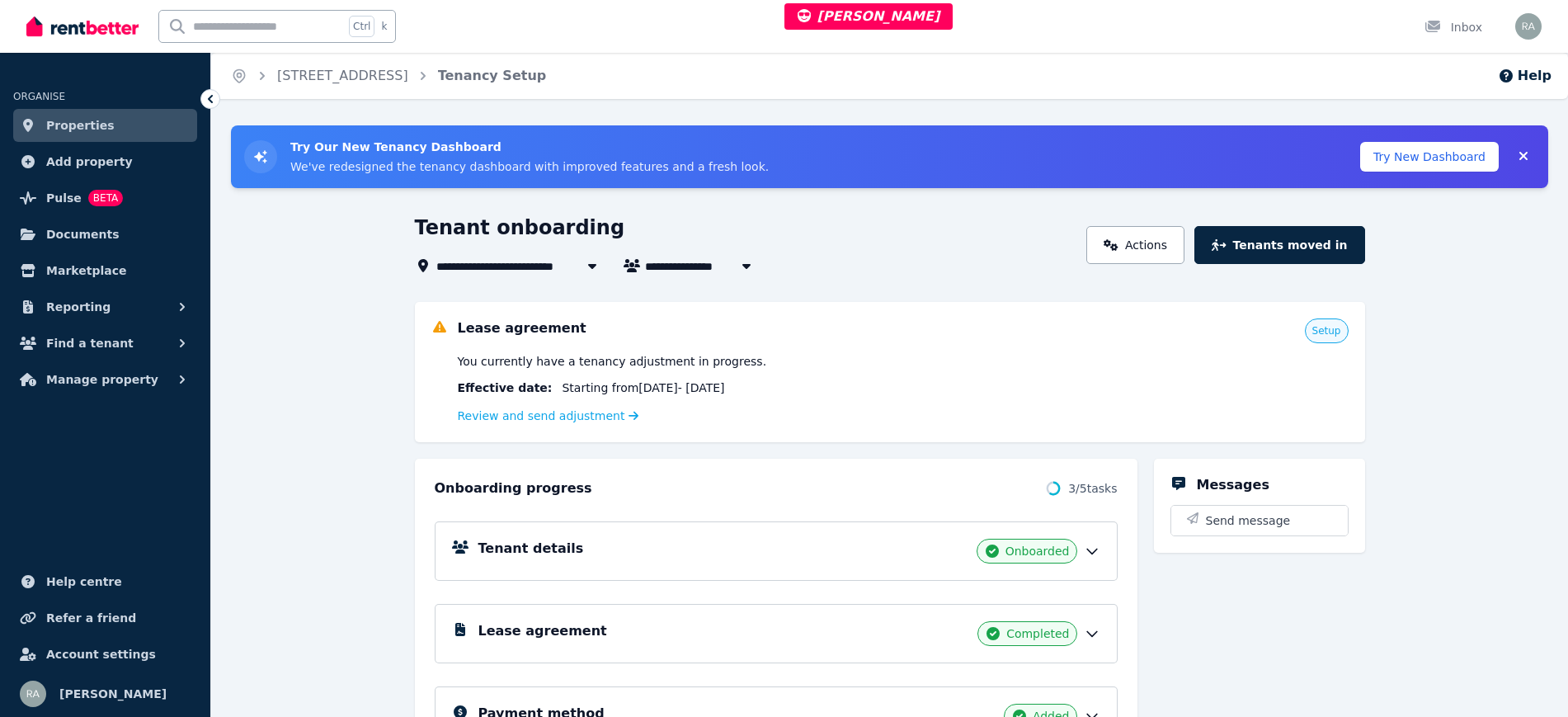
click at [512, 425] on div "Review and send adjustment" at bounding box center [903, 416] width 891 height 20
click at [515, 417] on link "Review and send adjustment" at bounding box center [548, 416] width 182 height 13
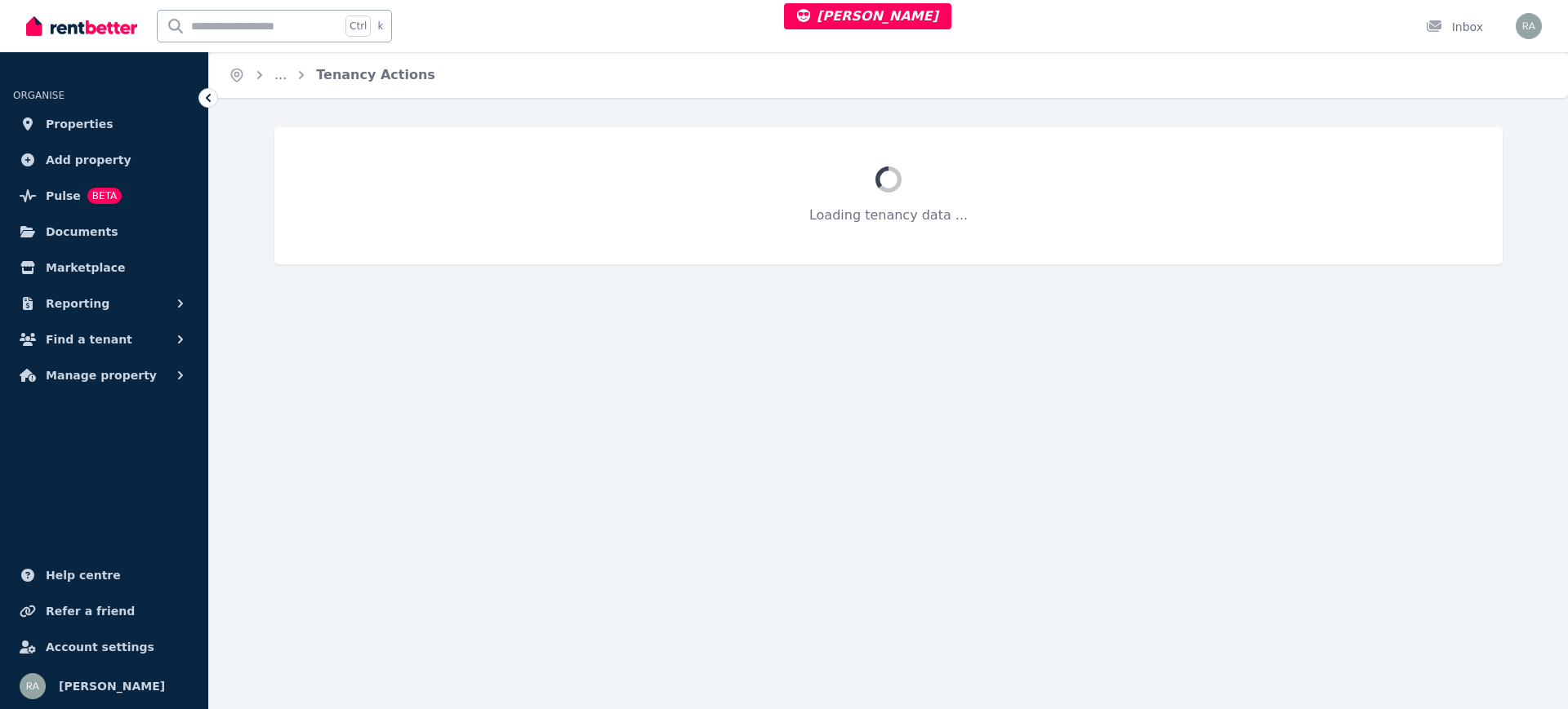
select select "**********"
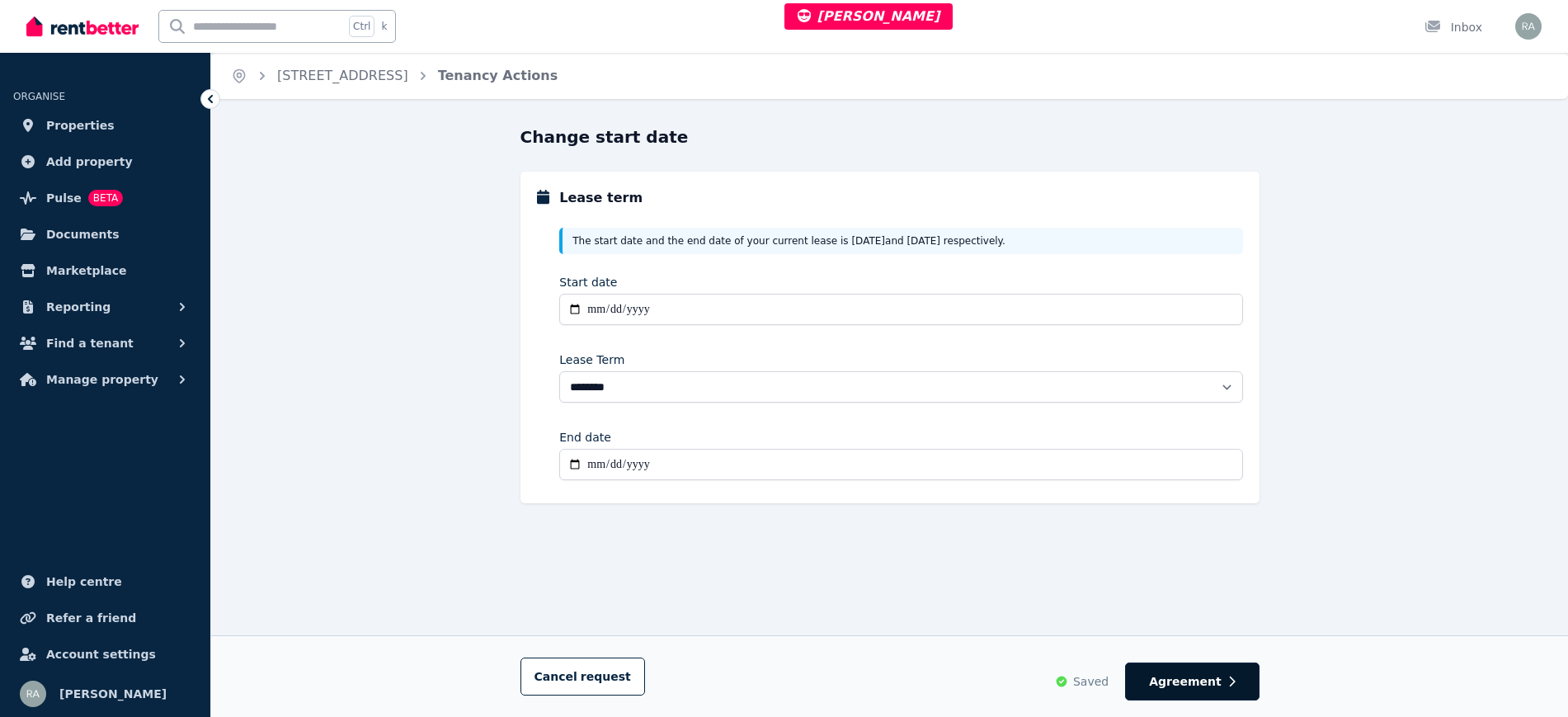
click at [1170, 673] on span "Agreement" at bounding box center [1185, 682] width 72 height 17
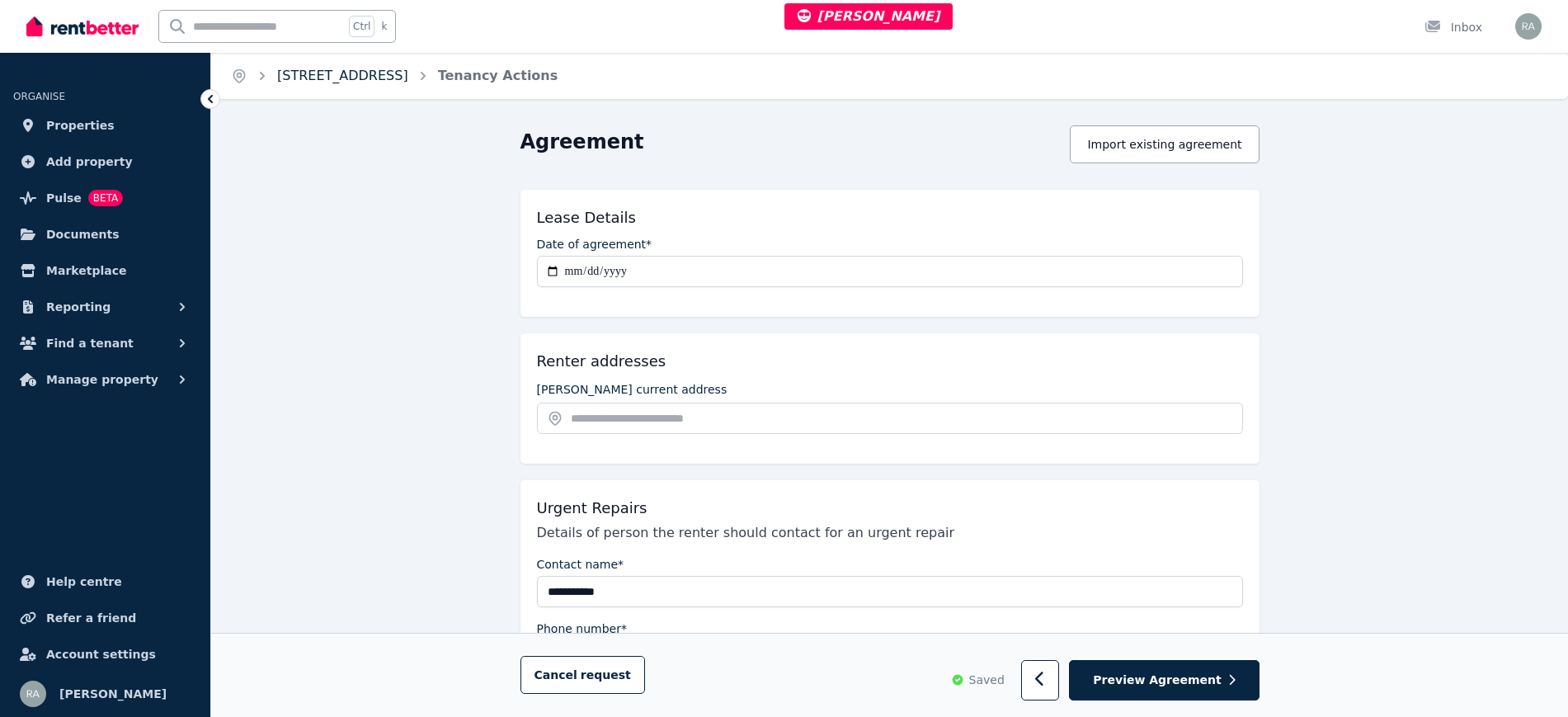
click at [408, 81] on link "3/17 Brown Street, Trafalgar" at bounding box center [342, 75] width 131 height 16
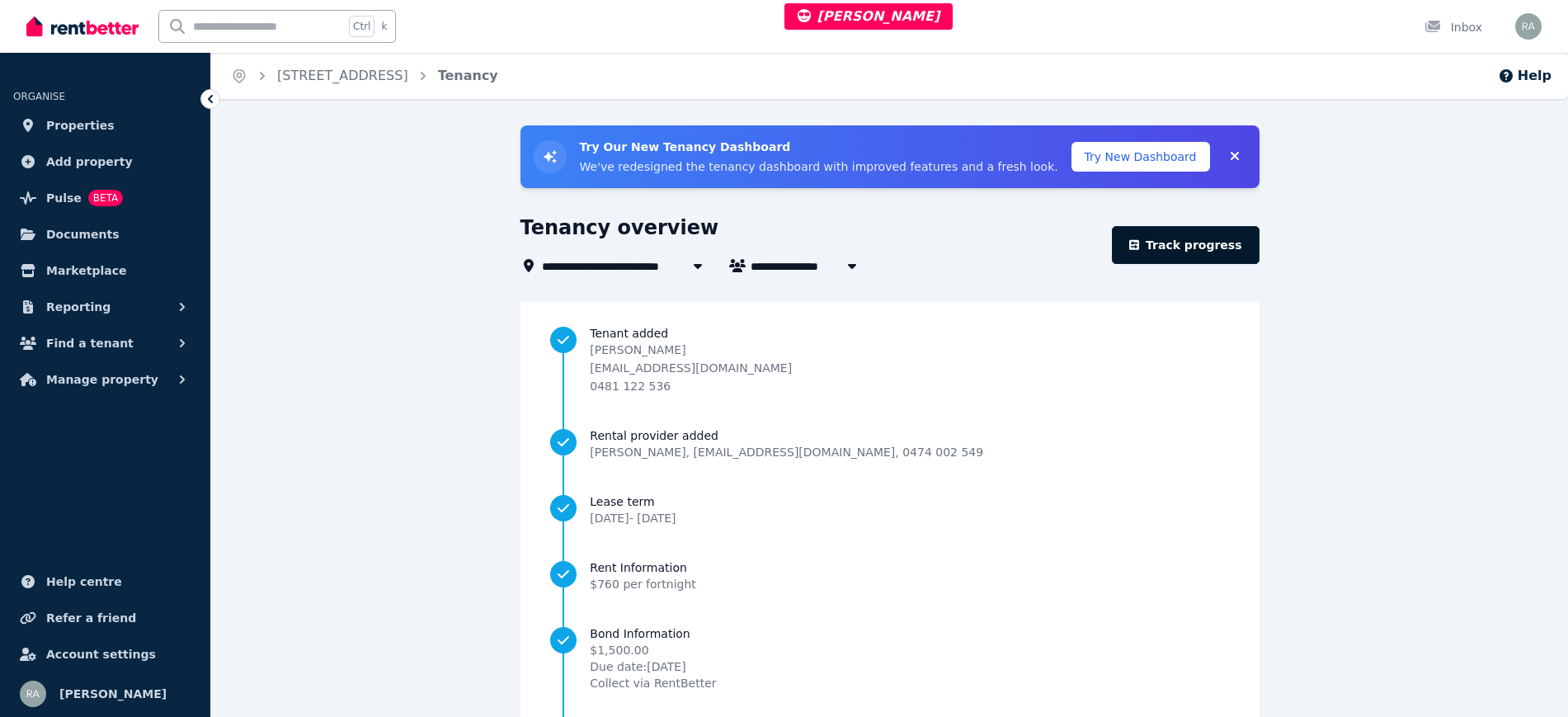
click at [1175, 252] on link "Track progress" at bounding box center [1186, 245] width 148 height 38
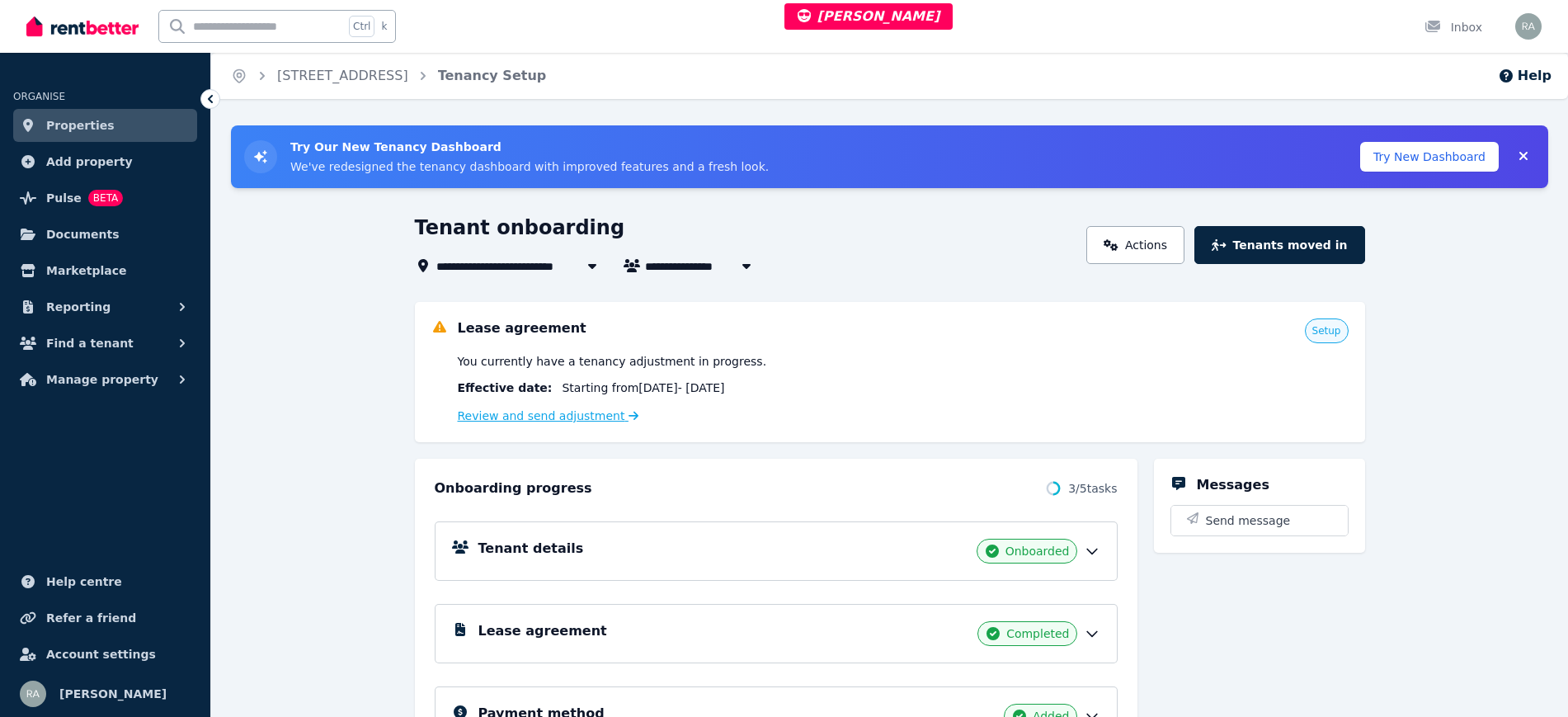
click at [527, 417] on link "Review and send adjustment" at bounding box center [548, 416] width 182 height 13
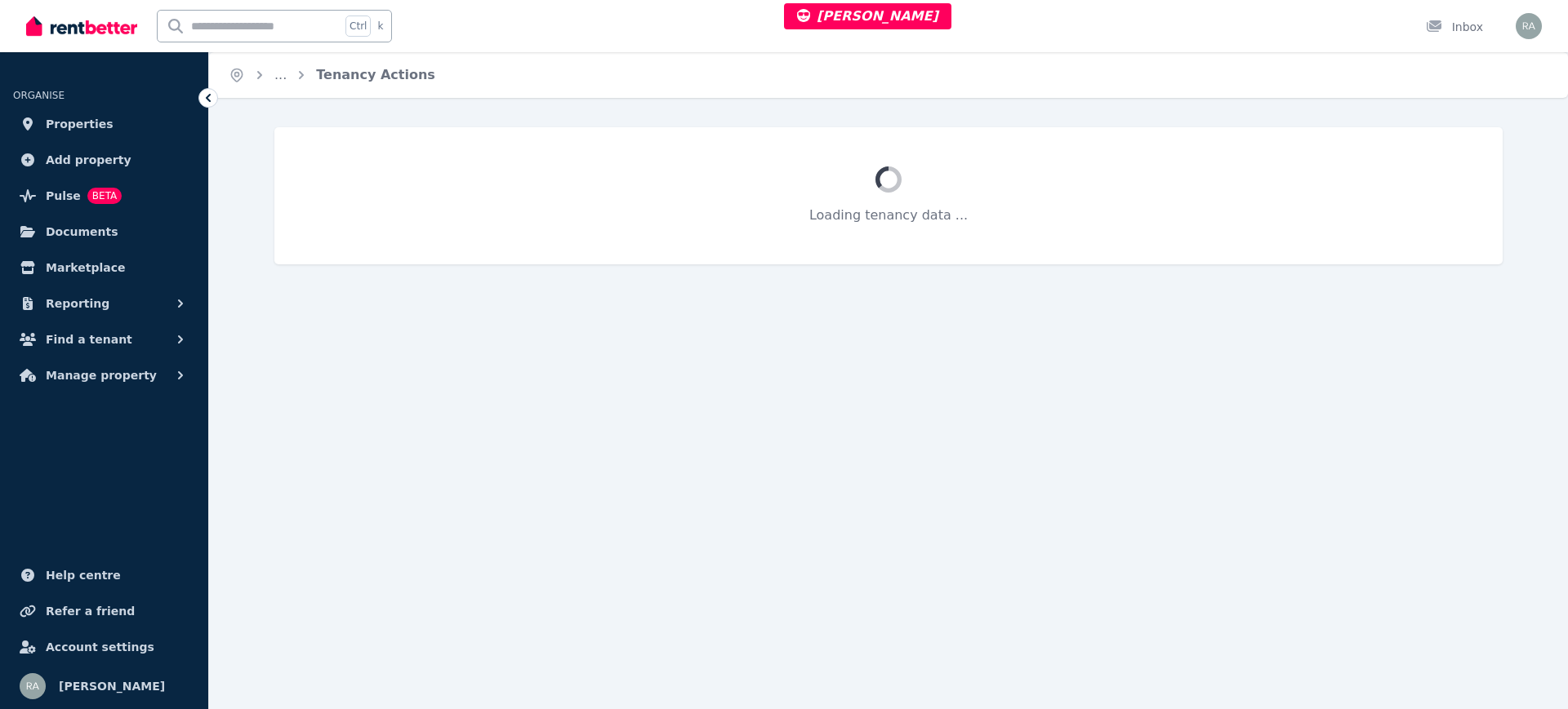
select select "**********"
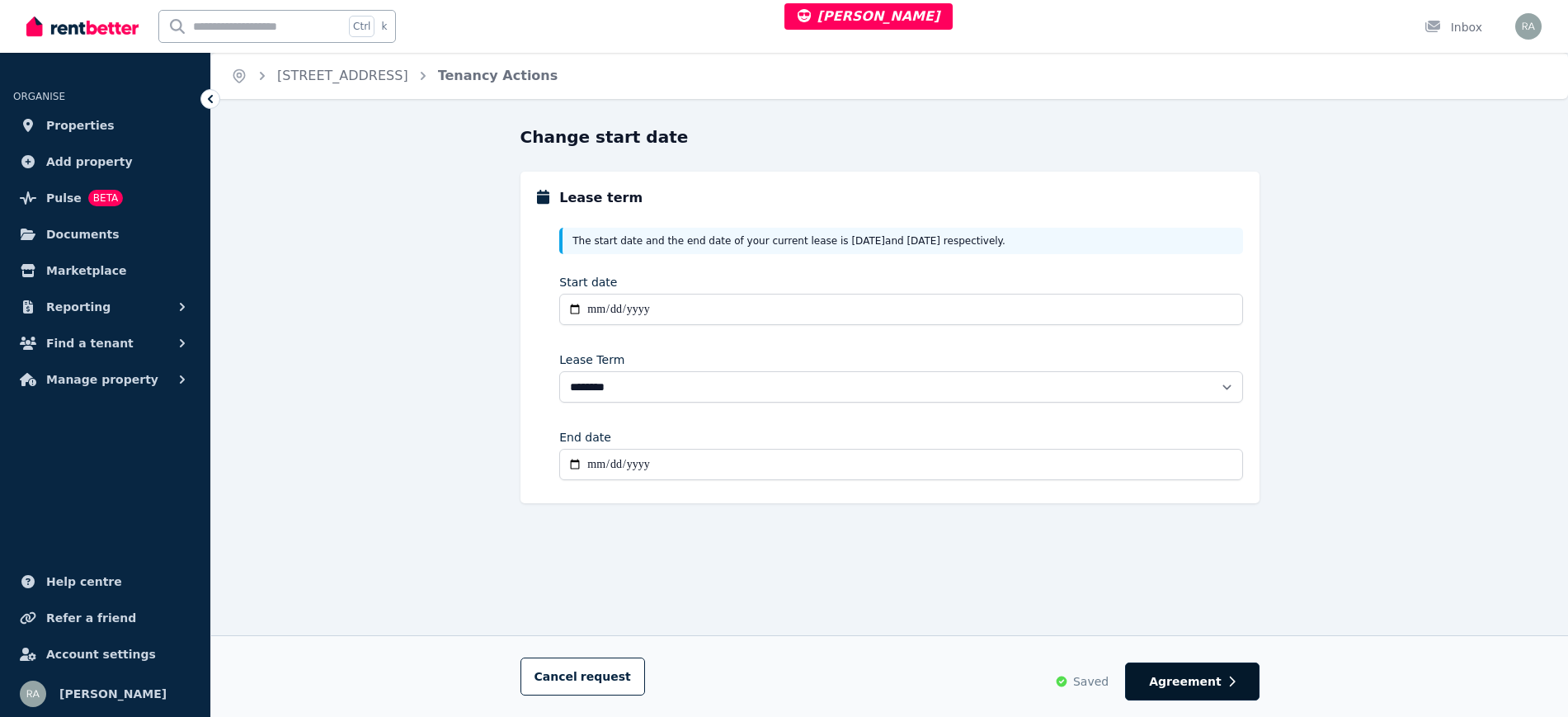
click at [1214, 687] on span "Agreement" at bounding box center [1185, 682] width 72 height 17
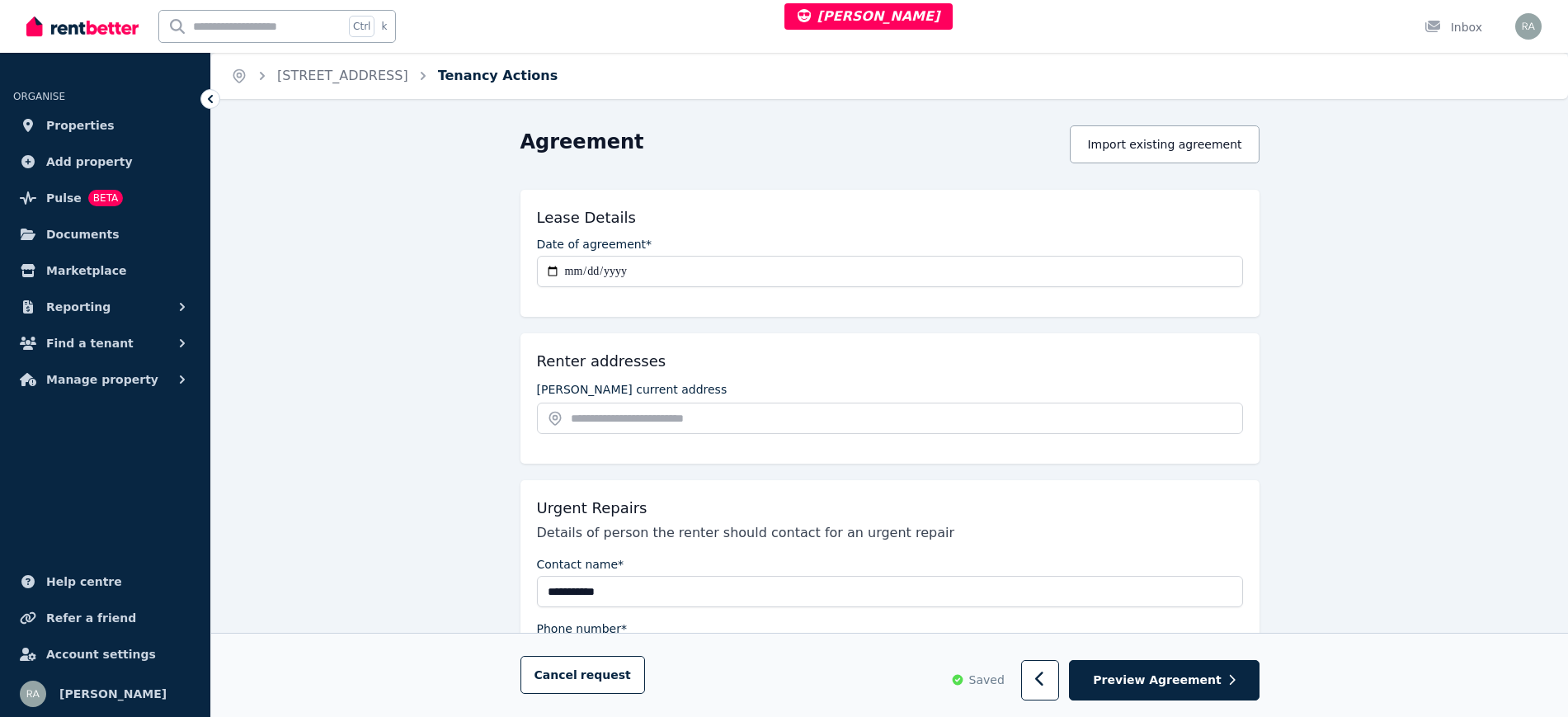
click at [517, 72] on link "Tenancy Actions" at bounding box center [498, 75] width 120 height 16
click at [398, 64] on ol "Home 3/17 Brown Street, Trafalgar Tenancy Actions" at bounding box center [394, 76] width 366 height 46
click at [405, 71] on link "3/17 Brown Street, Trafalgar" at bounding box center [342, 75] width 131 height 16
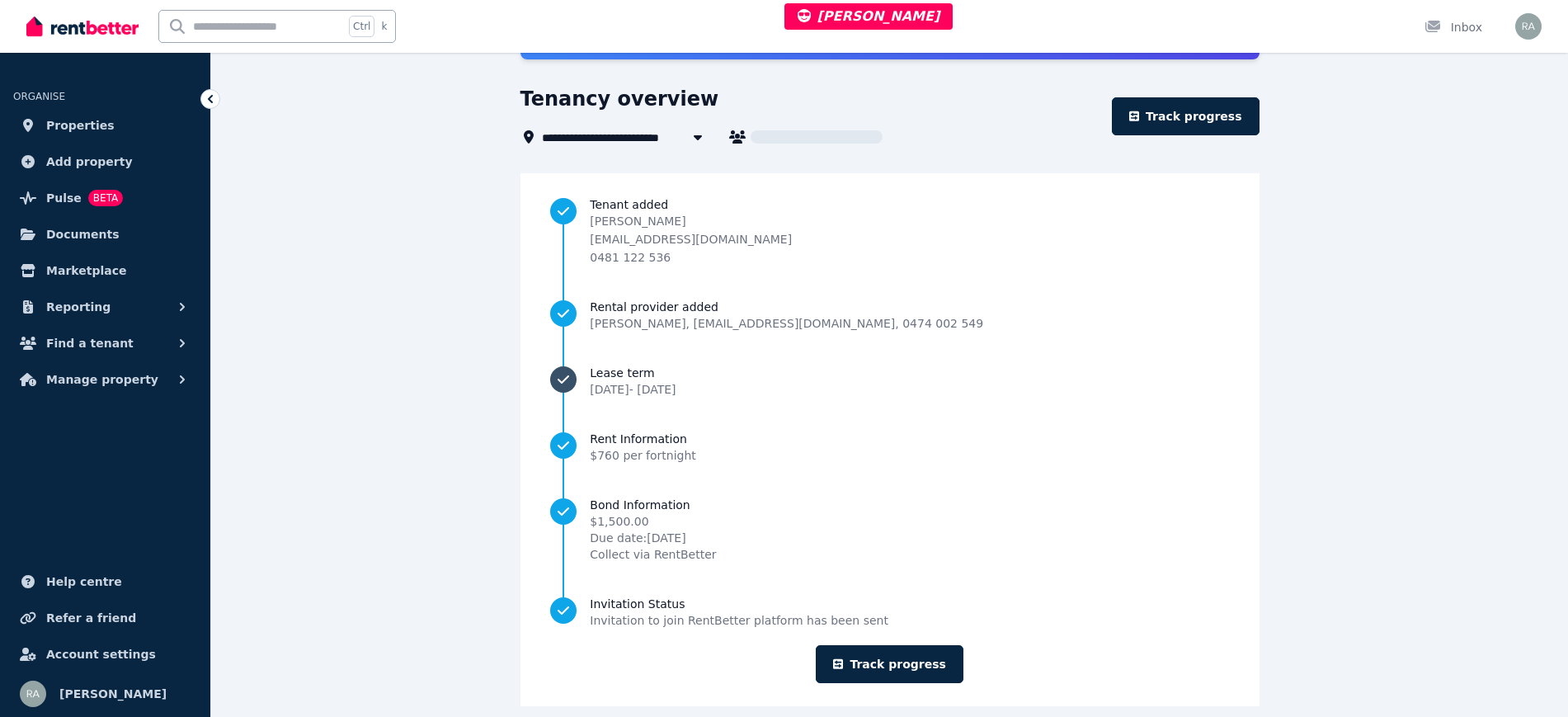
scroll to position [148, 0]
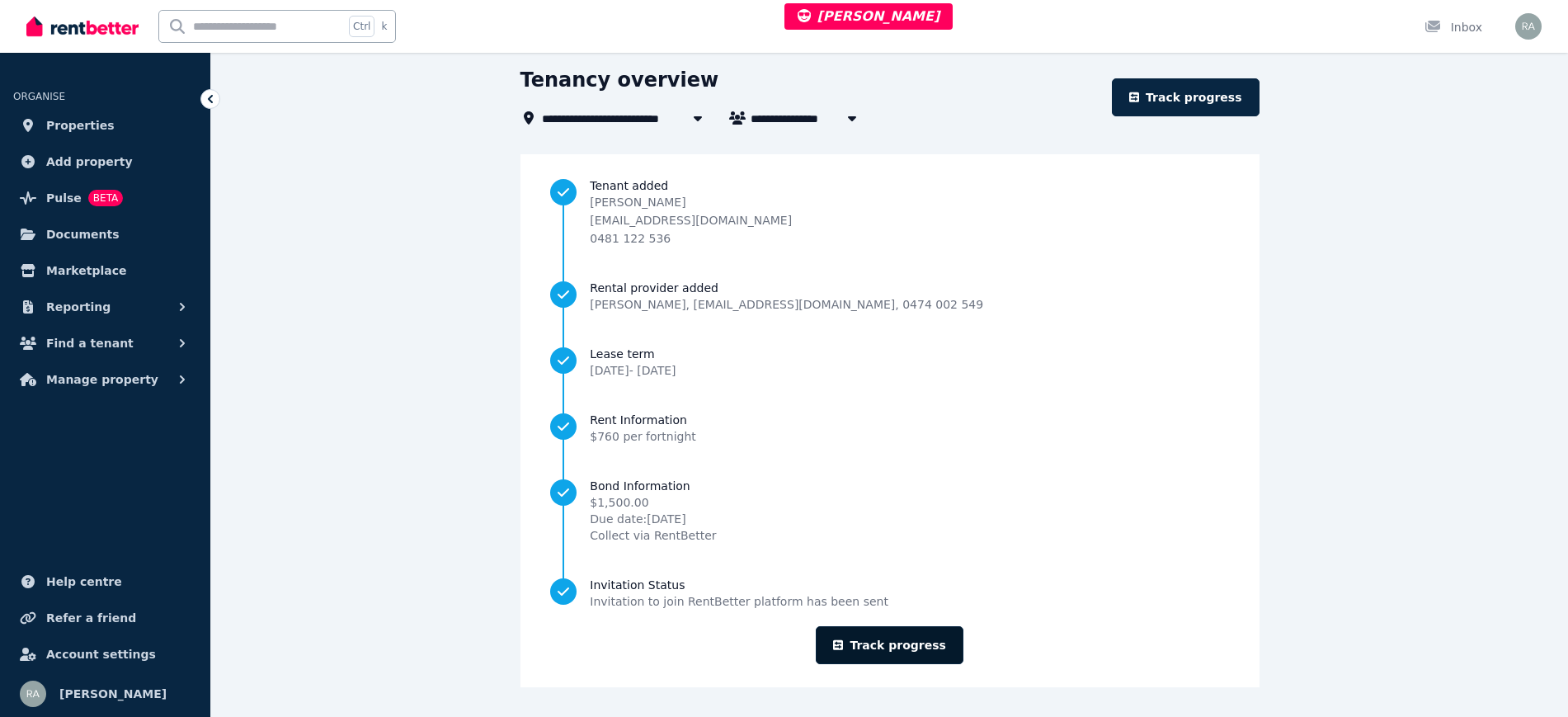
click at [852, 628] on link "Track progress" at bounding box center [890, 645] width 148 height 38
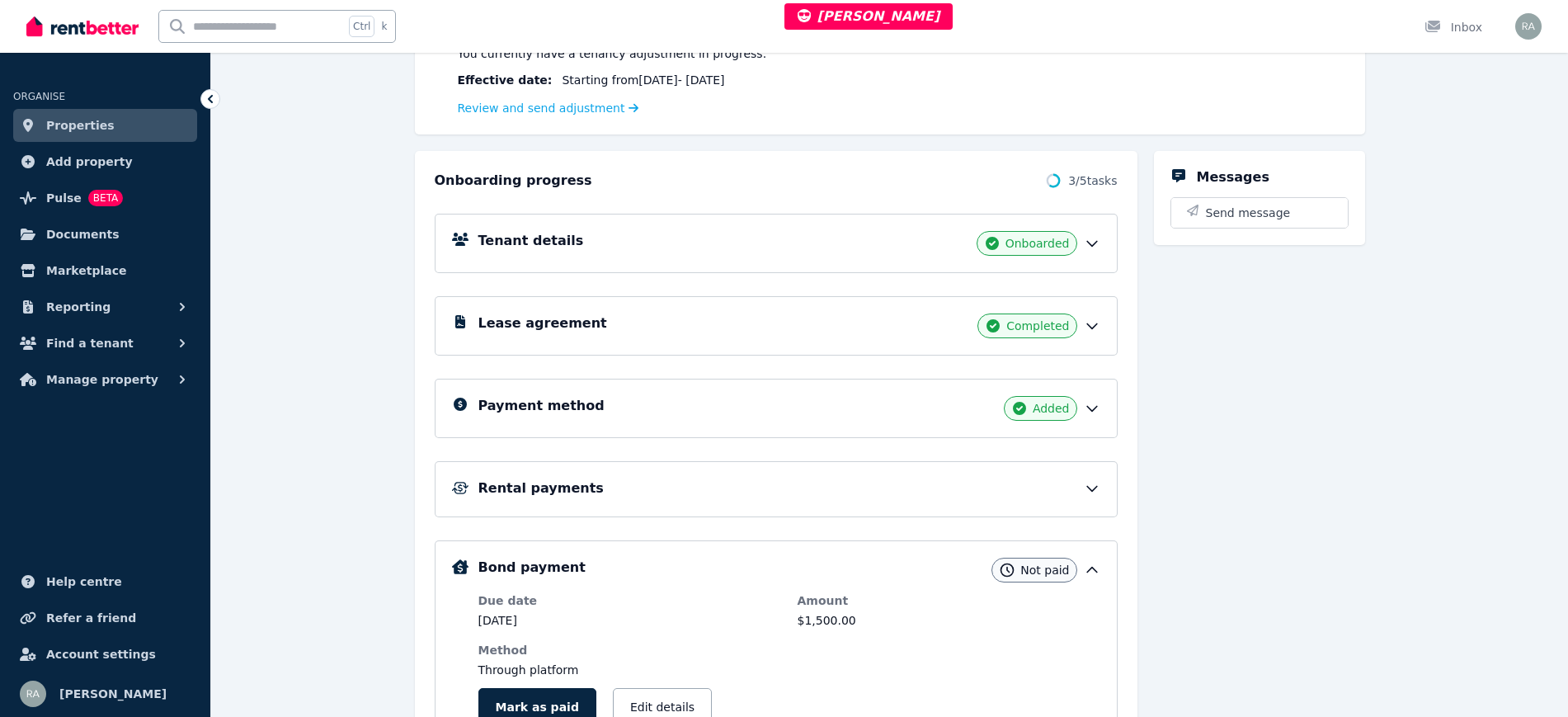
scroll to position [309, 0]
click at [529, 112] on link "Review and send adjustment" at bounding box center [548, 108] width 182 height 13
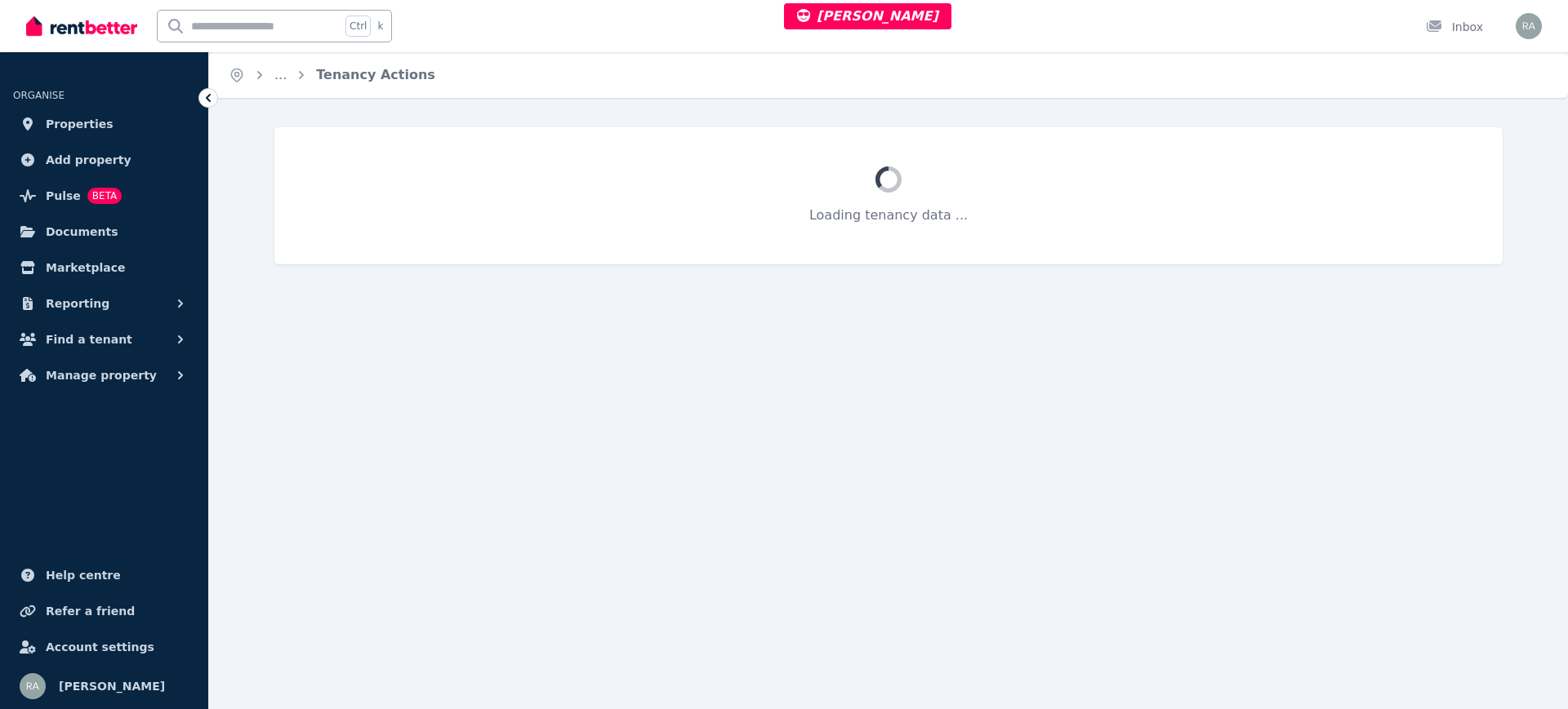
select select "**********"
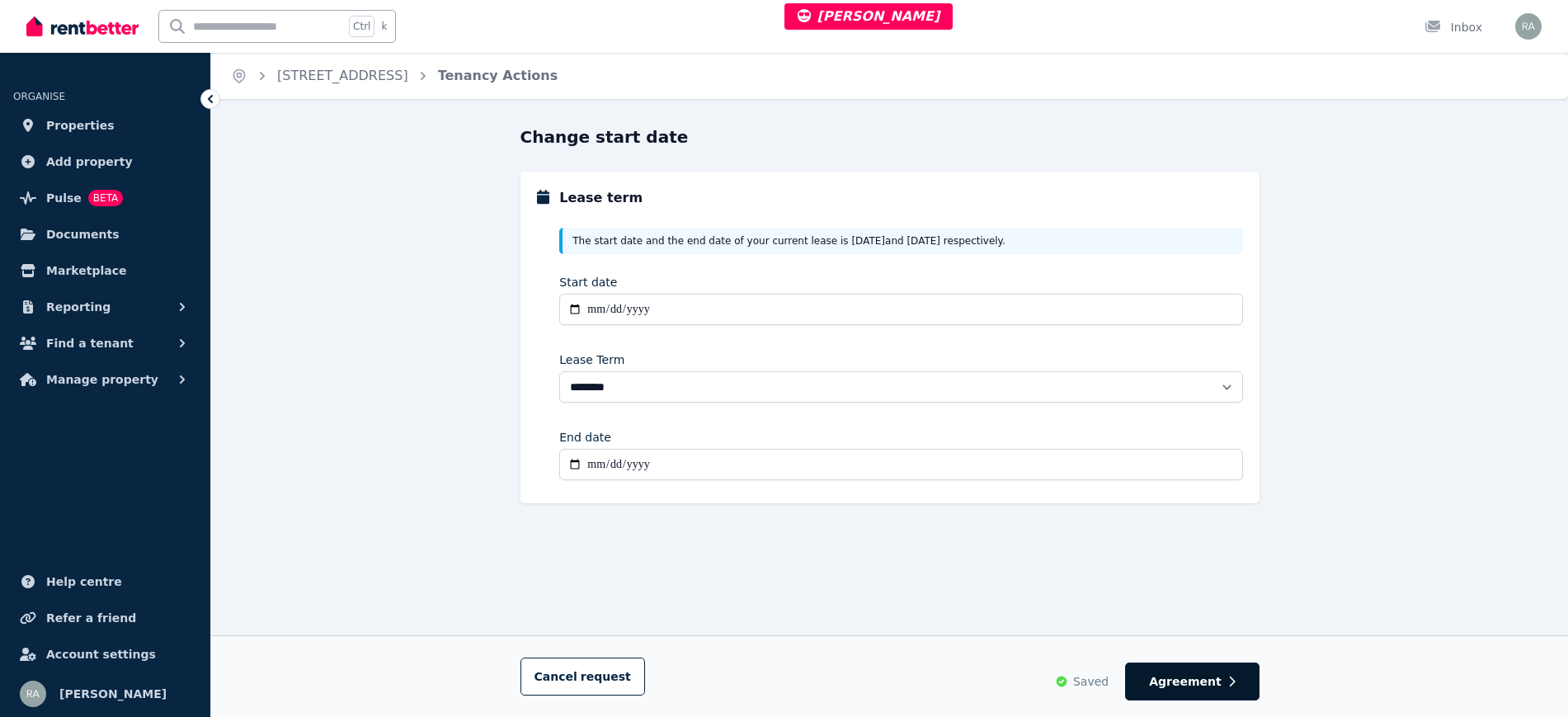
click at [1163, 672] on button "Agreement" at bounding box center [1192, 681] width 134 height 38
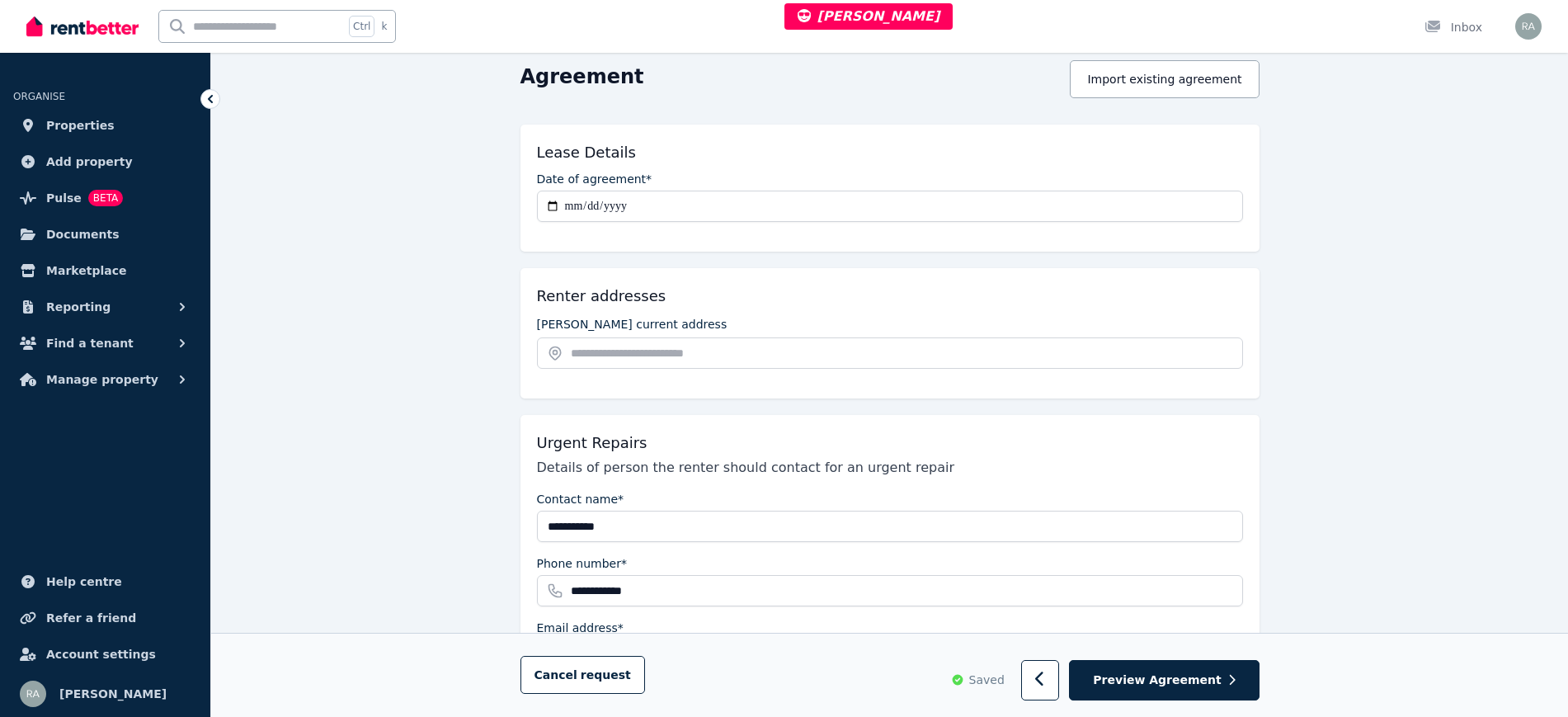
scroll to position [64, 0]
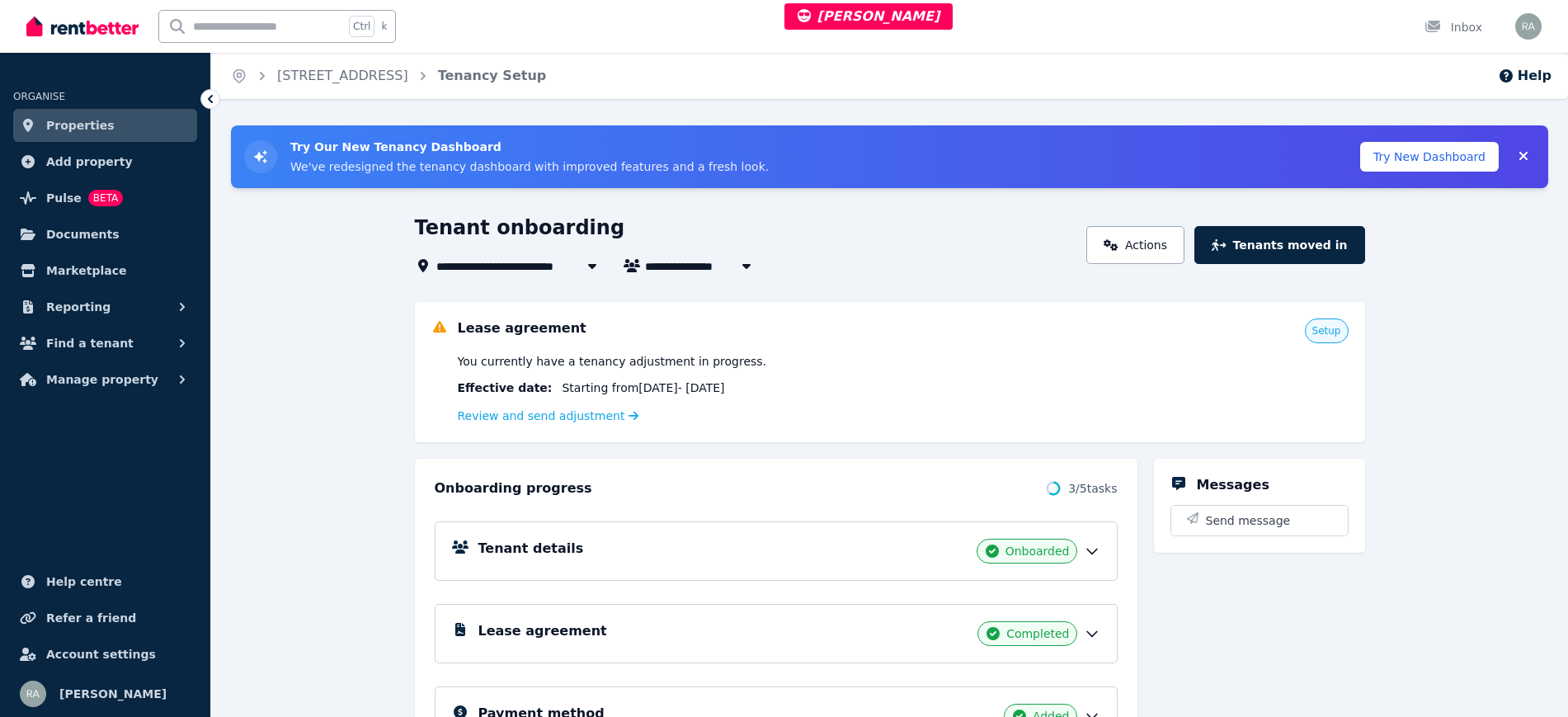
click at [496, 425] on div "Review and send adjustment" at bounding box center [903, 416] width 891 height 20
click at [496, 422] on link "Review and send adjustment" at bounding box center [548, 416] width 182 height 13
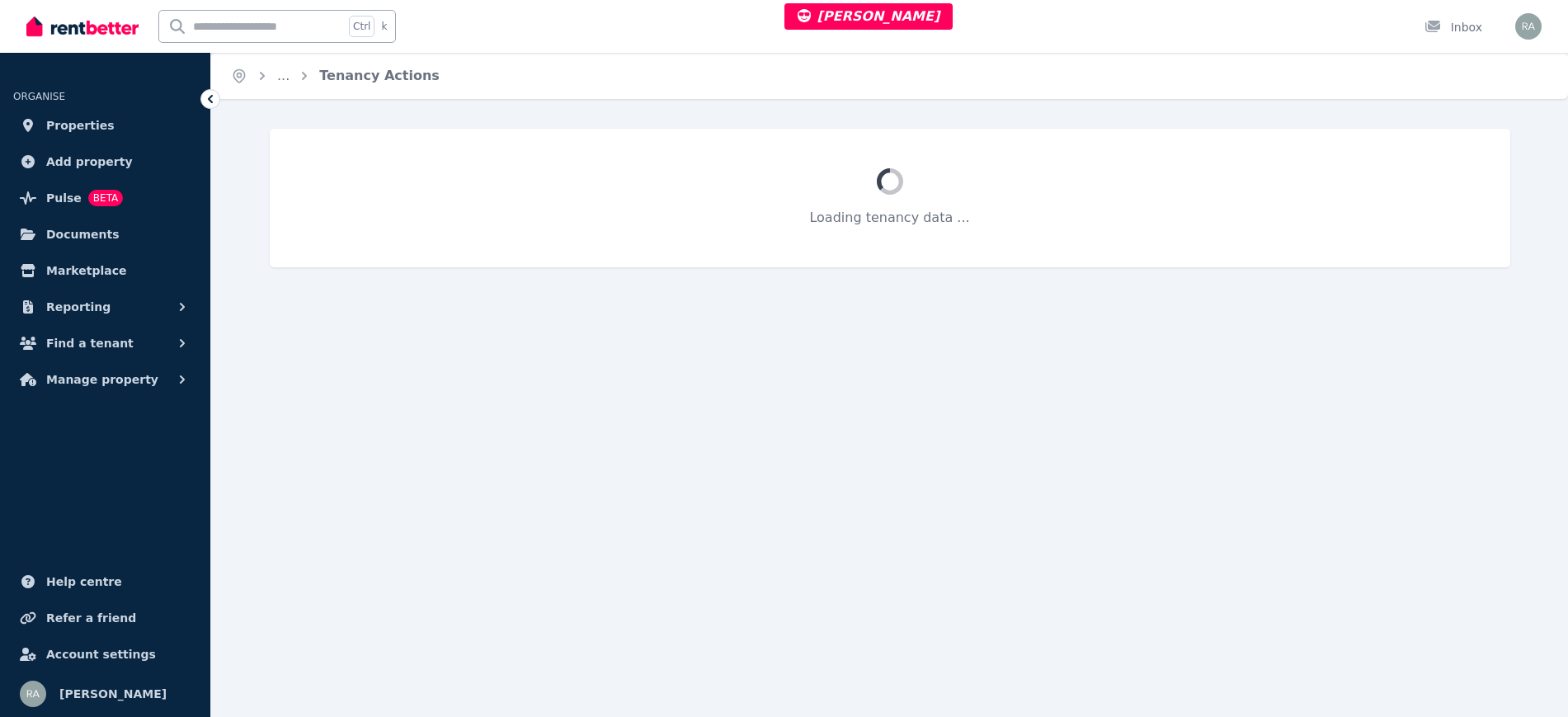
select select "**********"
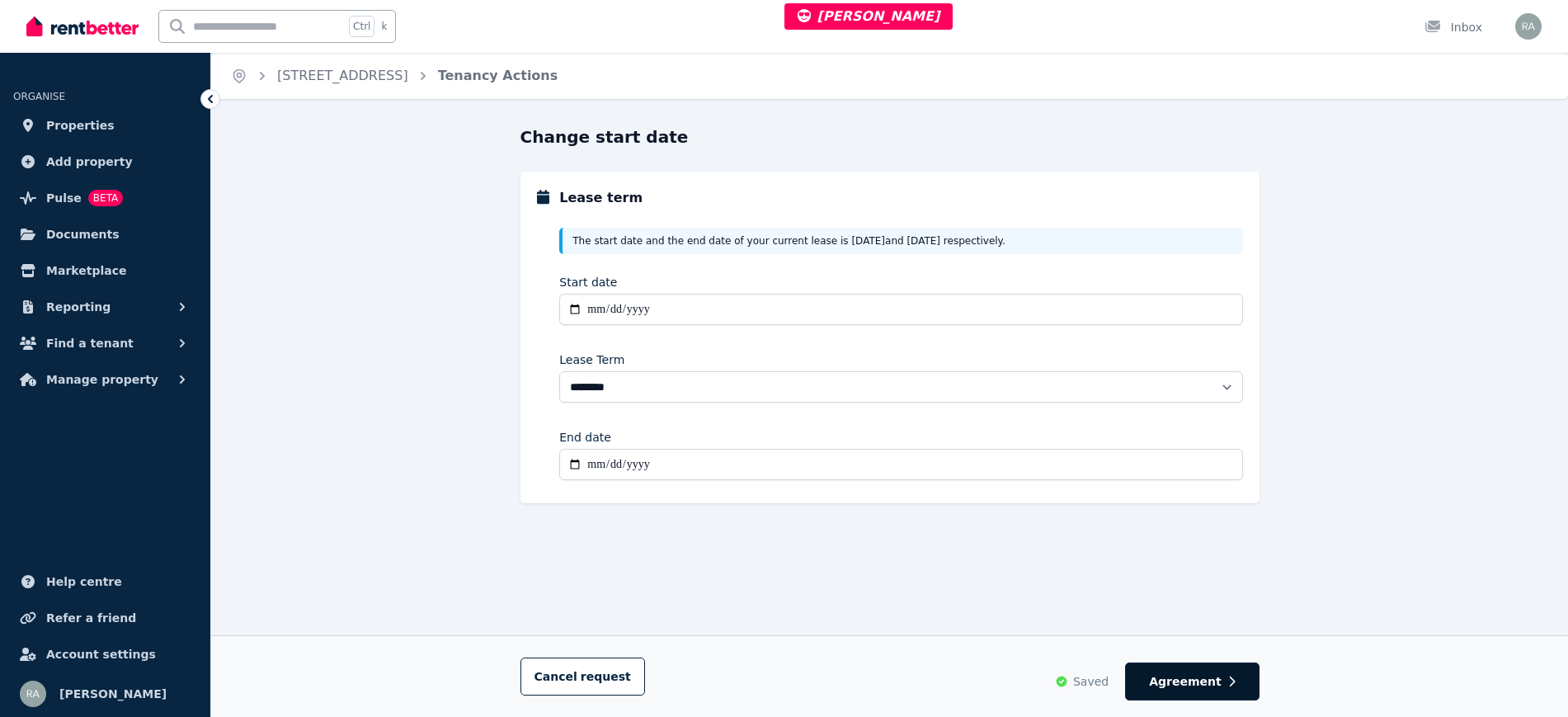
click at [1218, 681] on span "Agreement" at bounding box center [1185, 682] width 72 height 17
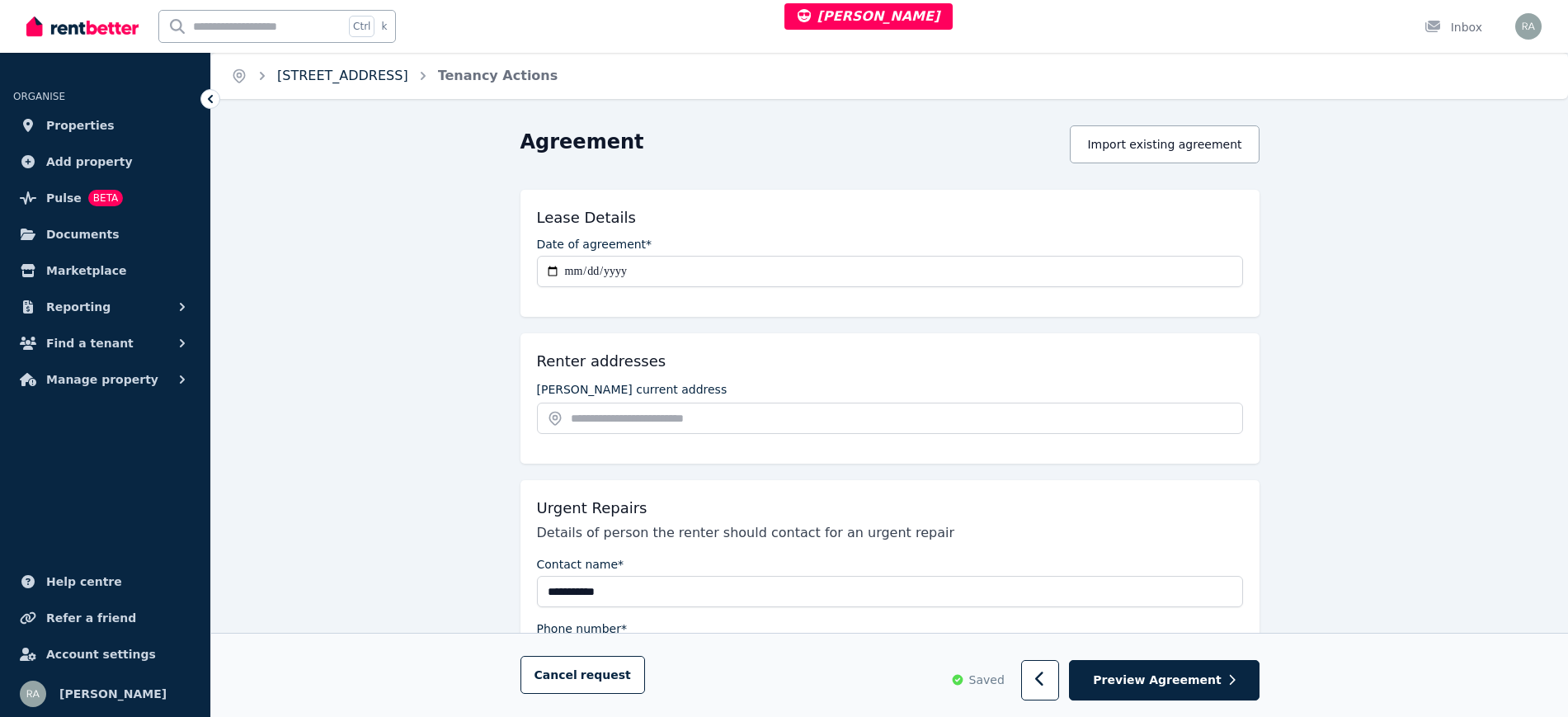
click at [392, 67] on link "3/17 Brown Street, Trafalgar" at bounding box center [342, 75] width 131 height 16
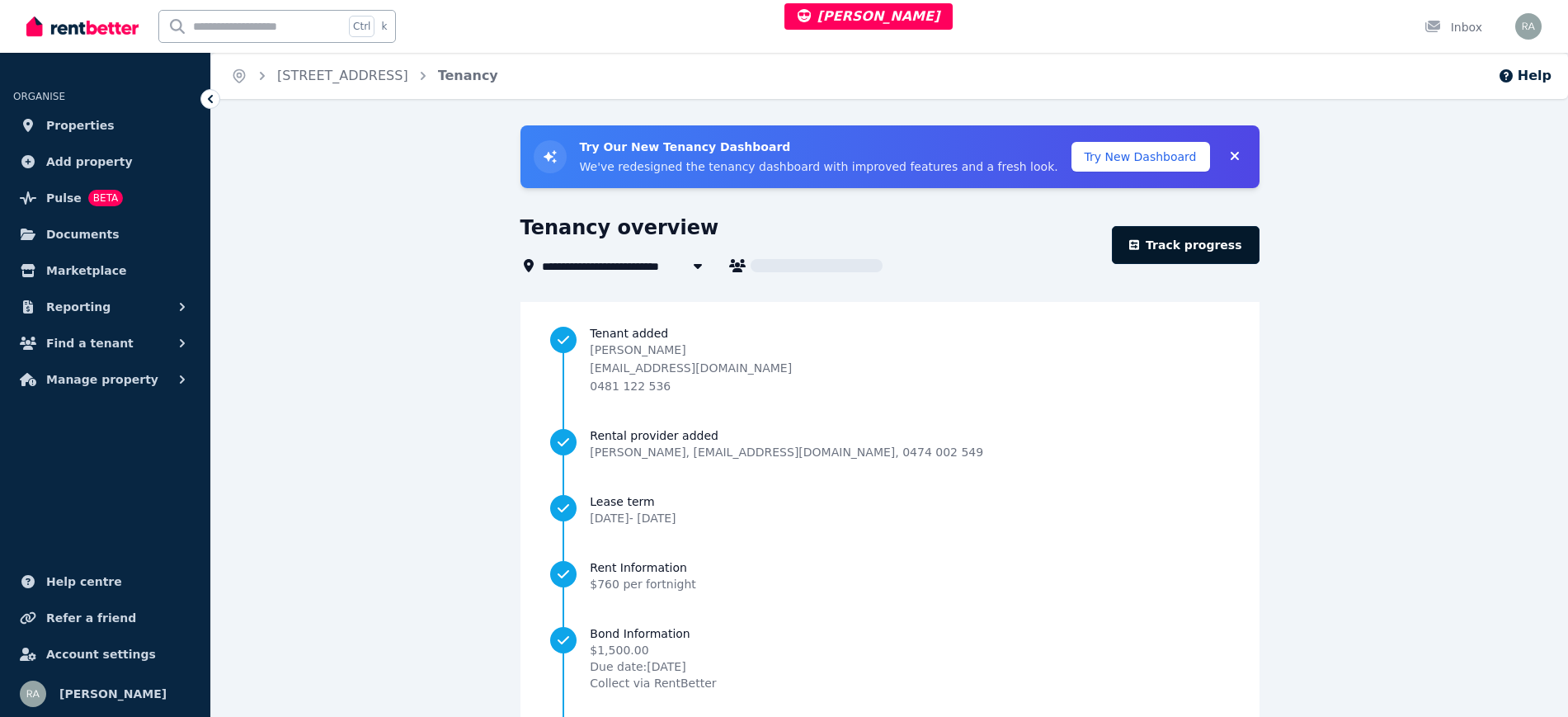
click at [1210, 236] on link "Track progress" at bounding box center [1186, 245] width 148 height 38
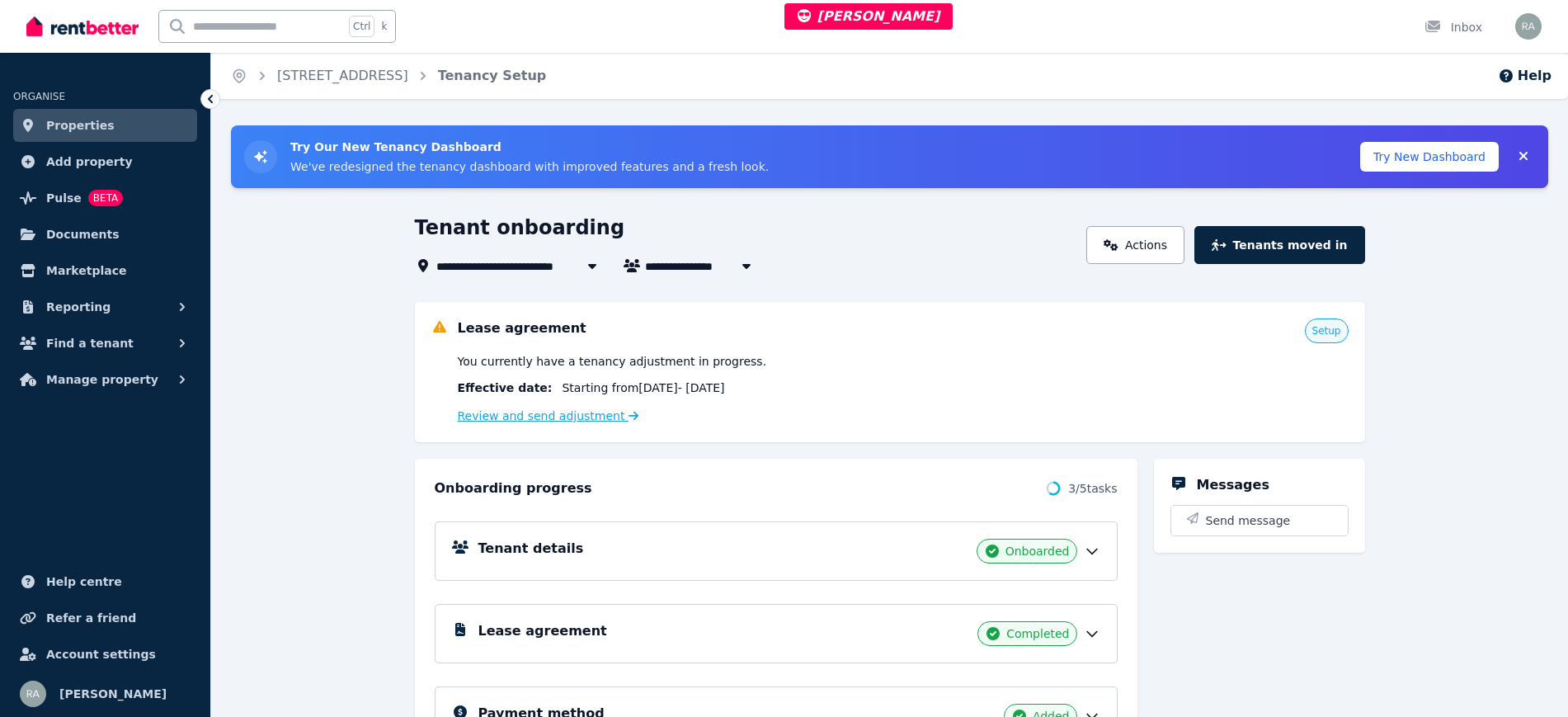
click at [570, 412] on link "Review and send adjustment" at bounding box center [548, 416] width 182 height 13
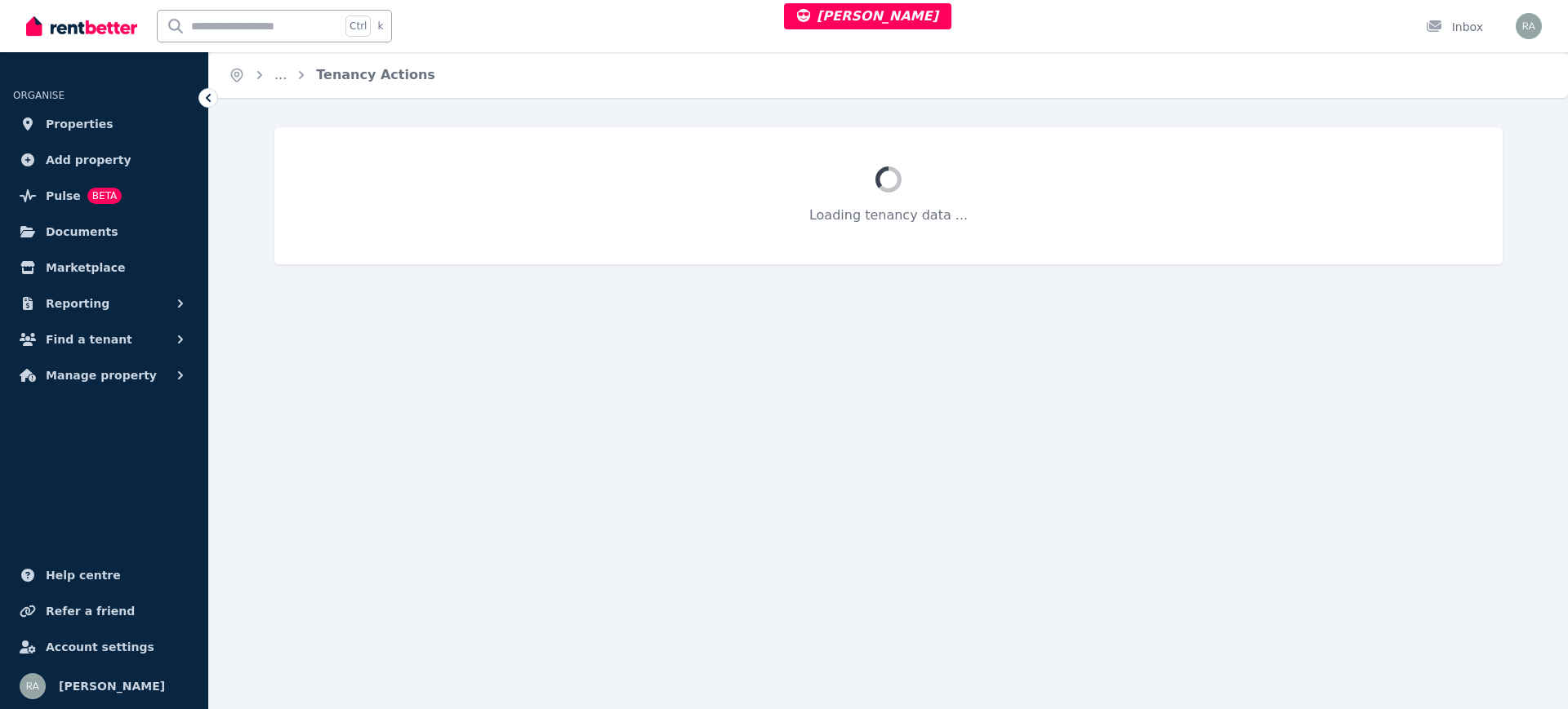
select select "**********"
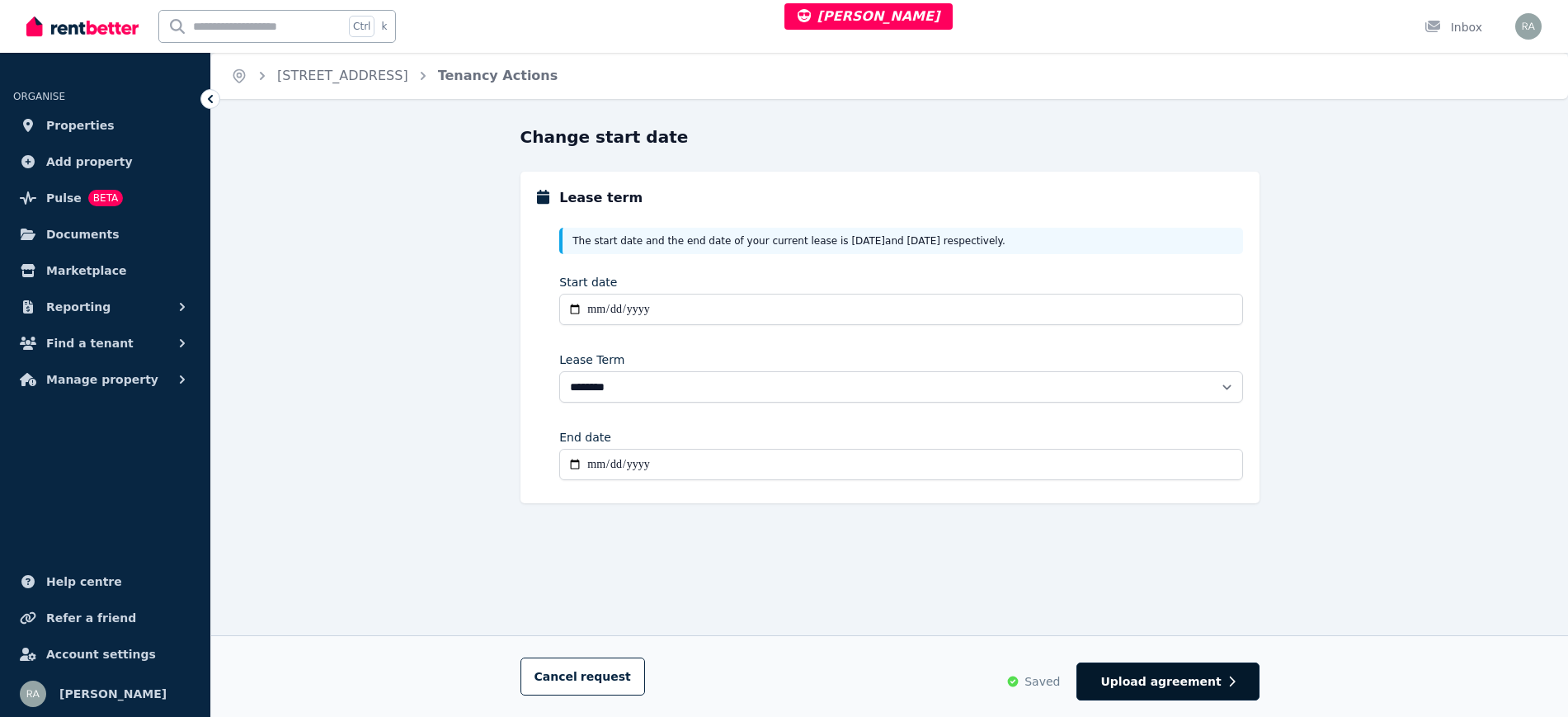
click at [1152, 685] on span "Upload agreement" at bounding box center [1160, 682] width 120 height 17
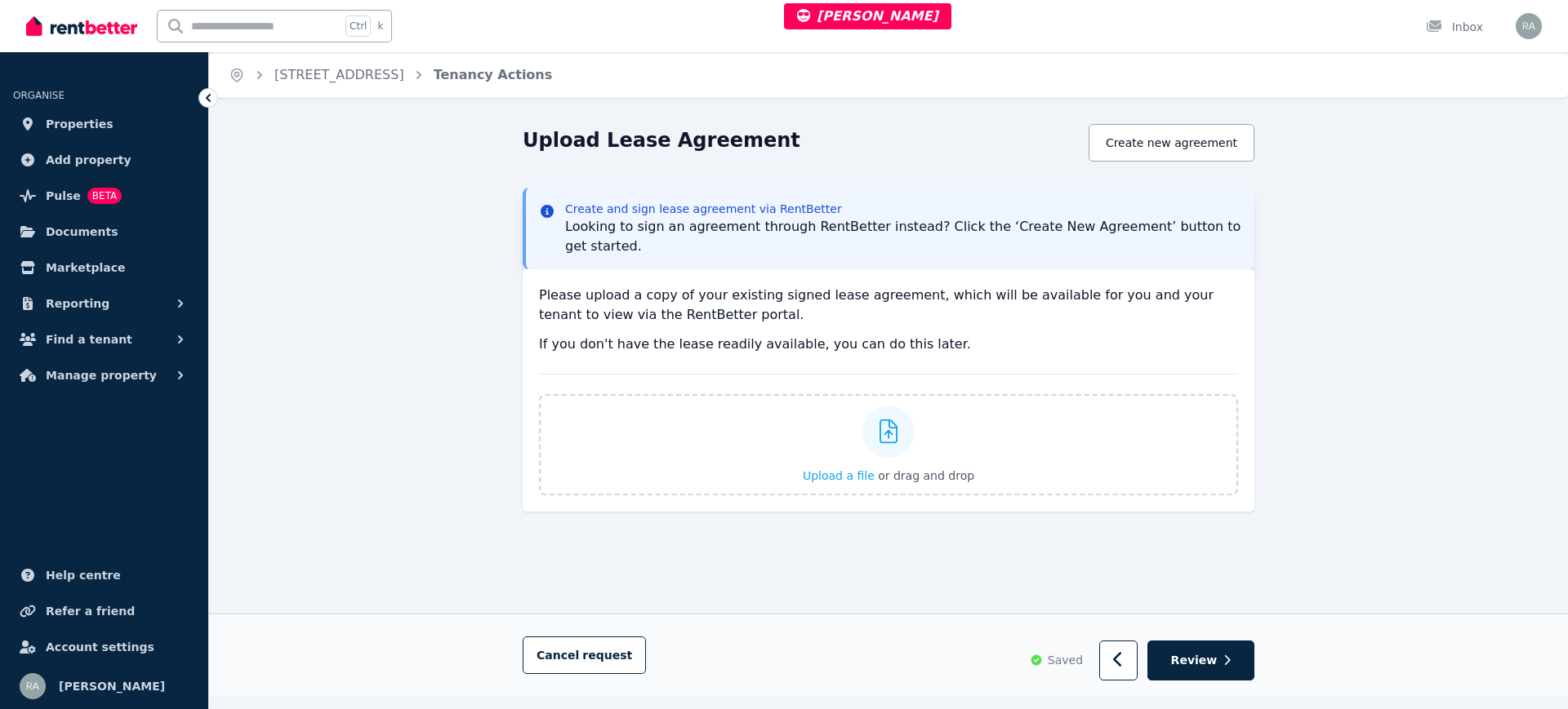
click at [879, 695] on div "Cancel request Saved Review" at bounding box center [889, 655] width 1359 height 83
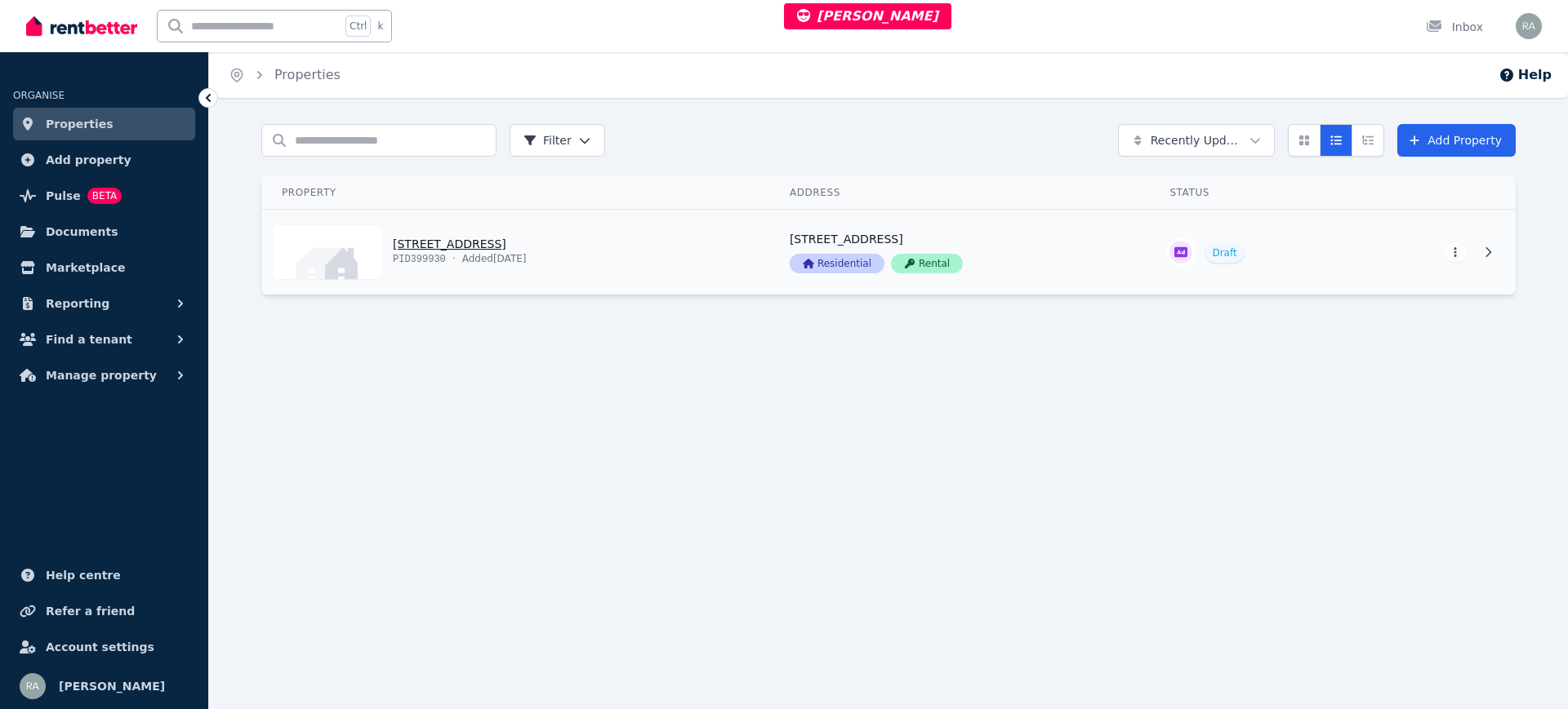
click at [689, 230] on link "View property details" at bounding box center [516, 252] width 508 height 85
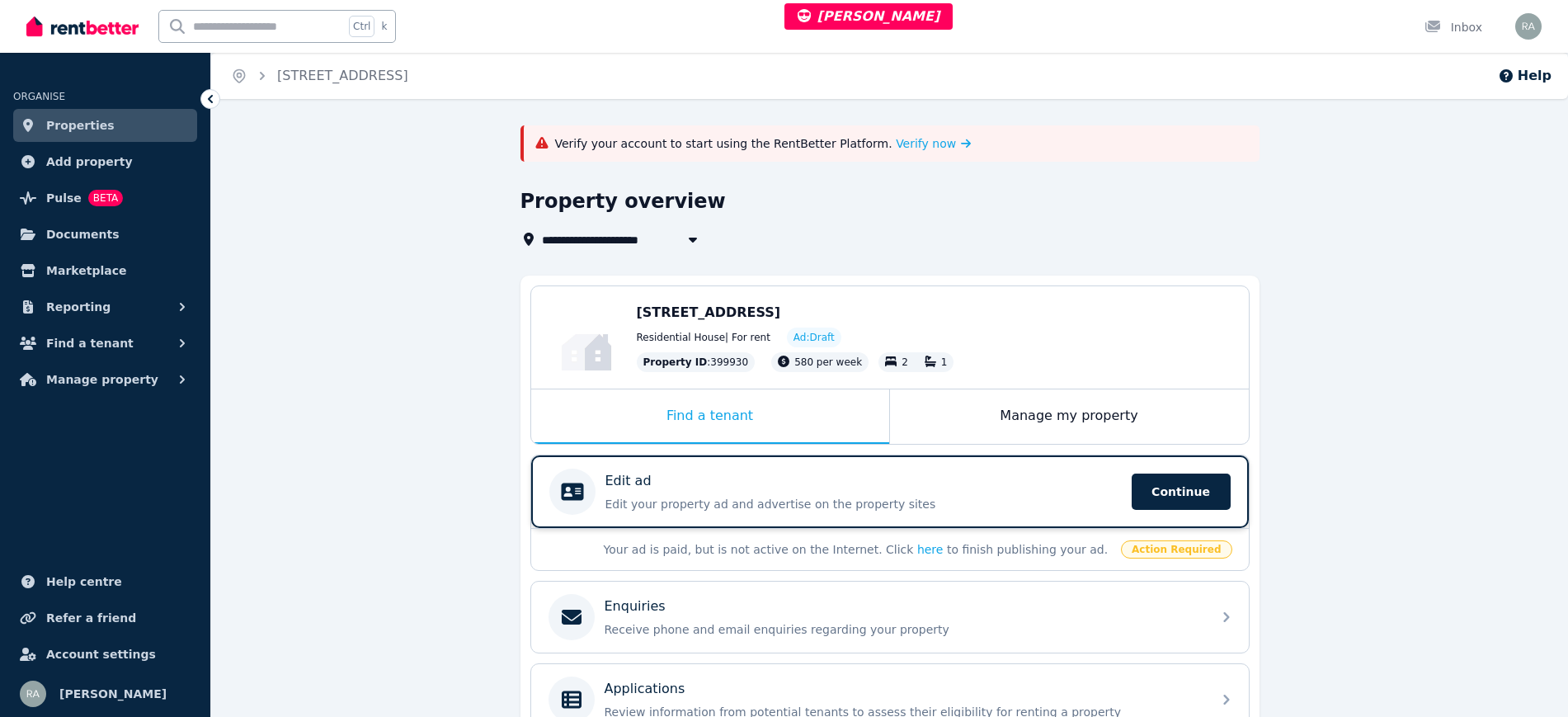
click at [826, 484] on div "Edit ad" at bounding box center [864, 481] width 516 height 20
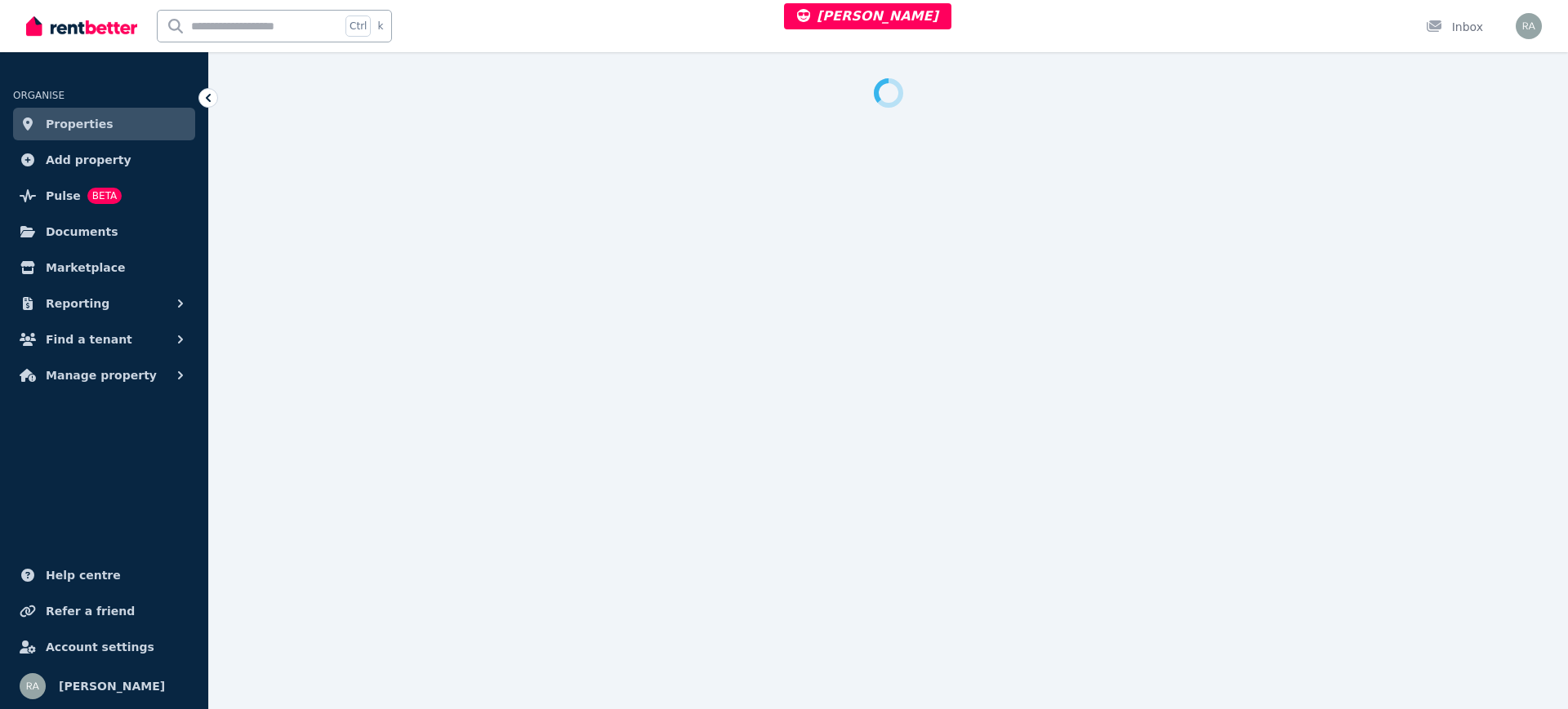
select select "***"
select select "**********"
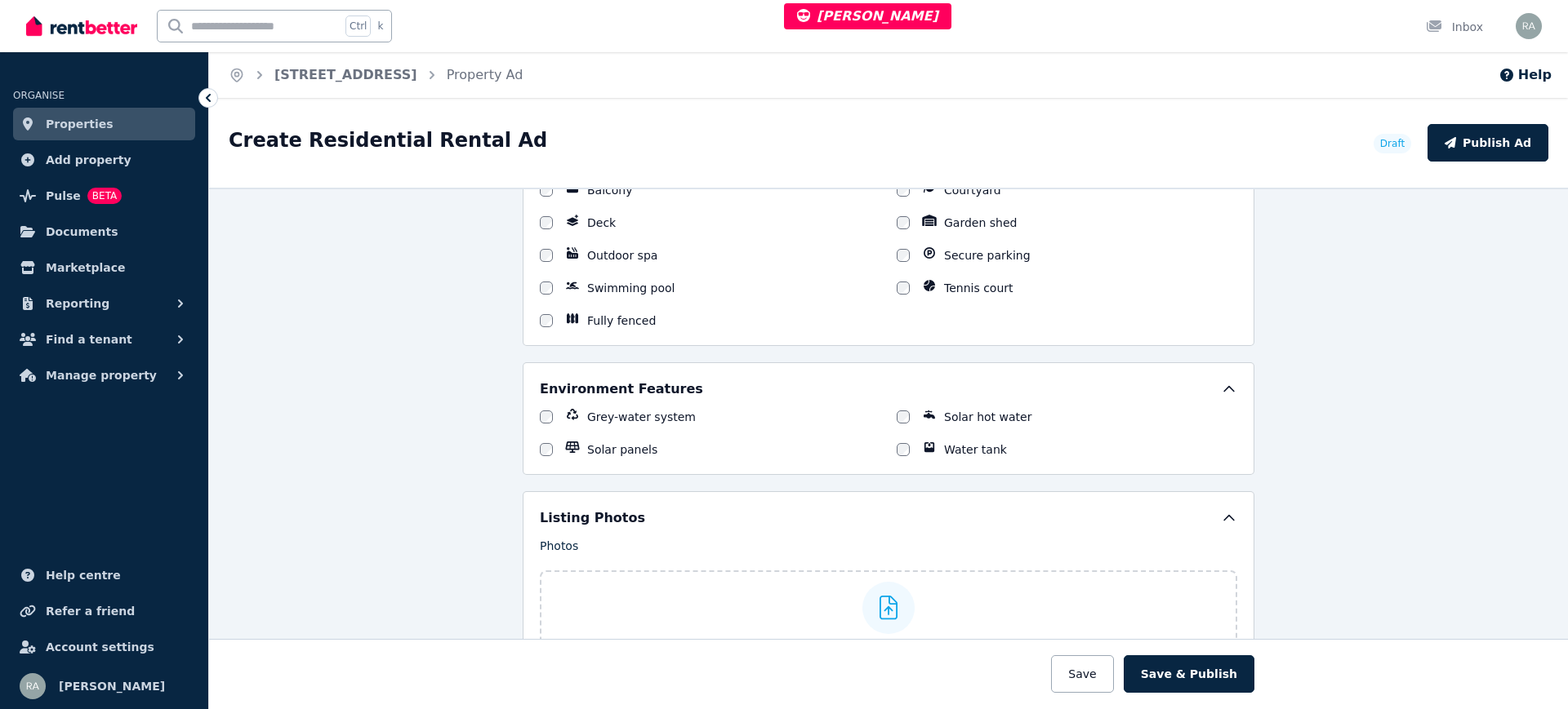
scroll to position [1648, 0]
click at [386, 77] on link "[STREET_ADDRESS]" at bounding box center [346, 74] width 143 height 16
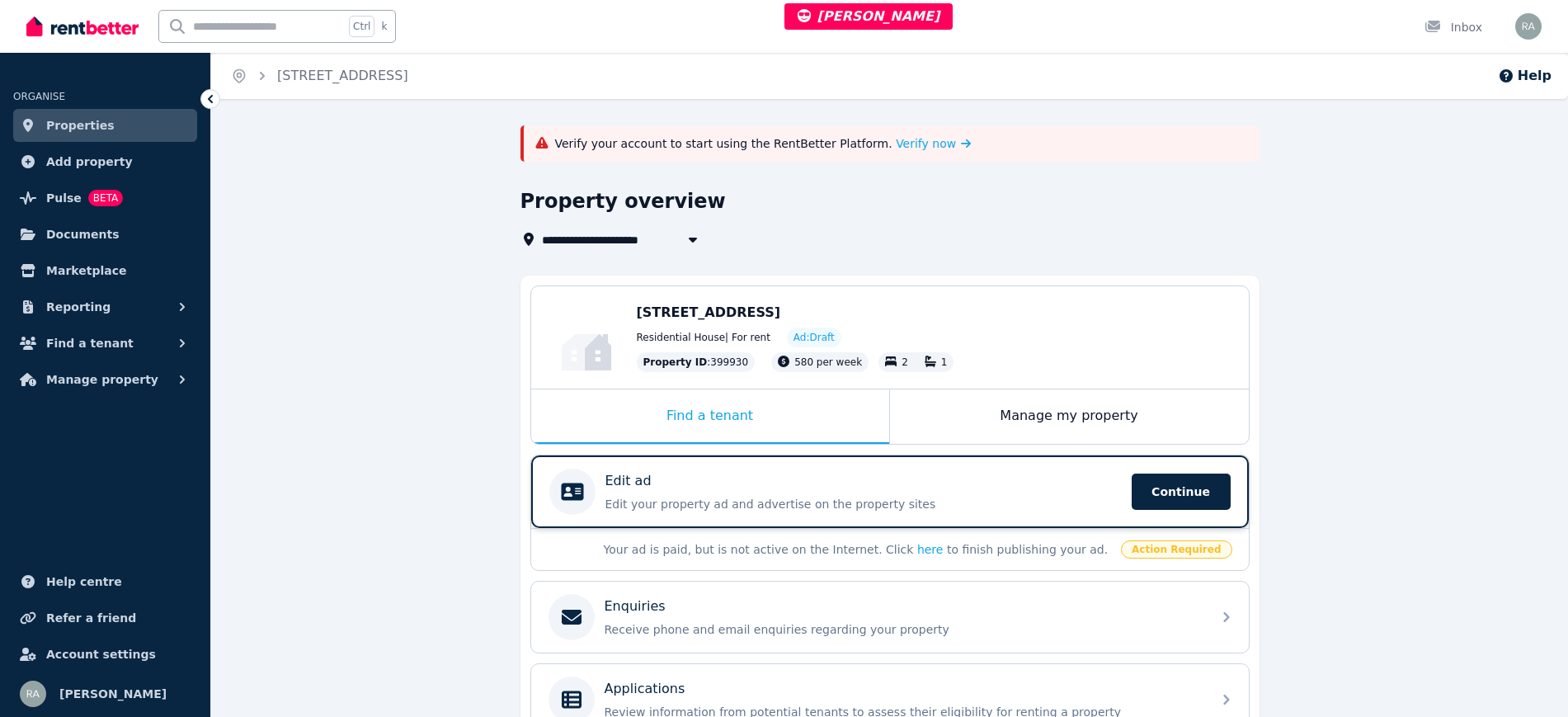
click at [684, 491] on div "Edit ad Edit your property ad and advertise on the property sites Continue" at bounding box center [864, 491] width 516 height 41
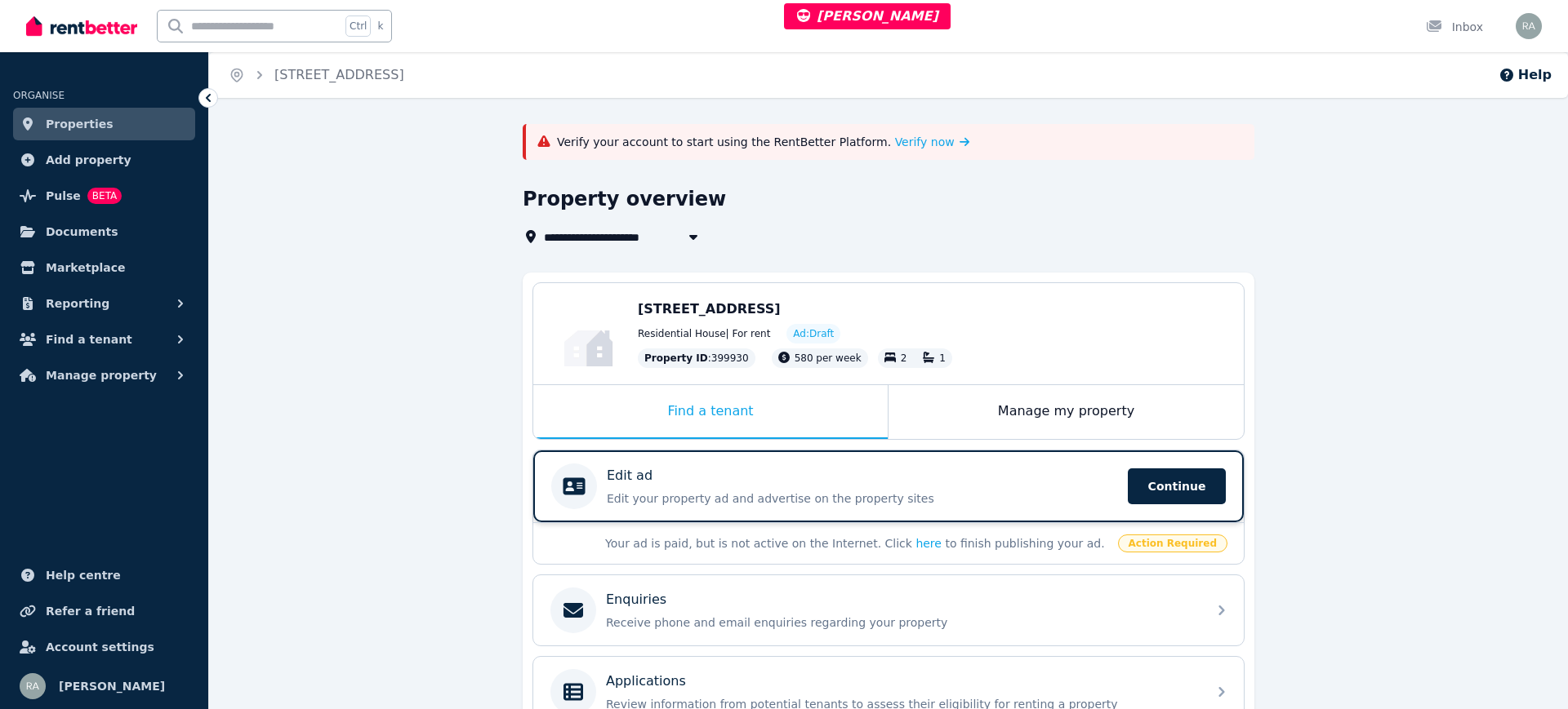
select select "***"
select select "**********"
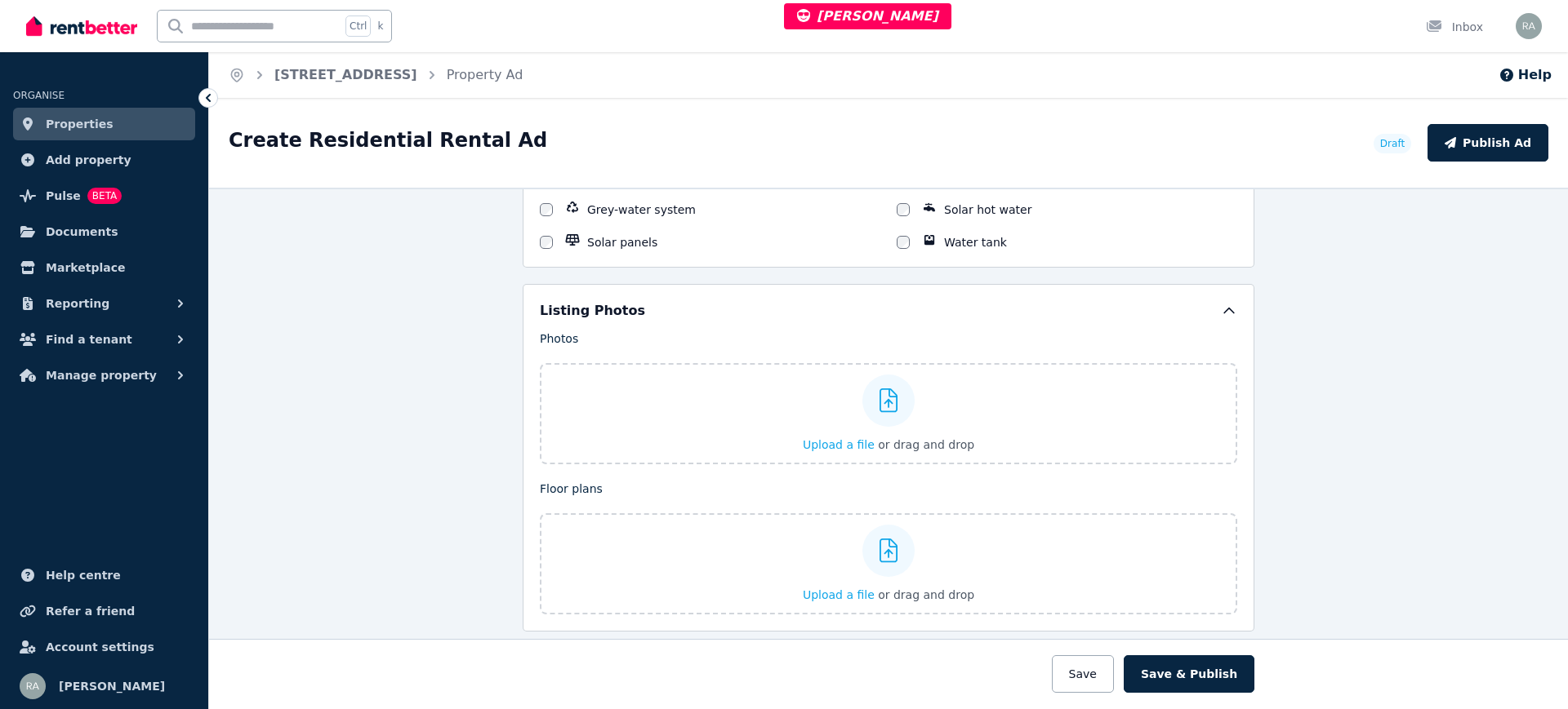
scroll to position [1752, 0]
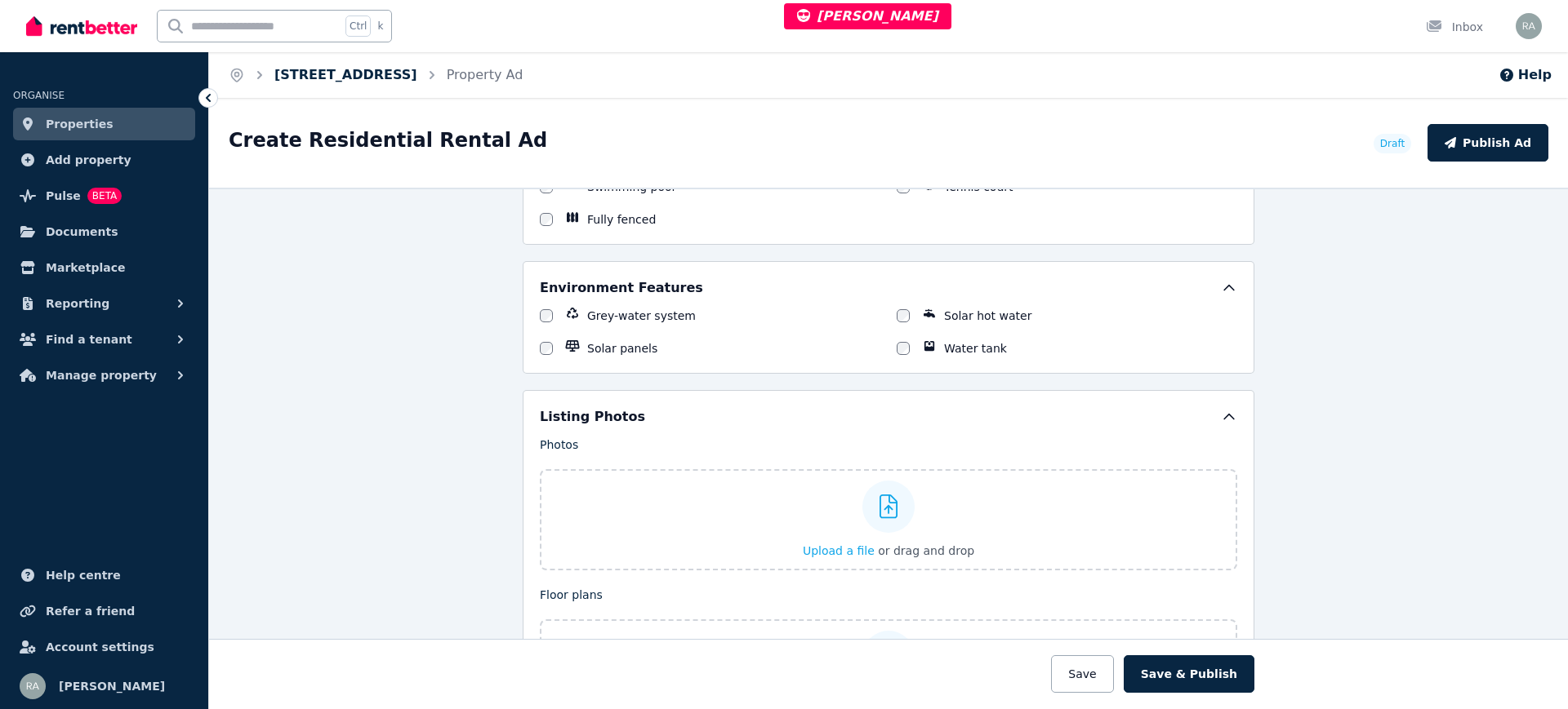
click at [402, 78] on link "[STREET_ADDRESS]" at bounding box center [346, 74] width 143 height 16
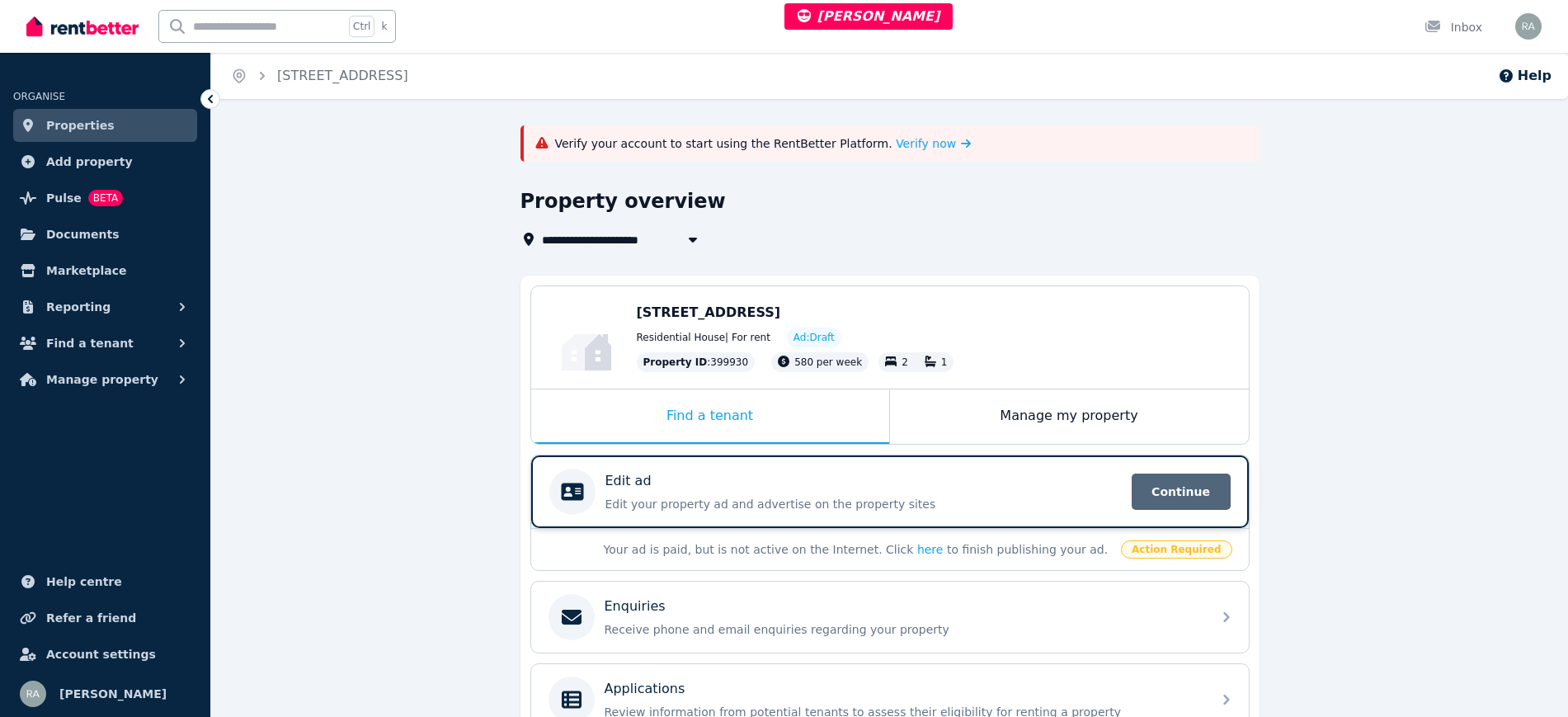
click at [1169, 497] on span "Continue" at bounding box center [1181, 491] width 99 height 36
select select "***"
select select "**********"
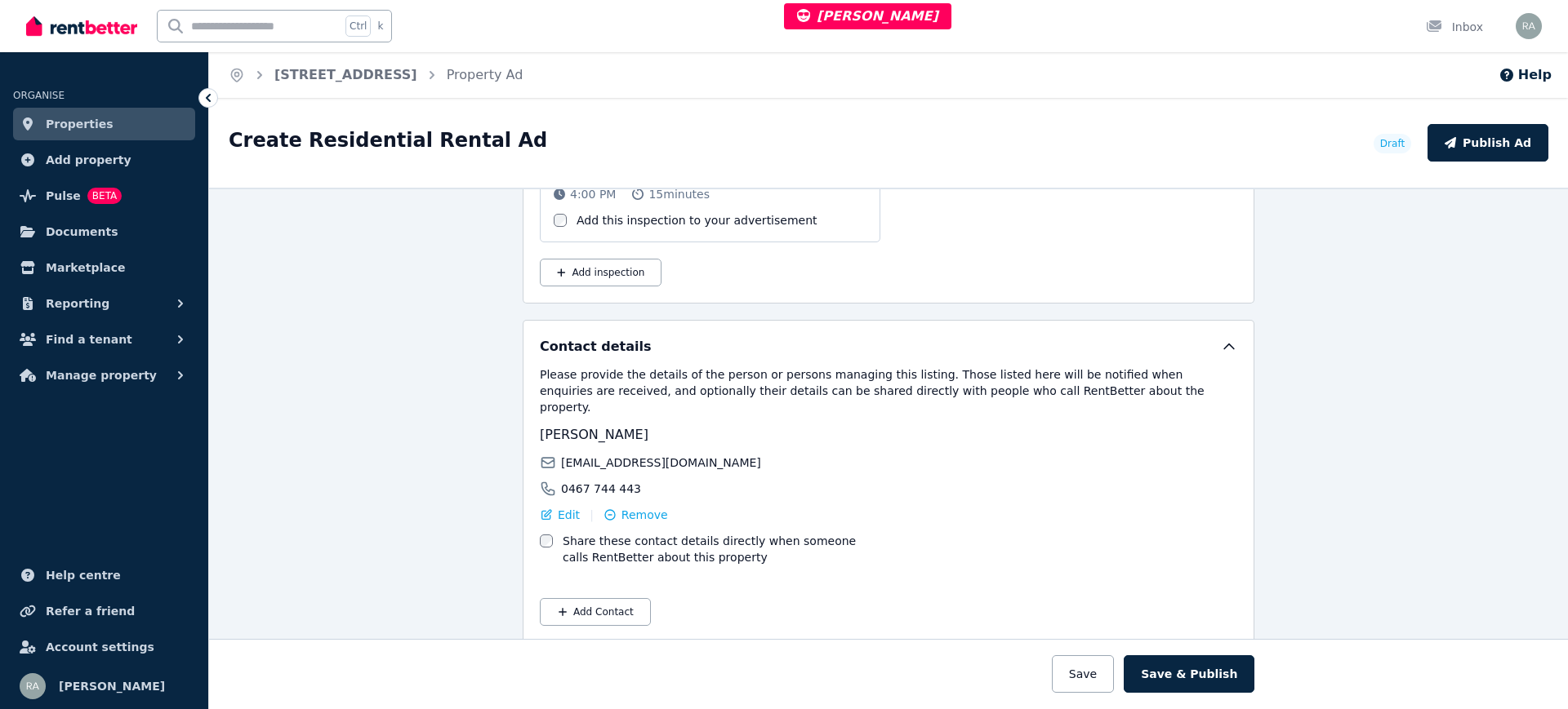
scroll to position [2446, 0]
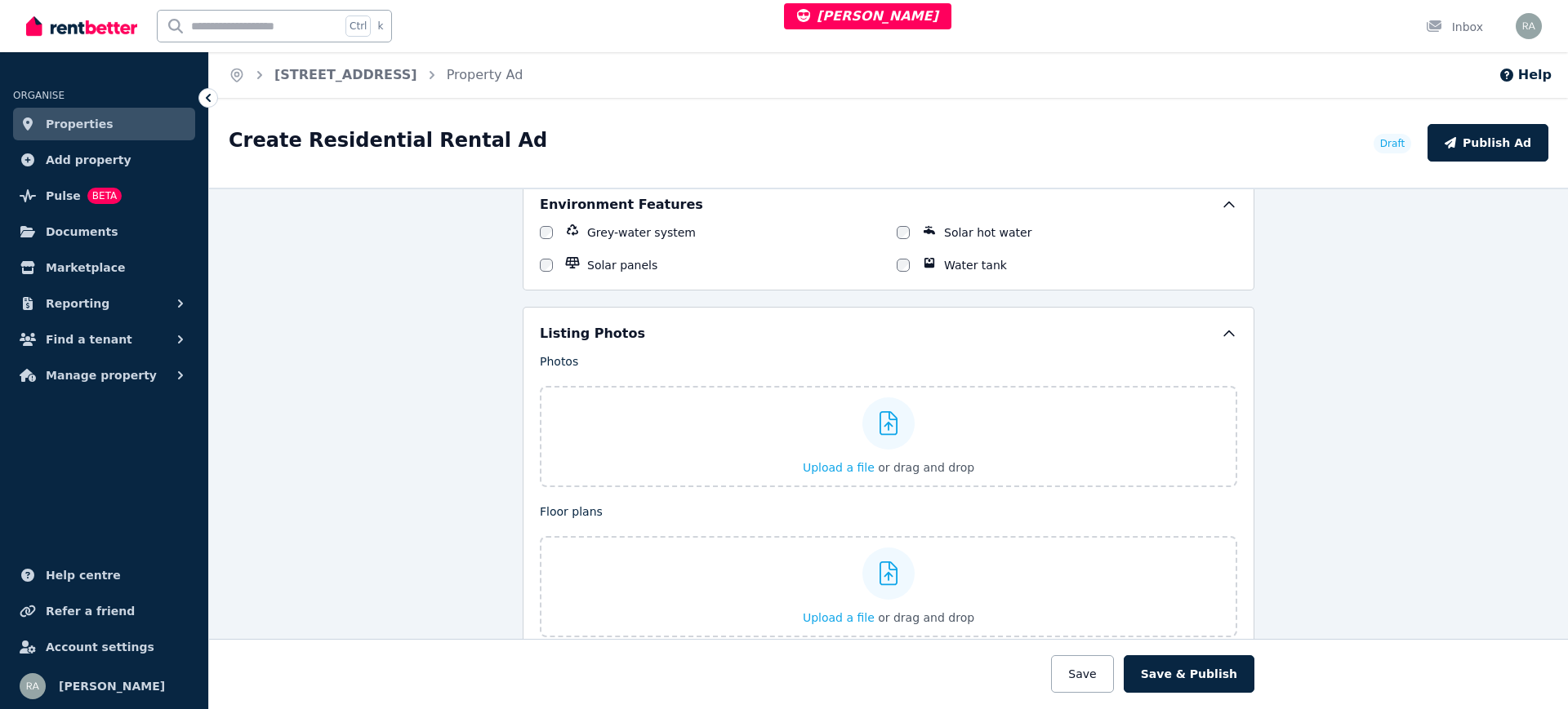
click at [406, 97] on ol "Home 179 Kenmore Rd, Kenmore Property Ad" at bounding box center [376, 75] width 333 height 46
click at [406, 78] on link "[STREET_ADDRESS]" at bounding box center [346, 74] width 143 height 16
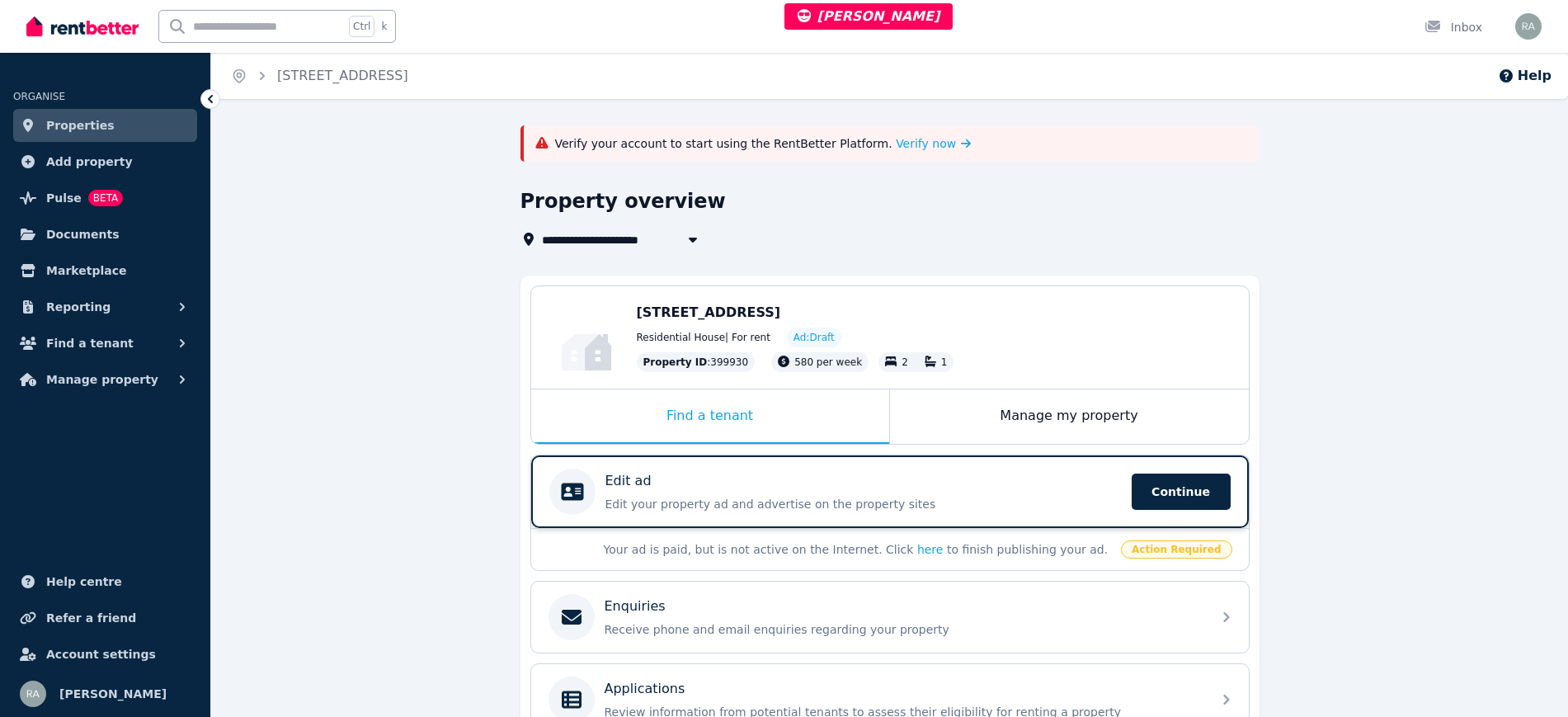
click at [868, 480] on div "Edit ad" at bounding box center [864, 481] width 516 height 20
select select "***"
select select "**********"
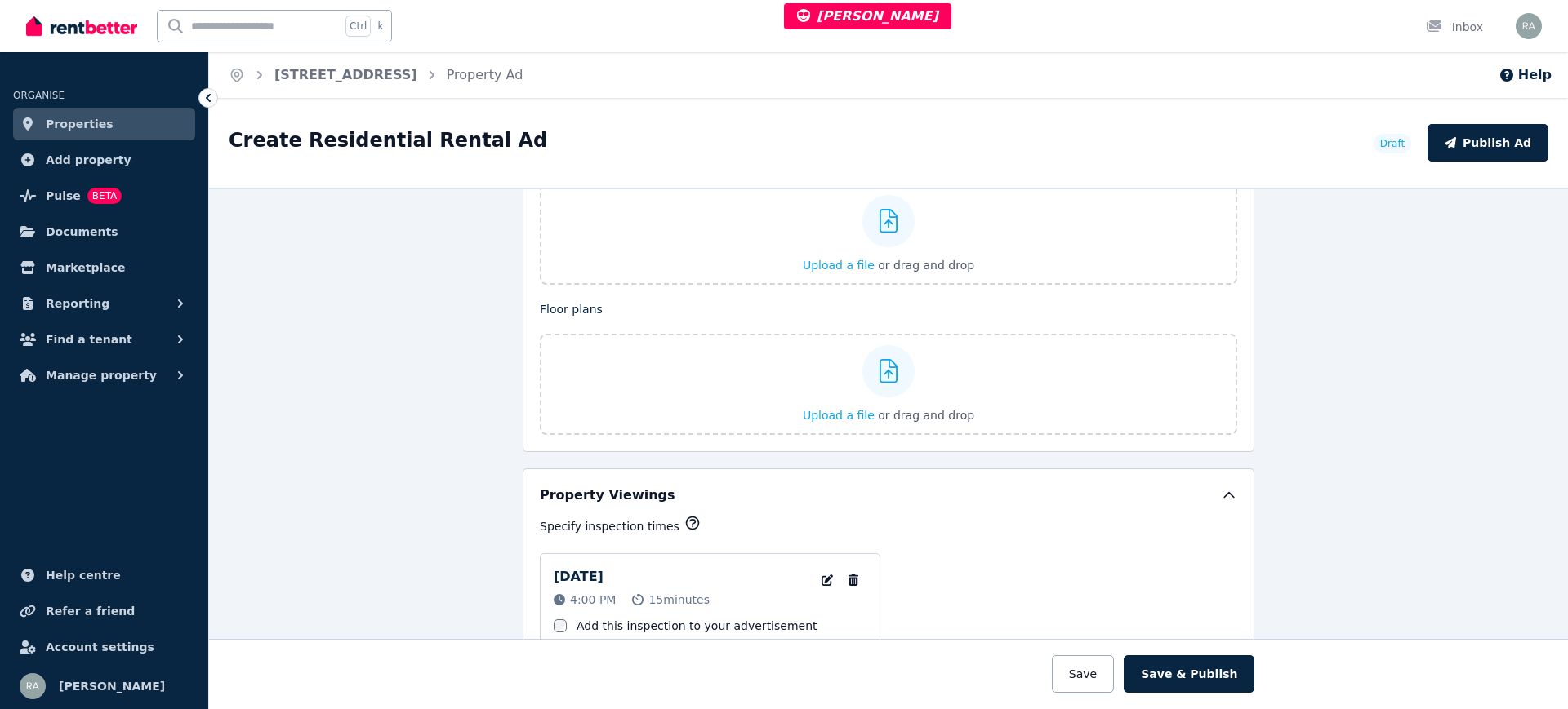
scroll to position [2040, 0]
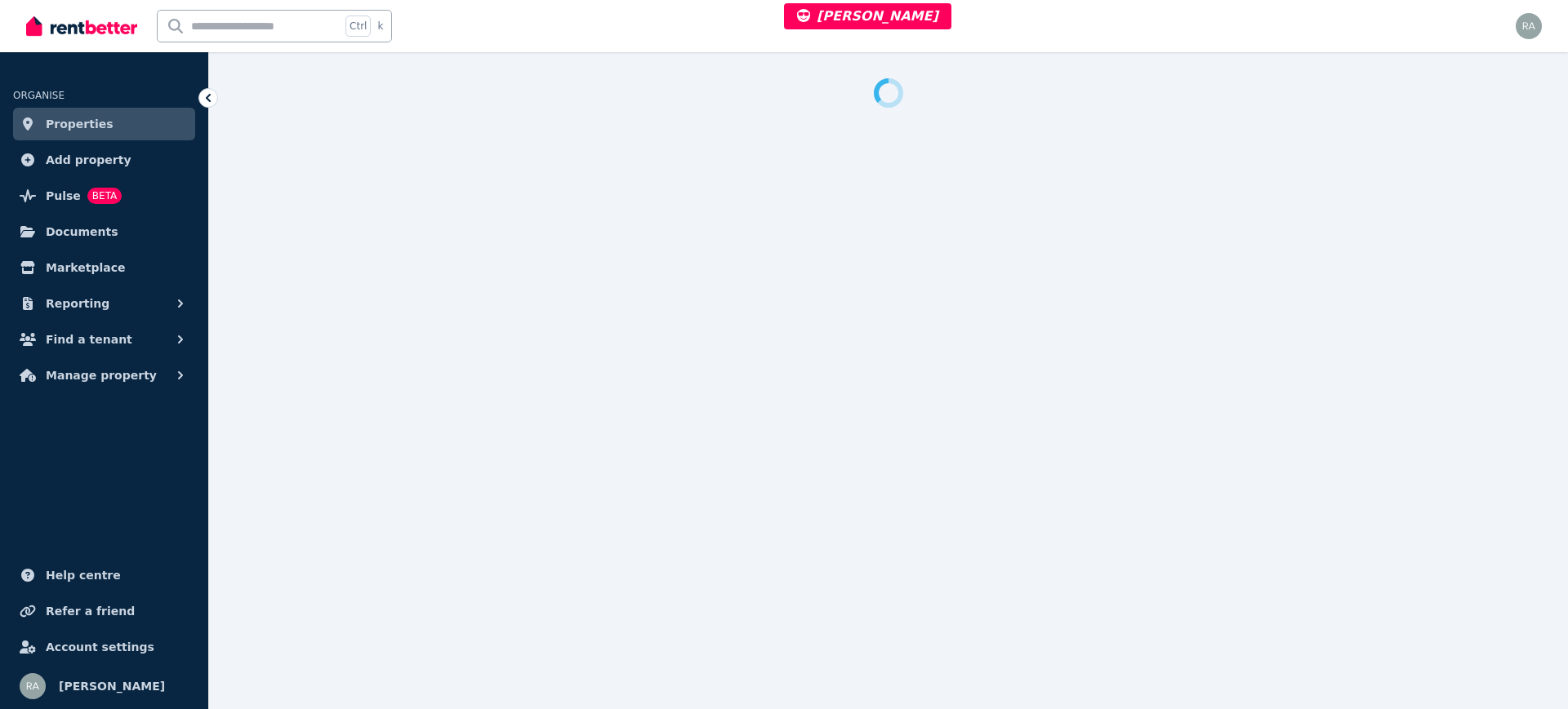
select select "***"
select select "**********"
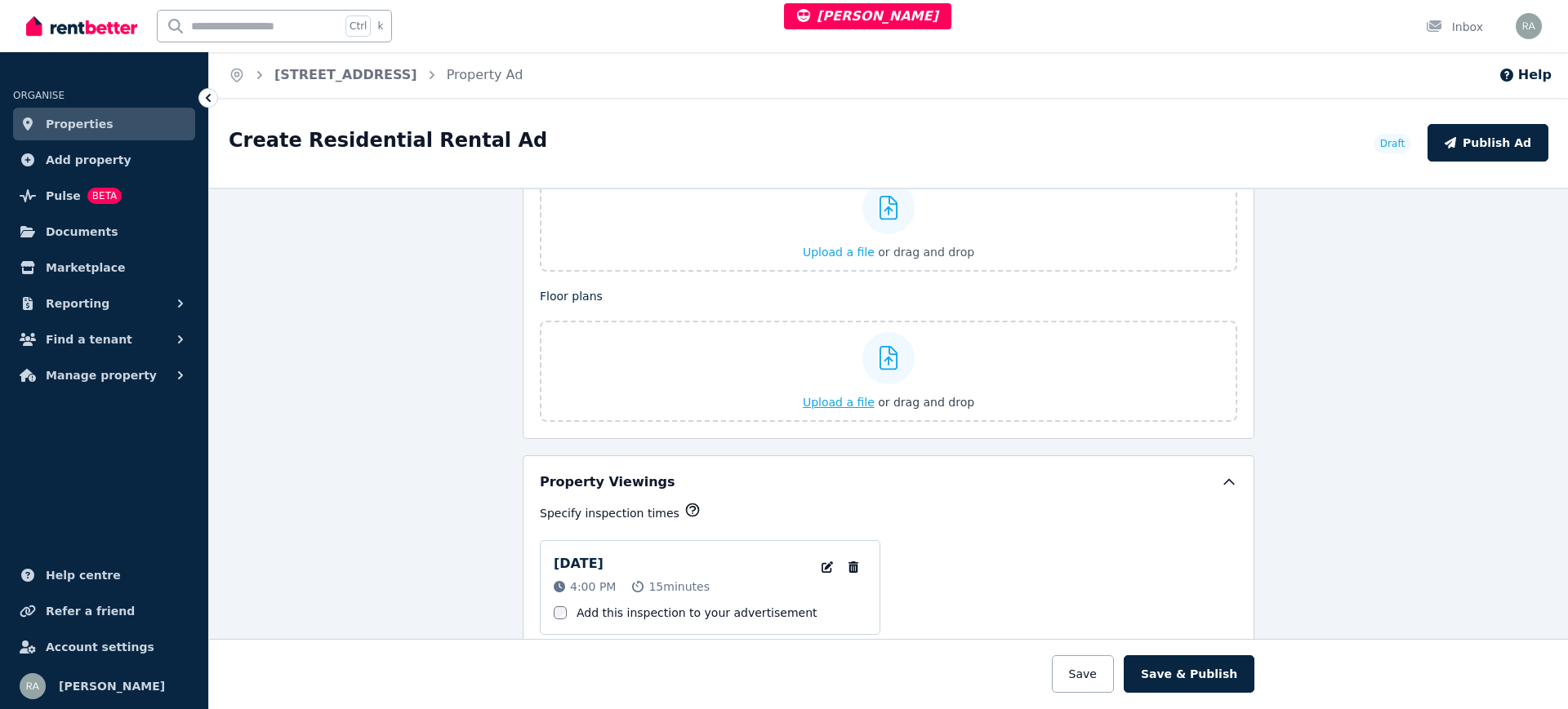
scroll to position [2038, 0]
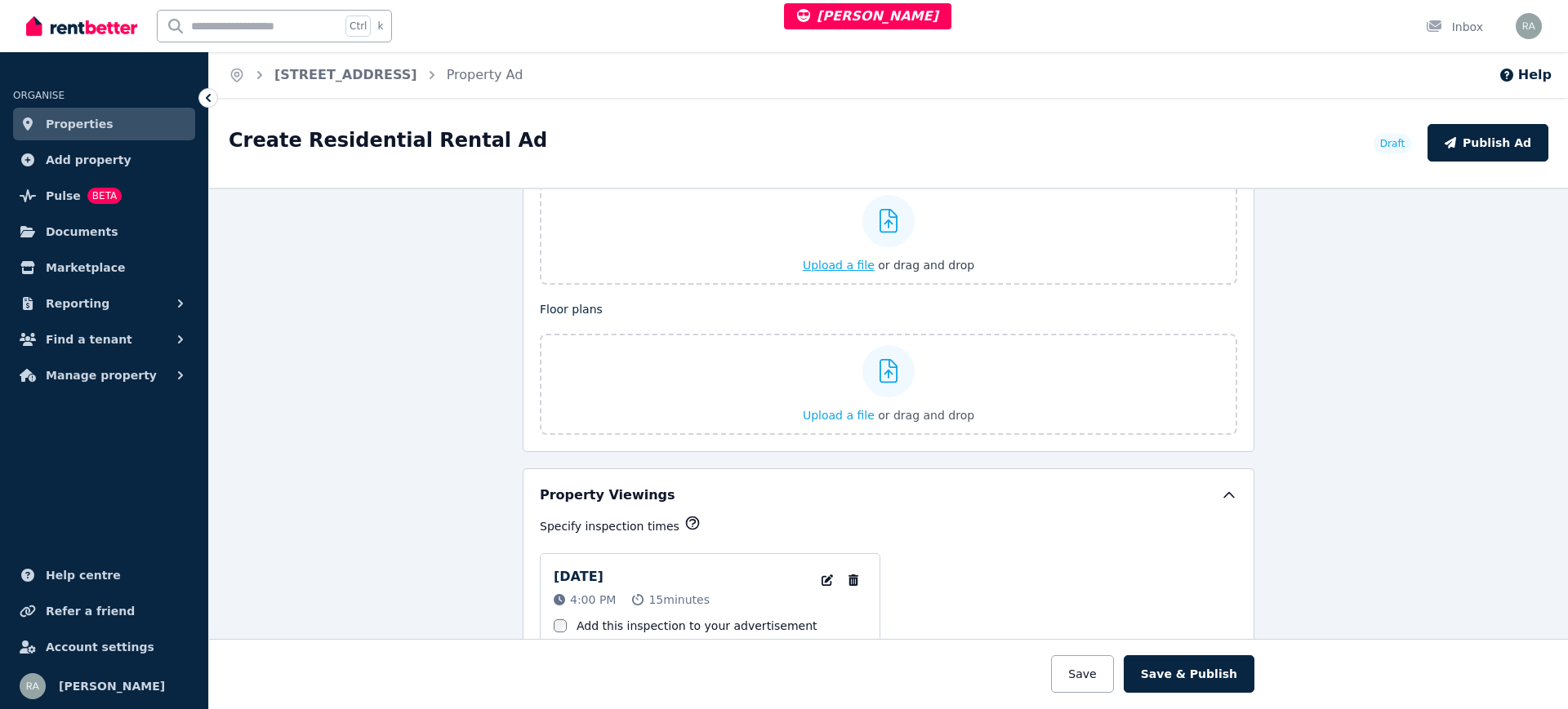
click at [844, 273] on div "Upload a file or drag and drop" at bounding box center [889, 235] width 172 height 98
click at [0, 0] on input "Upload a file or drag and drop" at bounding box center [0, 0] width 0 height 0
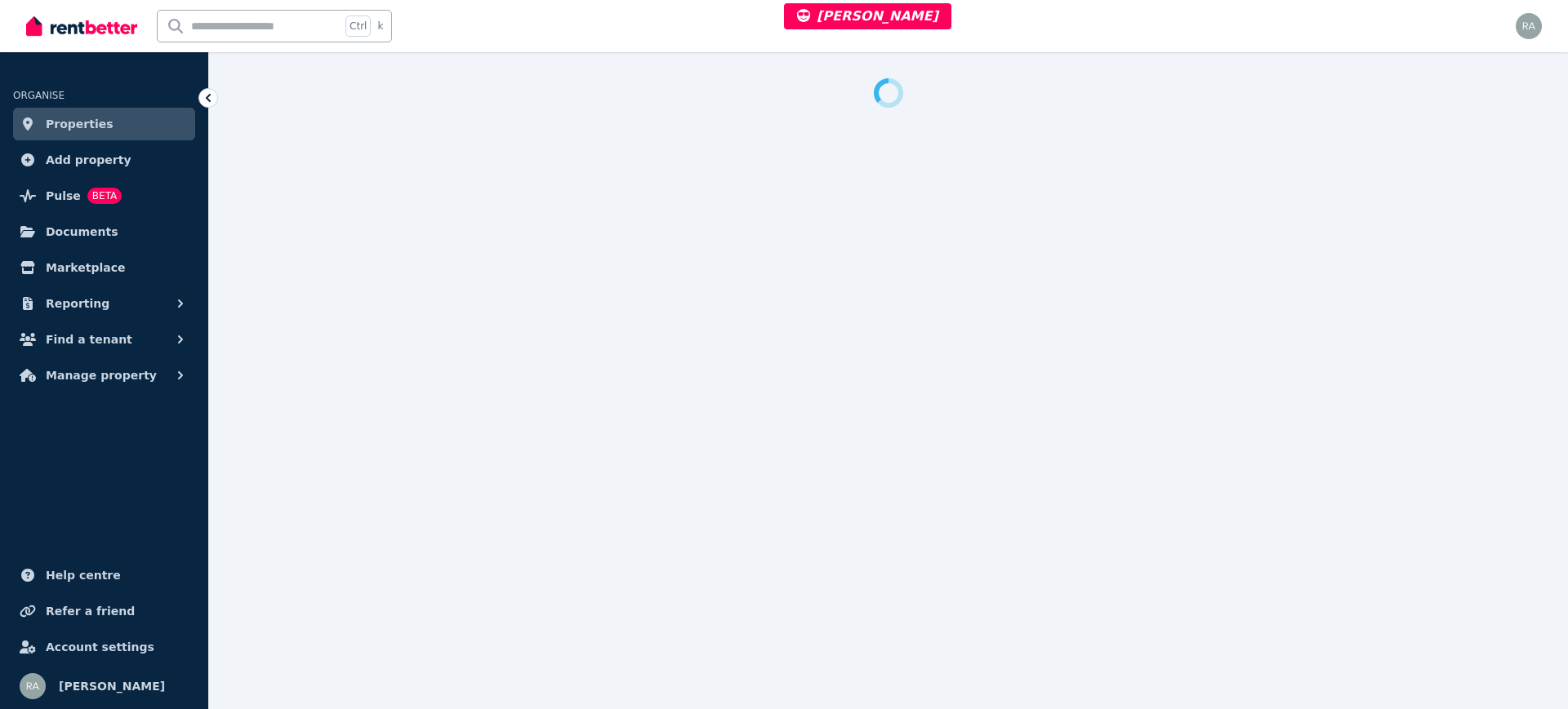
select select "***"
select select "**********"
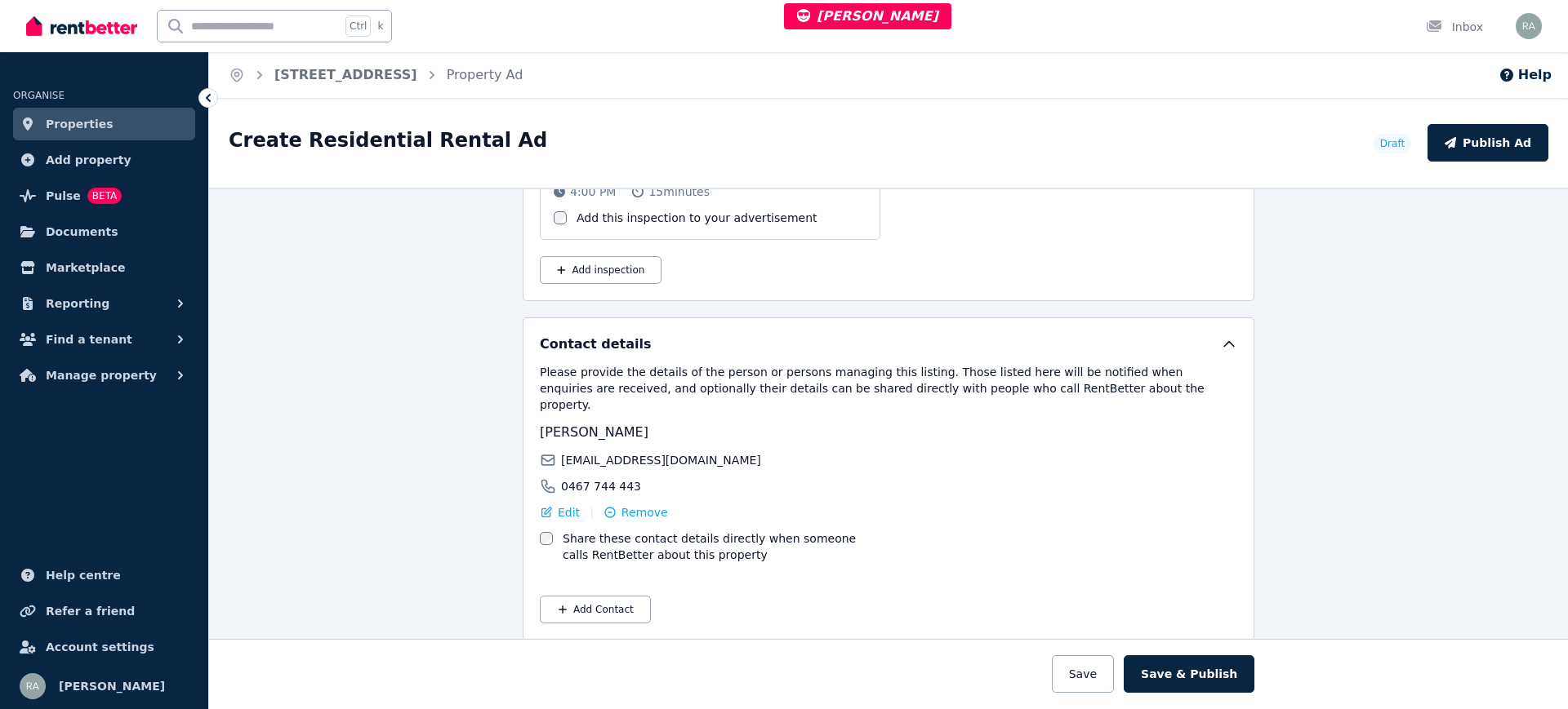
scroll to position [1936, 0]
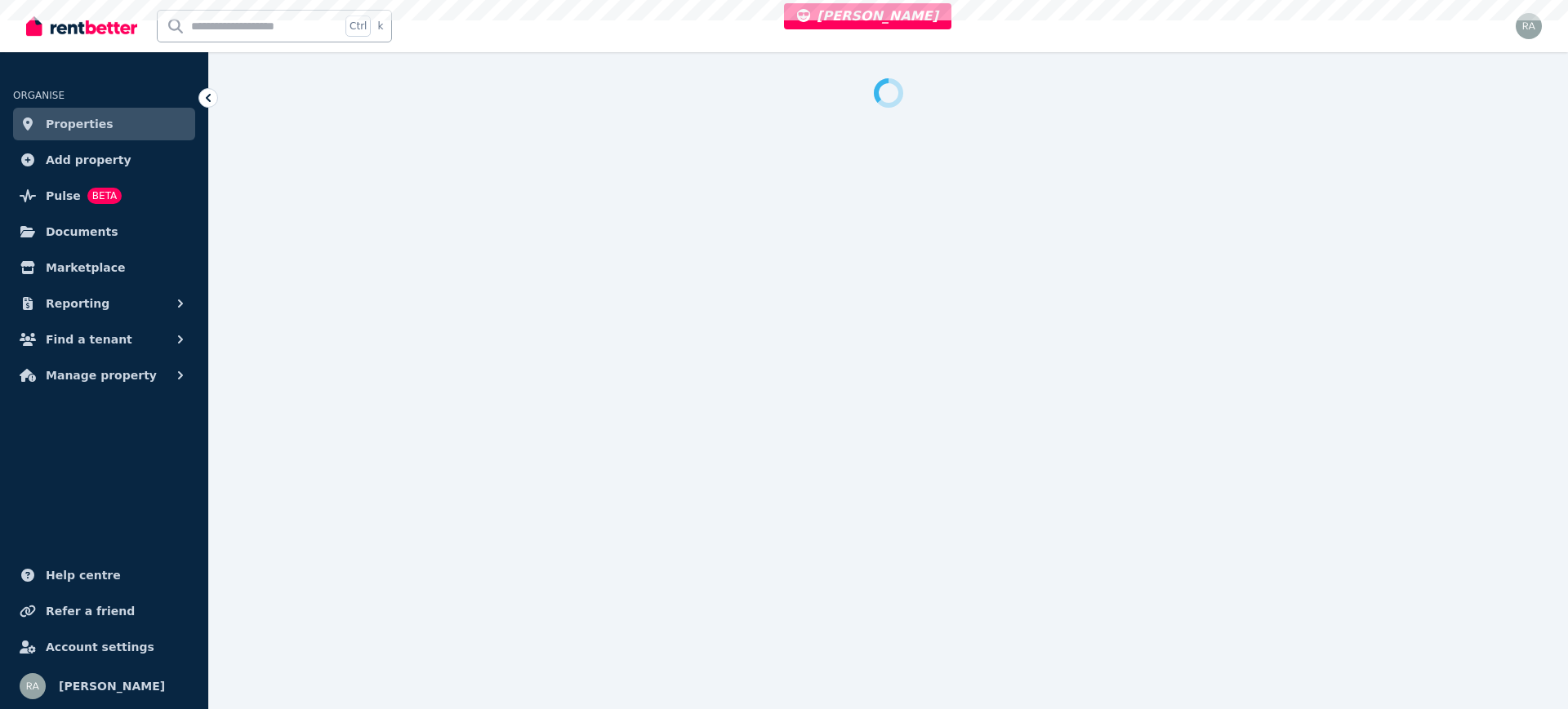
select select "***"
select select "**********"
